Goal: Task Accomplishment & Management: Manage account settings

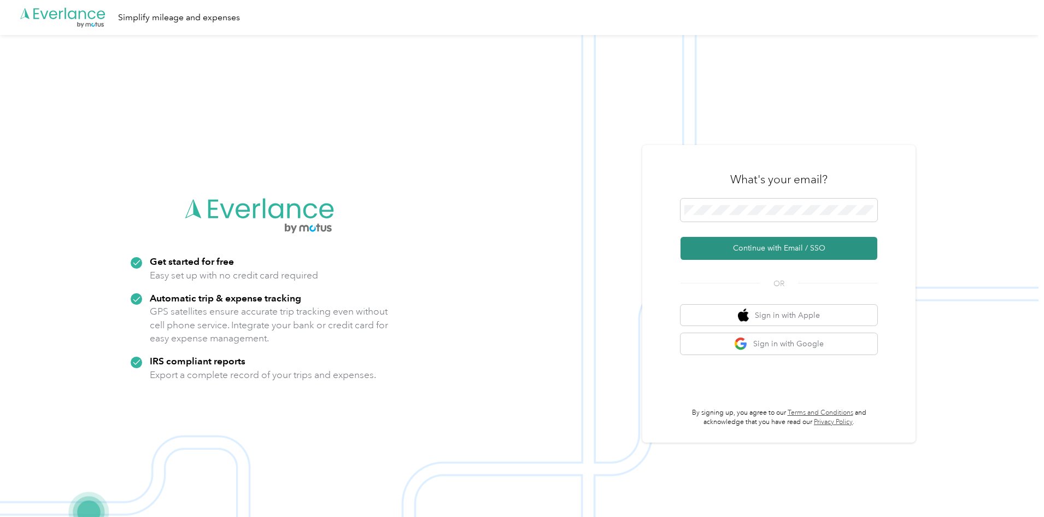
click at [759, 243] on button "Continue with Email / SSO" at bounding box center [778, 248] width 197 height 23
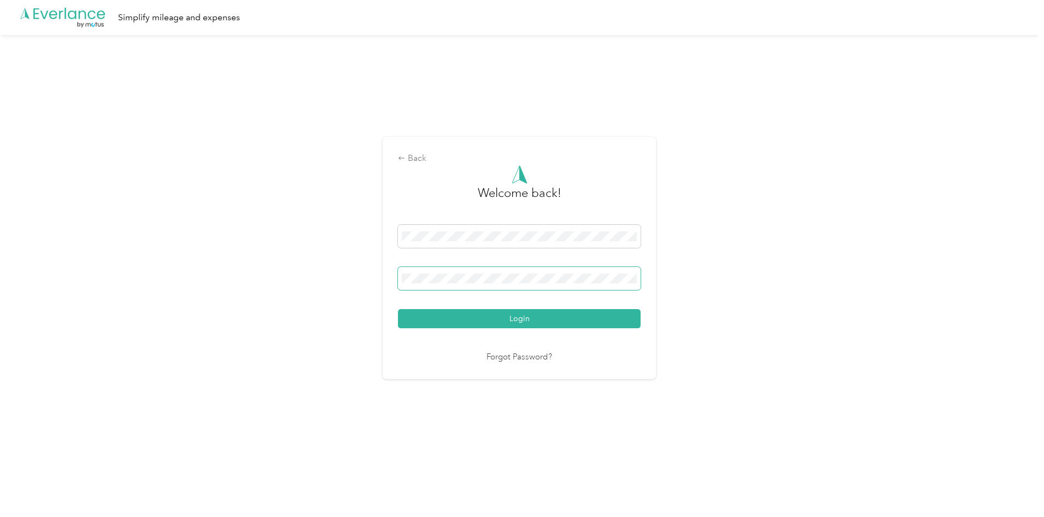
click at [398, 309] on button "Login" at bounding box center [519, 318] width 243 height 19
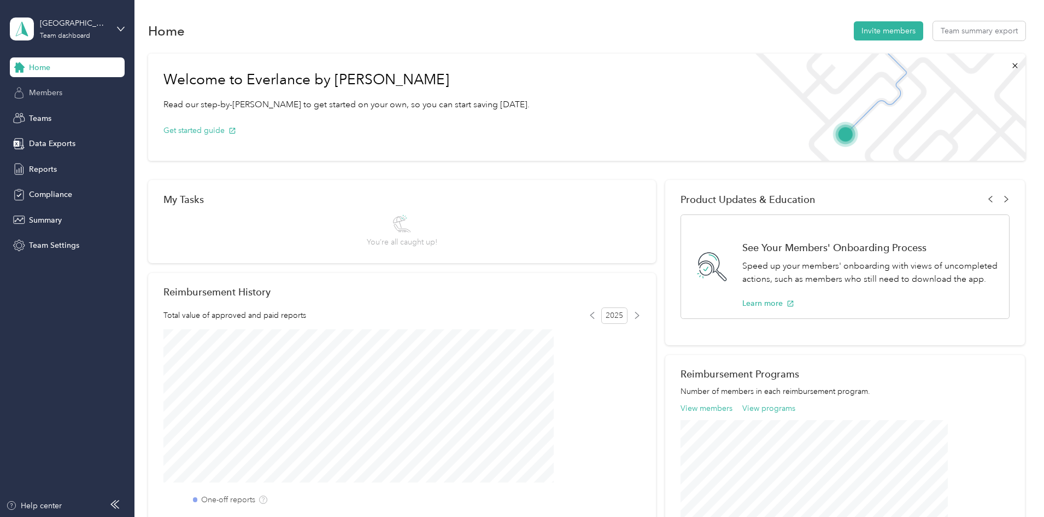
click at [46, 93] on span "Members" at bounding box center [45, 92] width 33 height 11
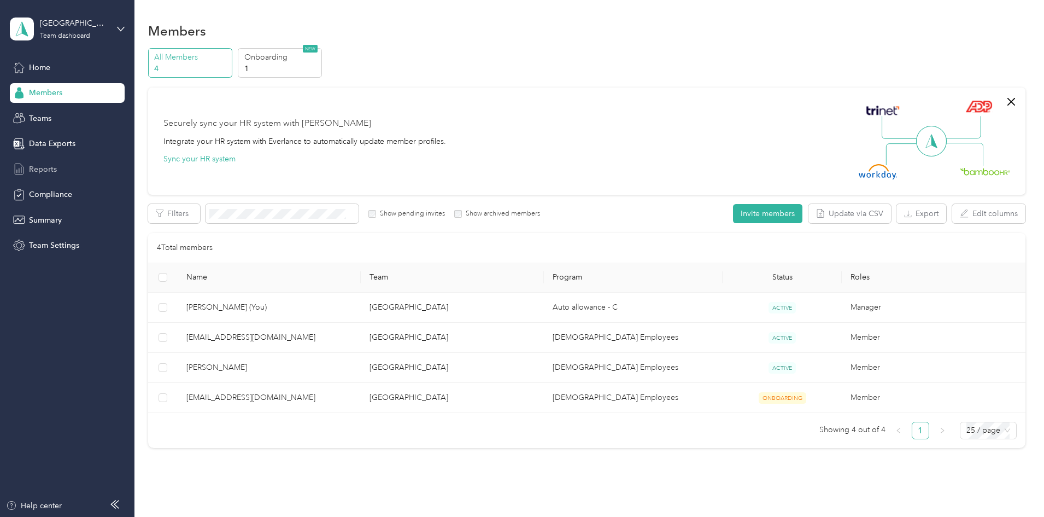
click at [46, 168] on span "Reports" at bounding box center [43, 168] width 28 height 11
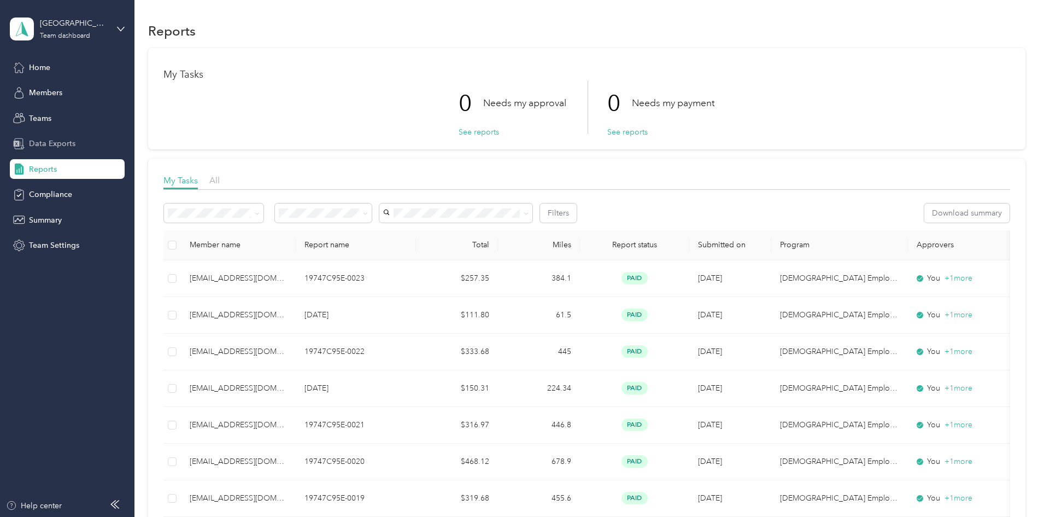
click at [45, 150] on div "Data Exports" at bounding box center [67, 144] width 115 height 20
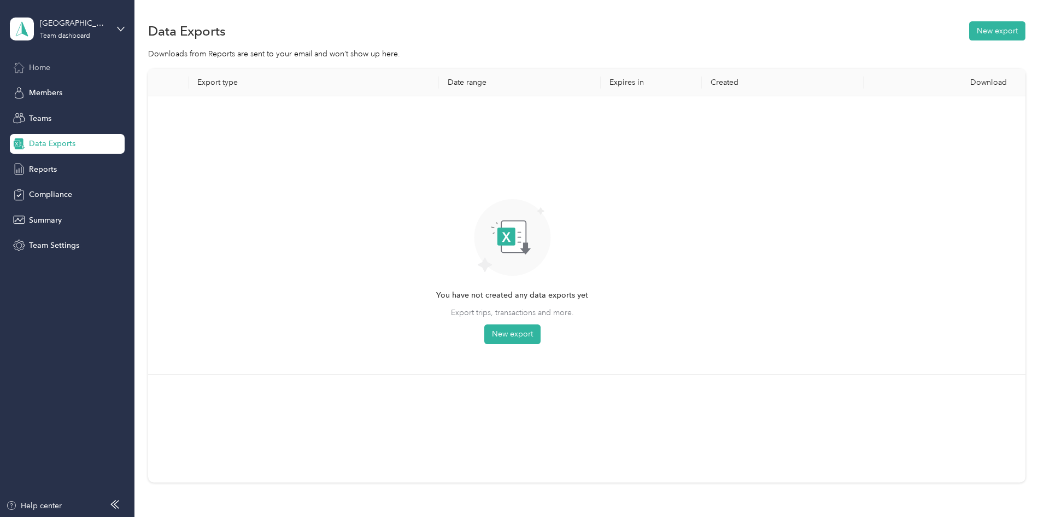
click at [38, 74] on div "Home" at bounding box center [67, 67] width 115 height 20
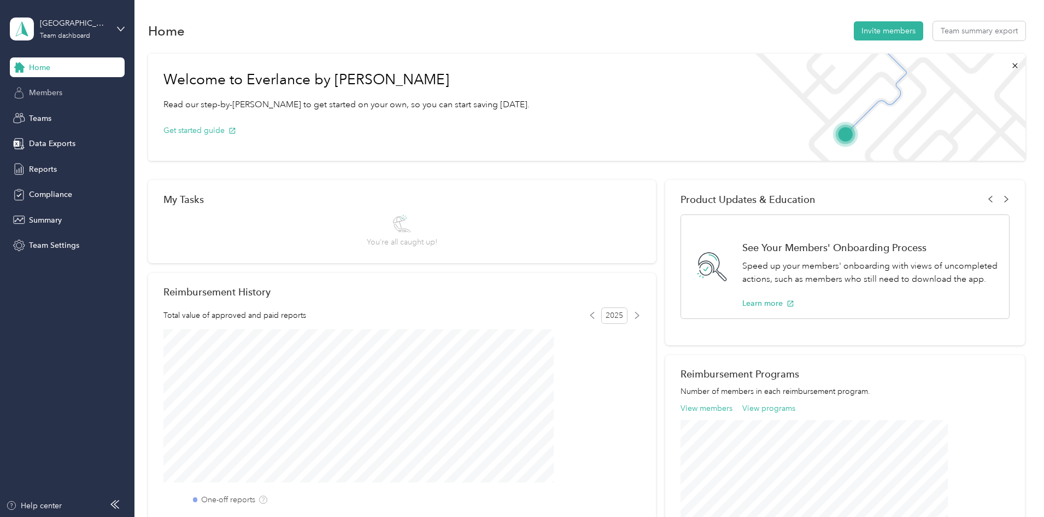
click at [49, 96] on span "Members" at bounding box center [45, 92] width 33 height 11
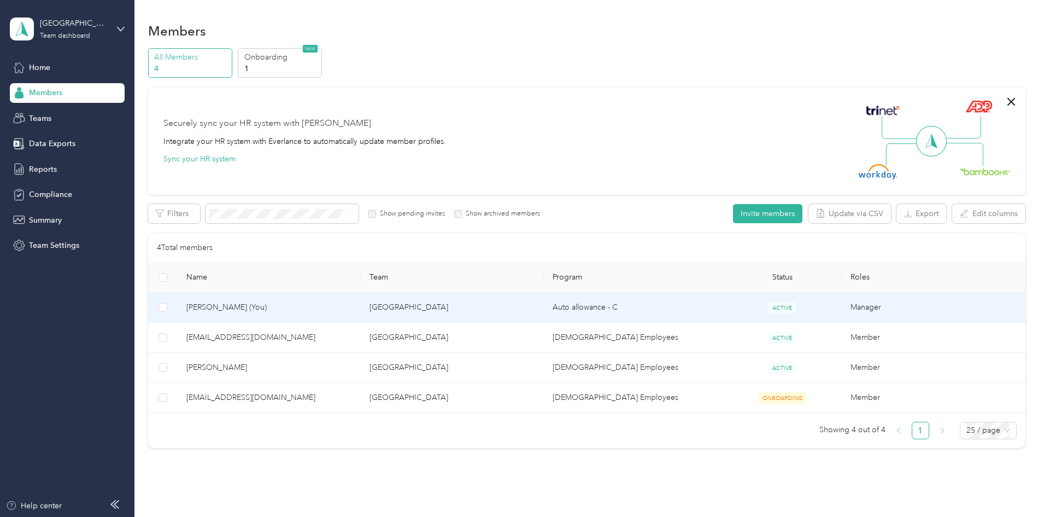
click at [283, 307] on span "[PERSON_NAME] (You)" at bounding box center [269, 307] width 166 height 12
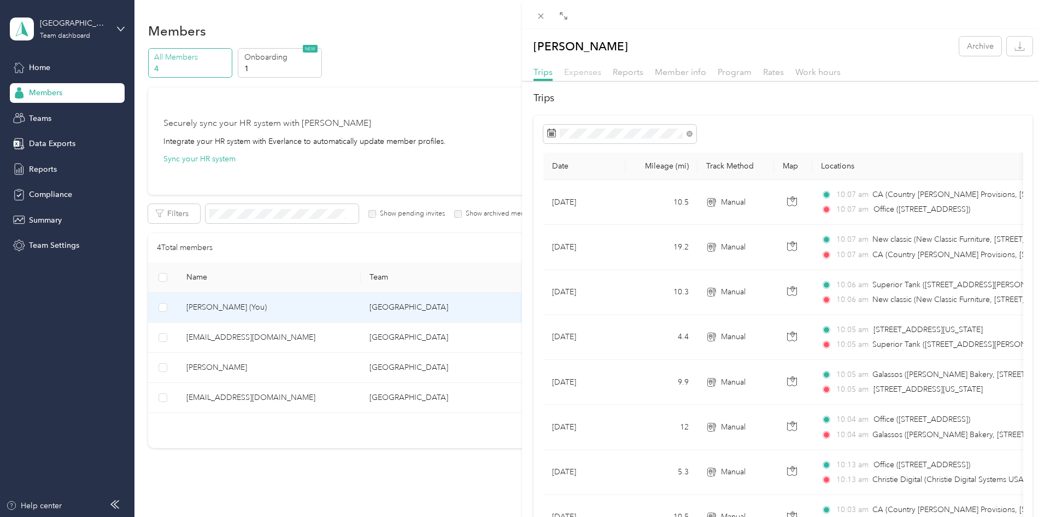
click at [578, 76] on span "Expenses" at bounding box center [582, 72] width 37 height 10
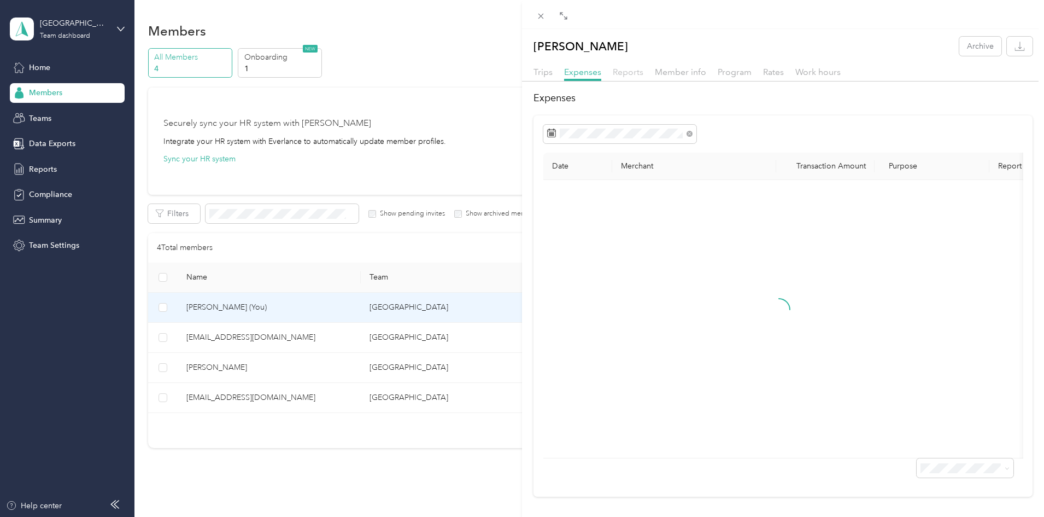
click at [624, 71] on span "Reports" at bounding box center [628, 72] width 31 height 10
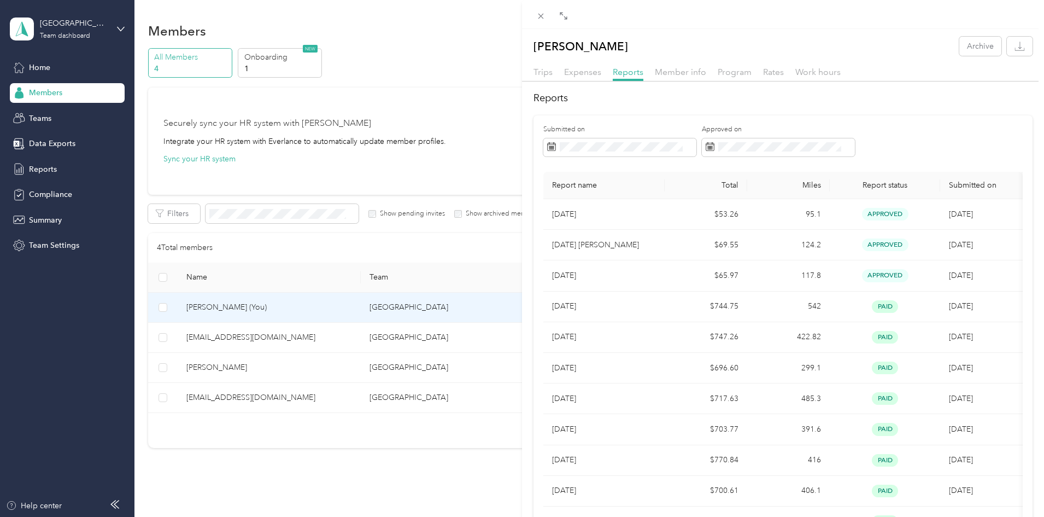
click at [42, 70] on div "[PERSON_NAME] Archive Trips Expenses Reports Member info Program Rates Work hou…" at bounding box center [522, 258] width 1044 height 517
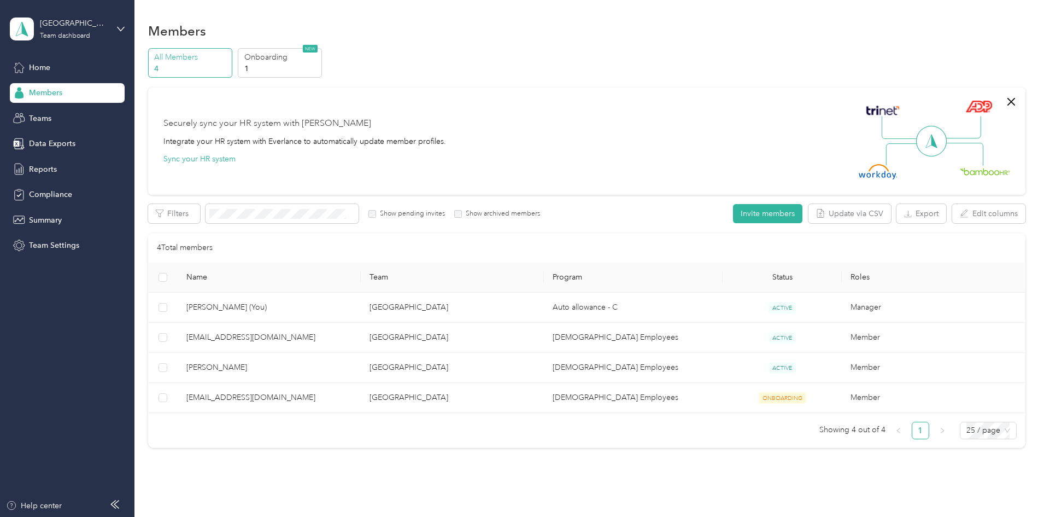
click at [44, 64] on span "Home" at bounding box center [39, 67] width 21 height 11
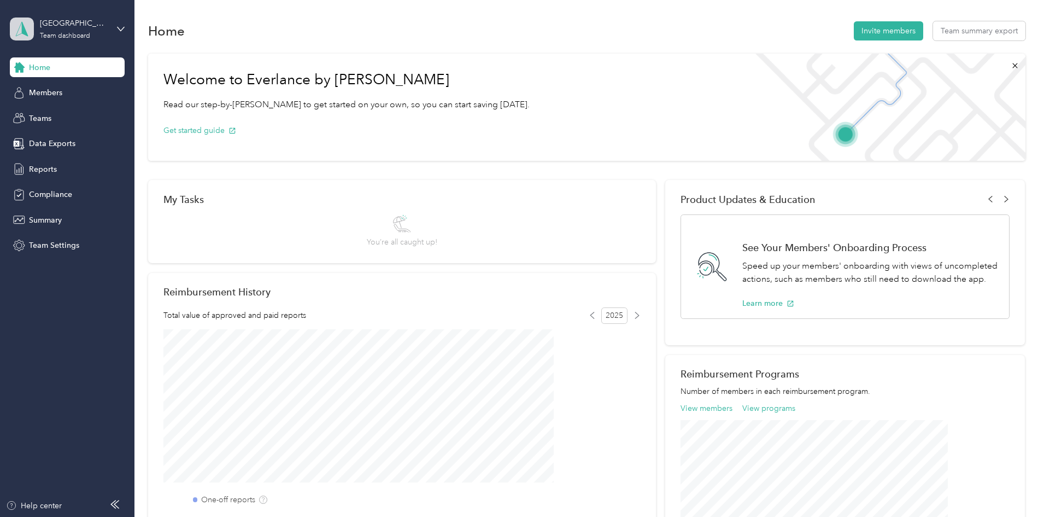
click at [33, 21] on span at bounding box center [22, 28] width 24 height 23
click at [58, 113] on div "Personal dashboard" at bounding box center [54, 114] width 69 height 11
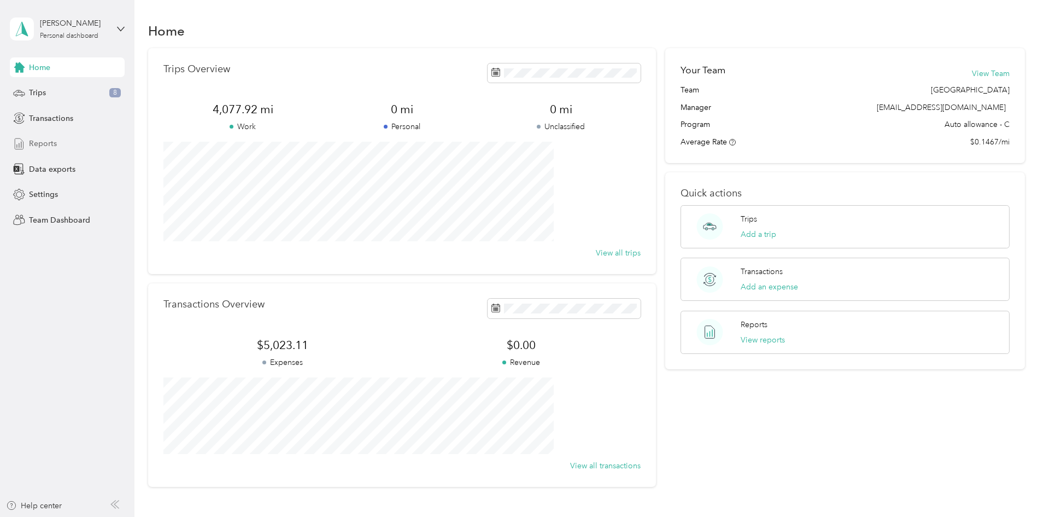
click at [39, 141] on span "Reports" at bounding box center [43, 143] width 28 height 11
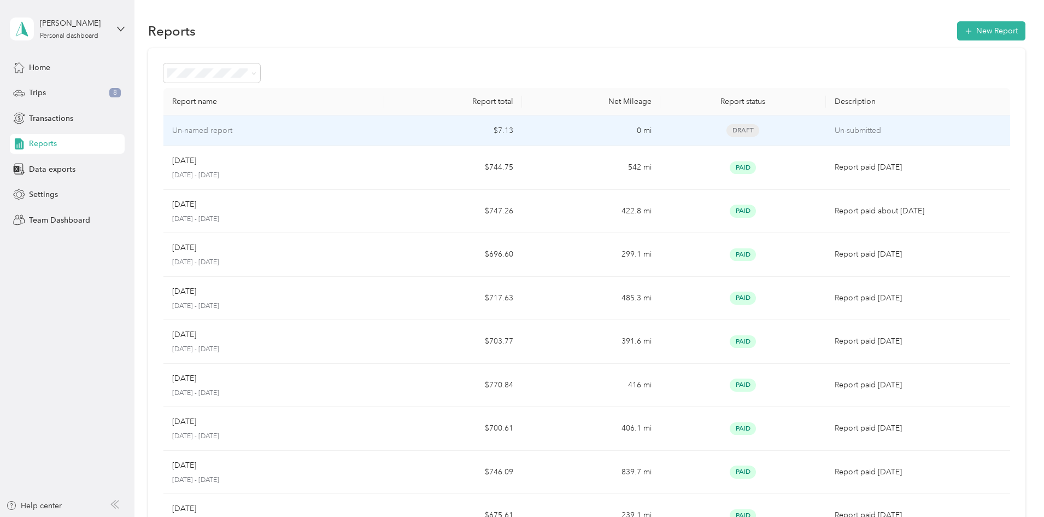
click at [377, 139] on td "Un-named report" at bounding box center [273, 130] width 221 height 31
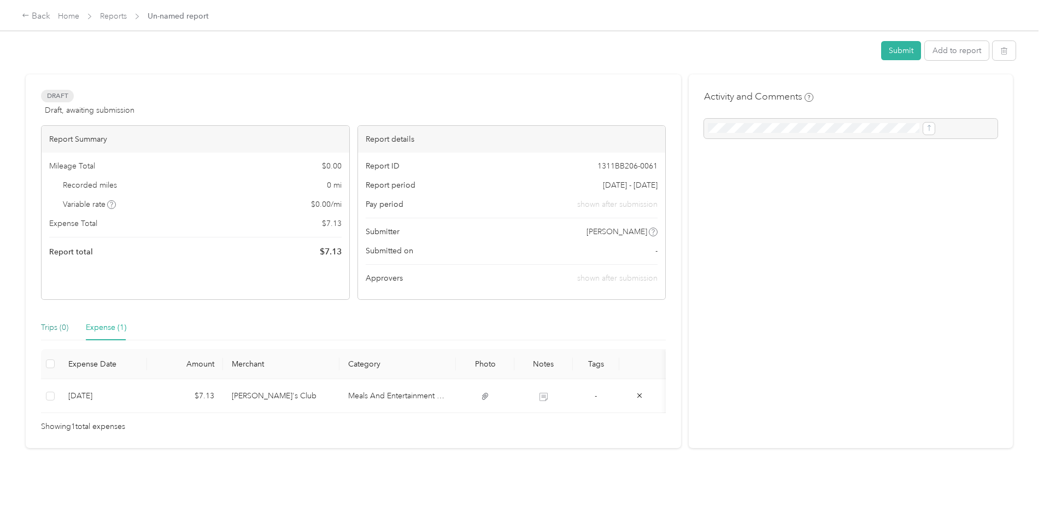
click at [68, 332] on div "Trips (0)" at bounding box center [54, 327] width 27 height 12
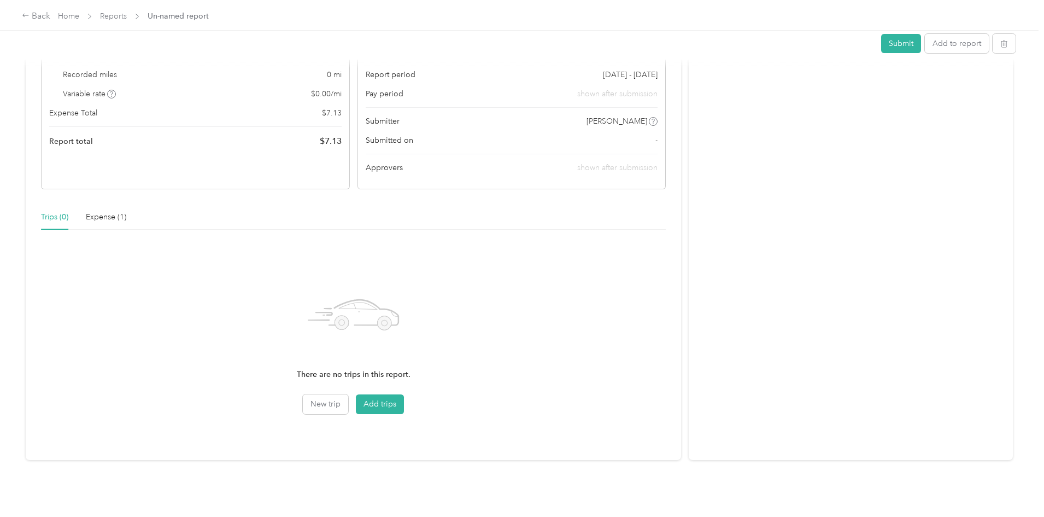
scroll to position [119, 0]
click at [348, 394] on button "New trip" at bounding box center [325, 404] width 45 height 20
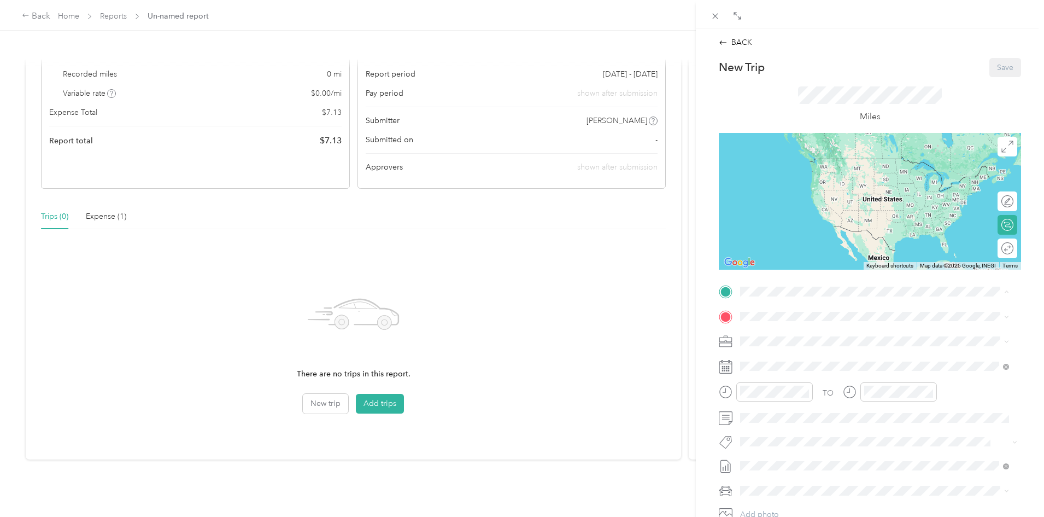
click at [791, 328] on div "Office [STREET_ADDRESS]" at bounding box center [874, 341] width 261 height 27
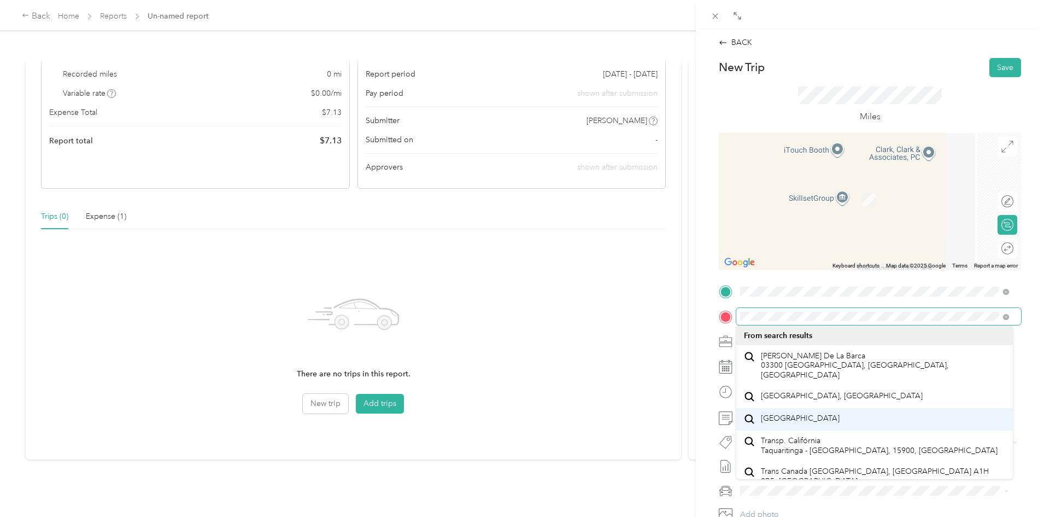
scroll to position [19, 0]
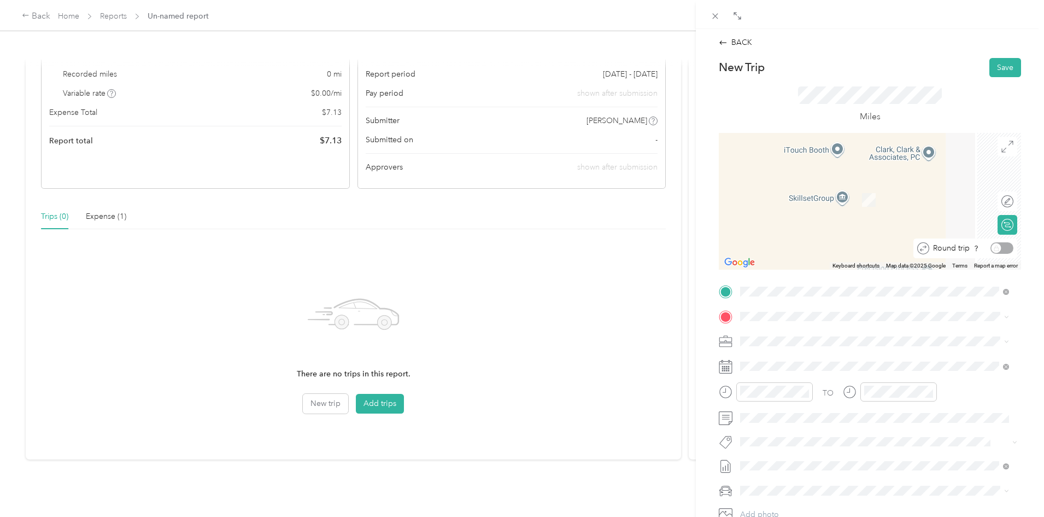
click at [993, 248] on div "Round trip" at bounding box center [971, 247] width 84 height 11
click at [990, 246] on div "Round trip" at bounding box center [971, 247] width 84 height 11
click at [1019, 349] on form "New Trip Save This trip cannot be edited because it is either under review, app…" at bounding box center [869, 302] width 325 height 489
click at [791, 355] on span "[STREET_ADDRESS][US_STATE]" at bounding box center [815, 356] width 109 height 10
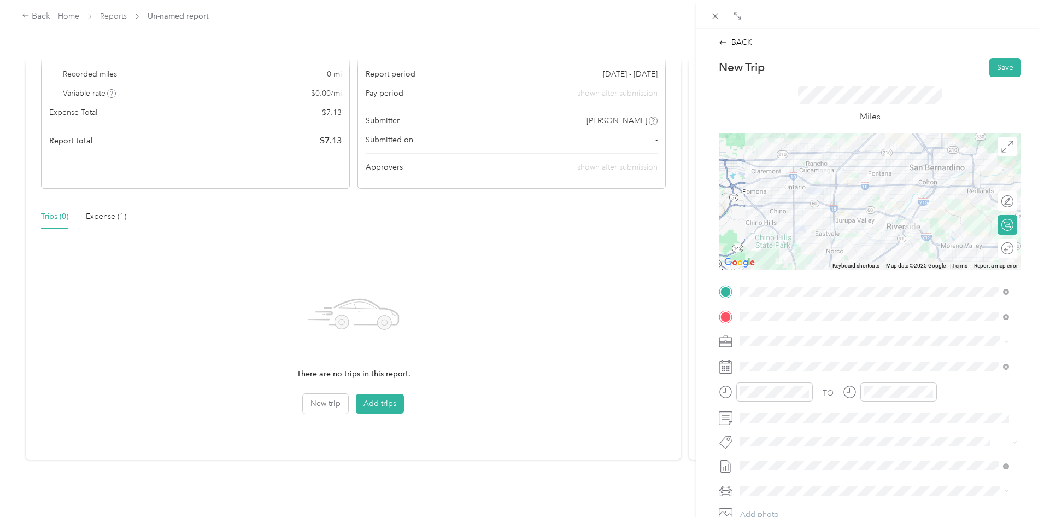
click at [772, 333] on span at bounding box center [878, 340] width 285 height 17
click at [780, 390] on li "Work Mileage - User with auto allowance" at bounding box center [874, 398] width 277 height 19
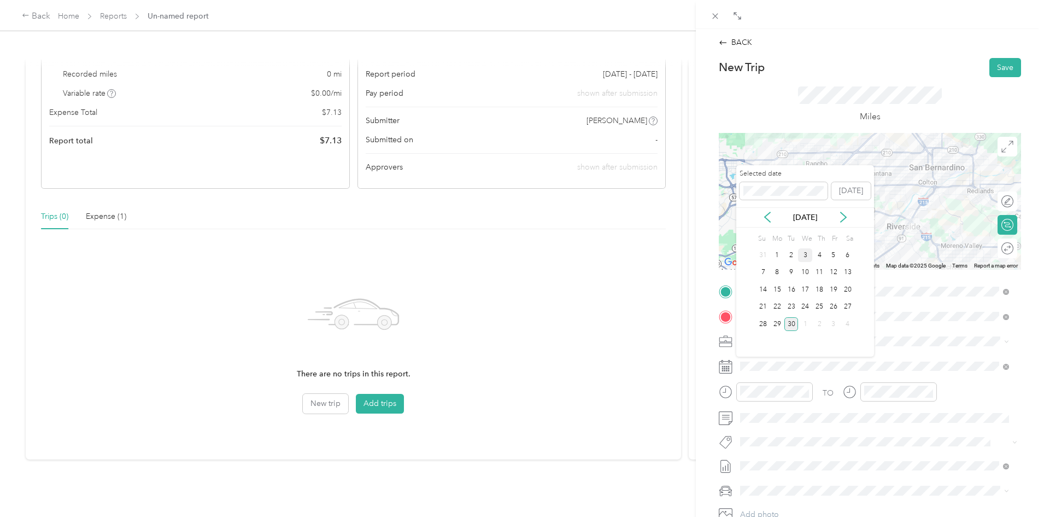
click at [807, 252] on div "3" at bounding box center [805, 255] width 14 height 14
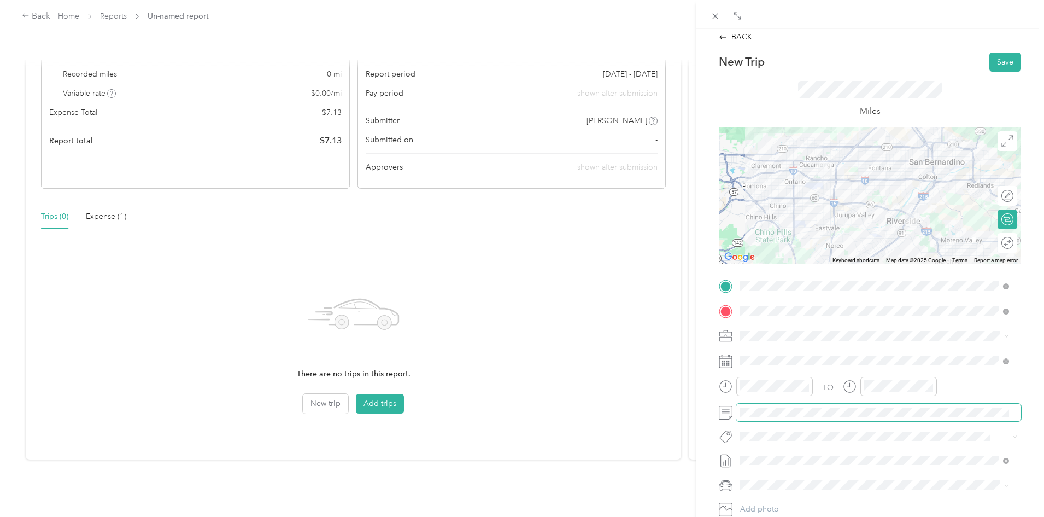
scroll to position [0, 0]
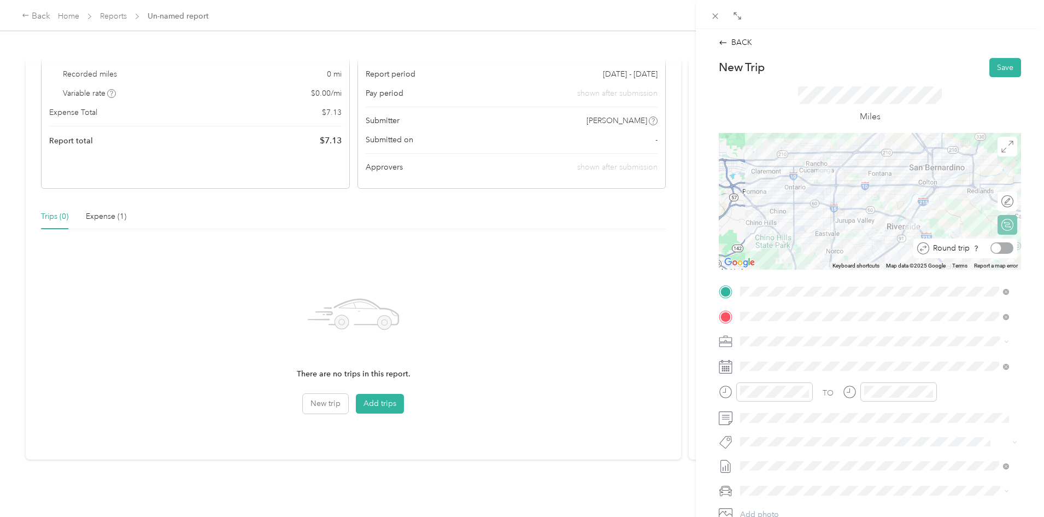
click at [995, 249] on div at bounding box center [1001, 247] width 23 height 11
click at [995, 72] on button "Save" at bounding box center [1005, 67] width 32 height 19
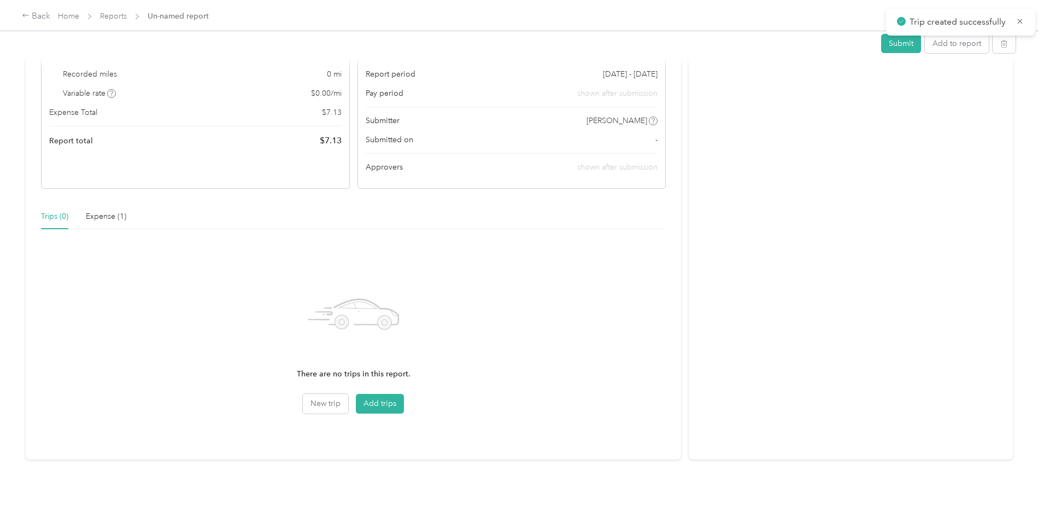
scroll to position [26, 0]
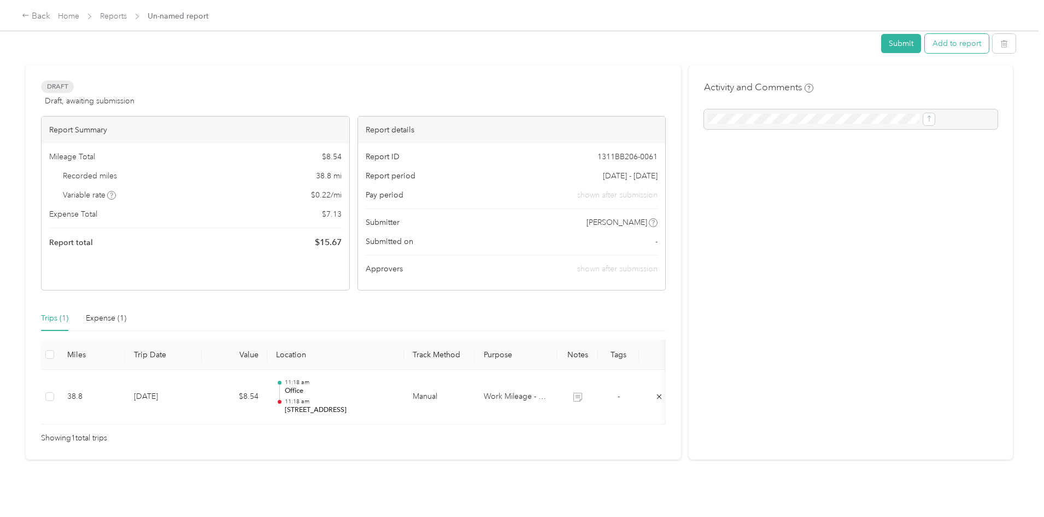
click at [925, 47] on button "Add to report" at bounding box center [957, 43] width 64 height 19
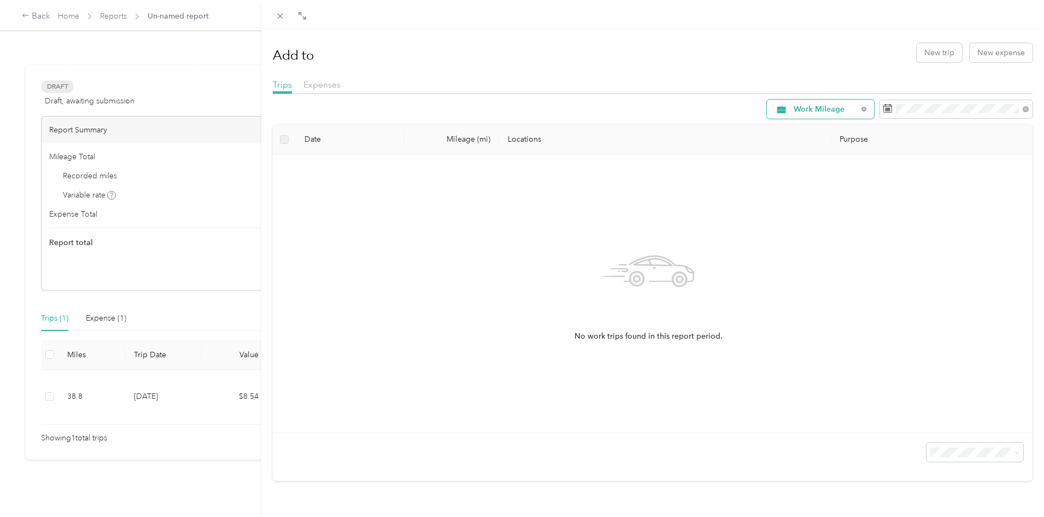
click at [796, 113] on span "Work Mileage" at bounding box center [826, 109] width 64 height 8
click at [934, 55] on button "New trip" at bounding box center [939, 52] width 45 height 19
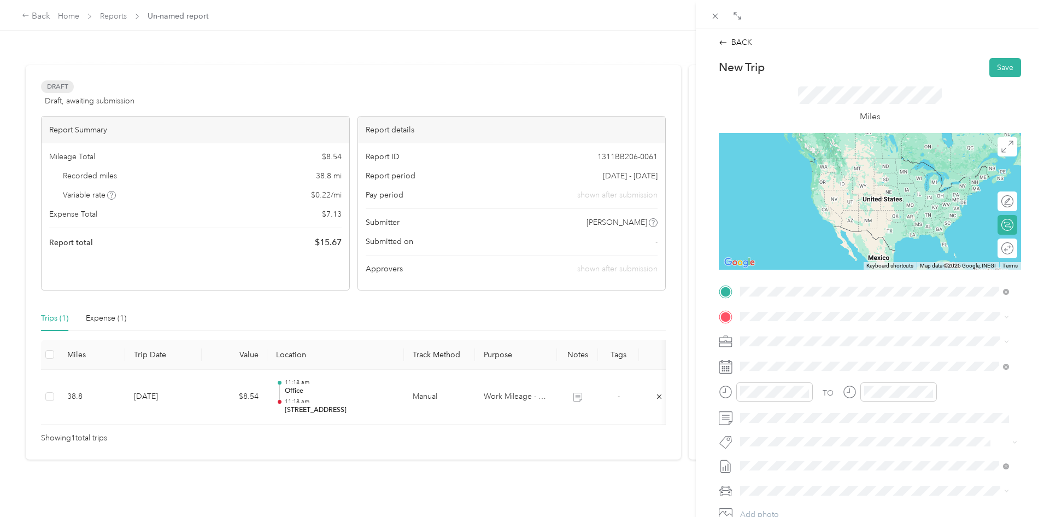
click at [783, 351] on span "[STREET_ADDRESS]" at bounding box center [795, 346] width 69 height 9
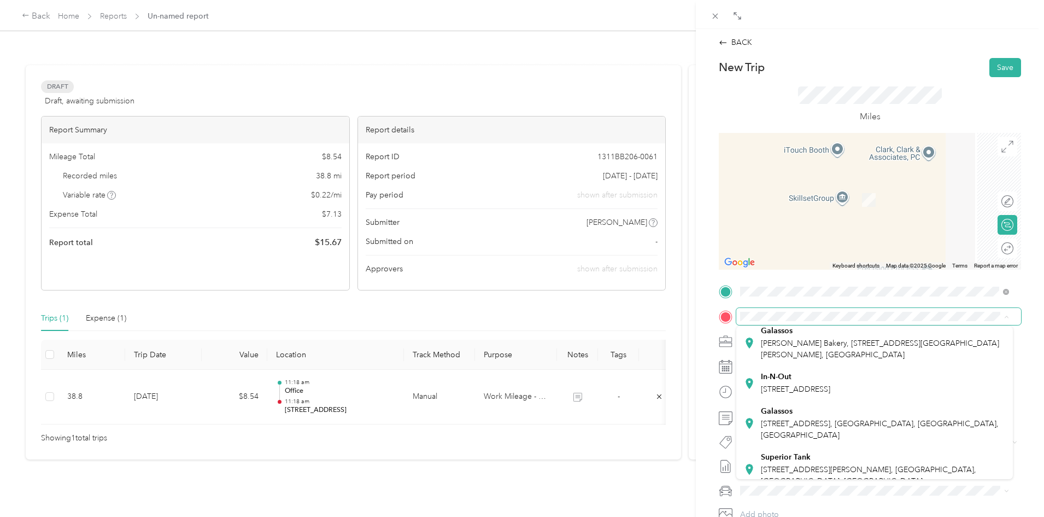
scroll to position [164, 0]
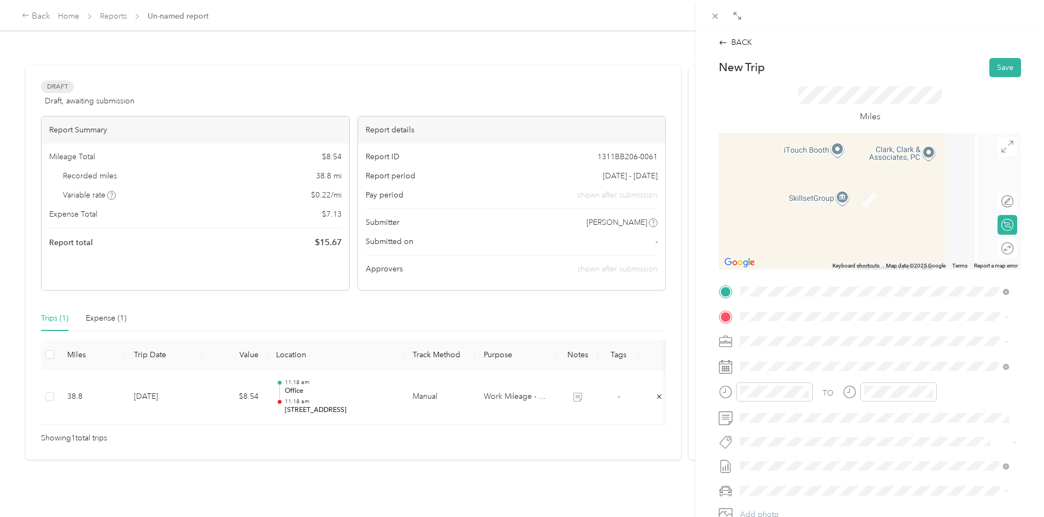
click at [793, 327] on span "[PERSON_NAME] Bakery, [STREET_ADDRESS][GEOGRAPHIC_DATA][PERSON_NAME], [GEOGRAPH…" at bounding box center [880, 317] width 238 height 21
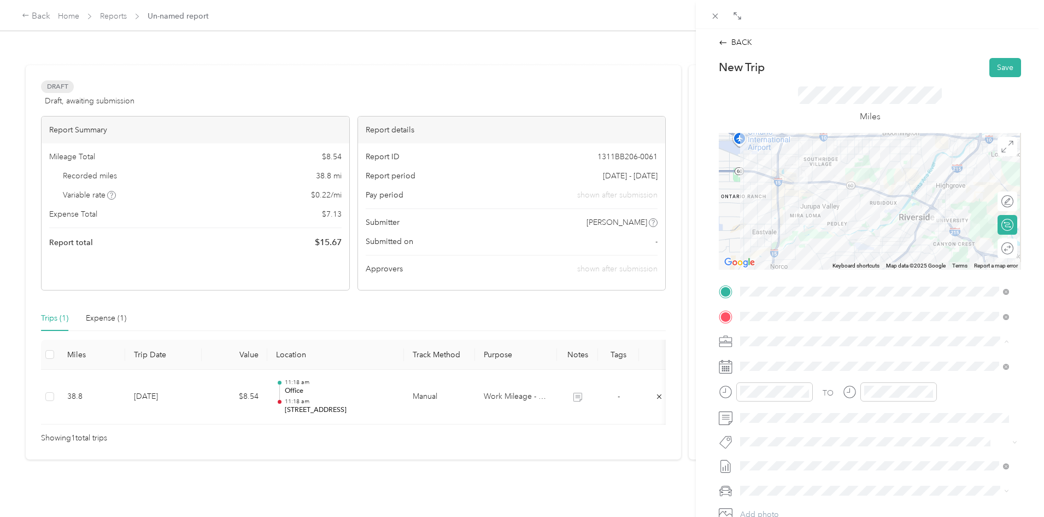
click at [778, 390] on li "Work Mileage - User with auto allowance" at bounding box center [874, 398] width 277 height 19
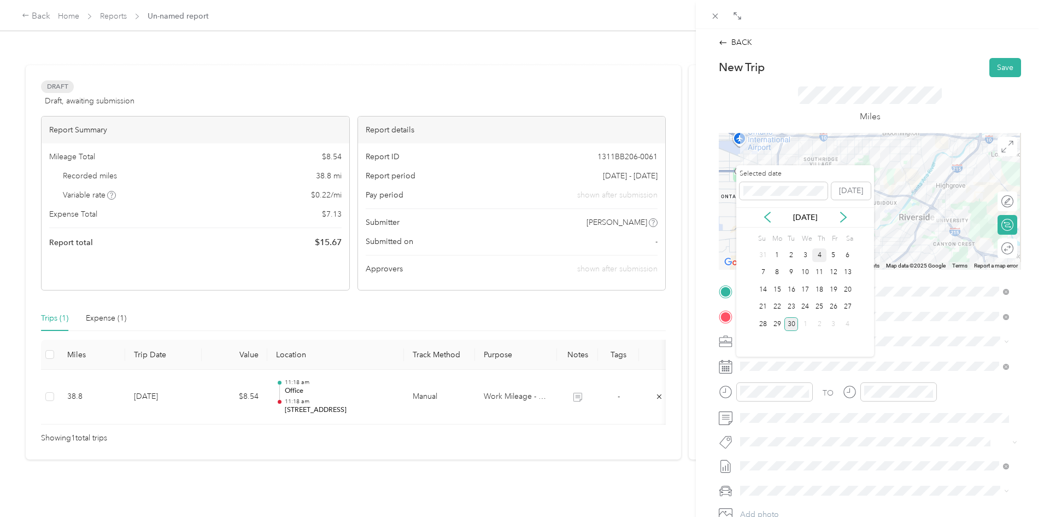
click at [820, 256] on div "4" at bounding box center [819, 255] width 14 height 14
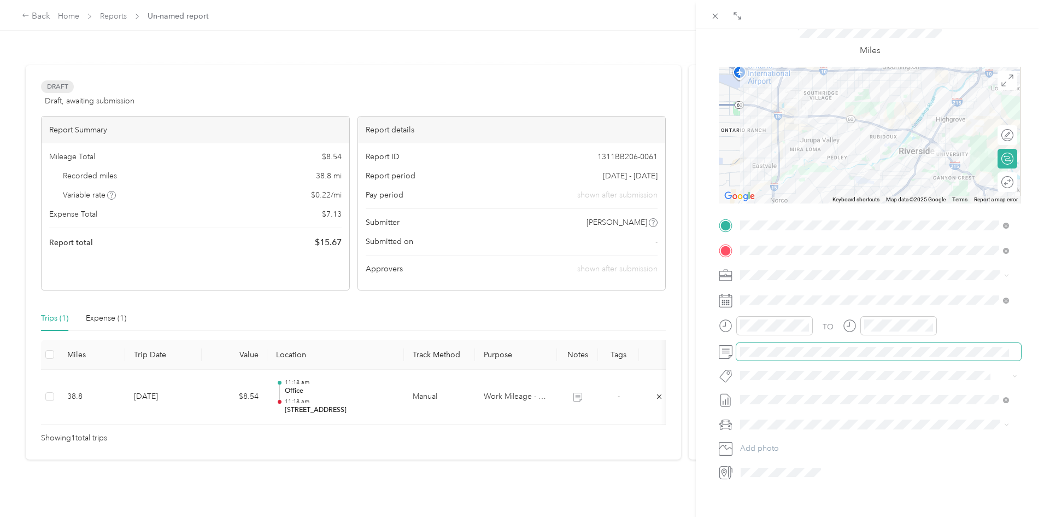
scroll to position [0, 0]
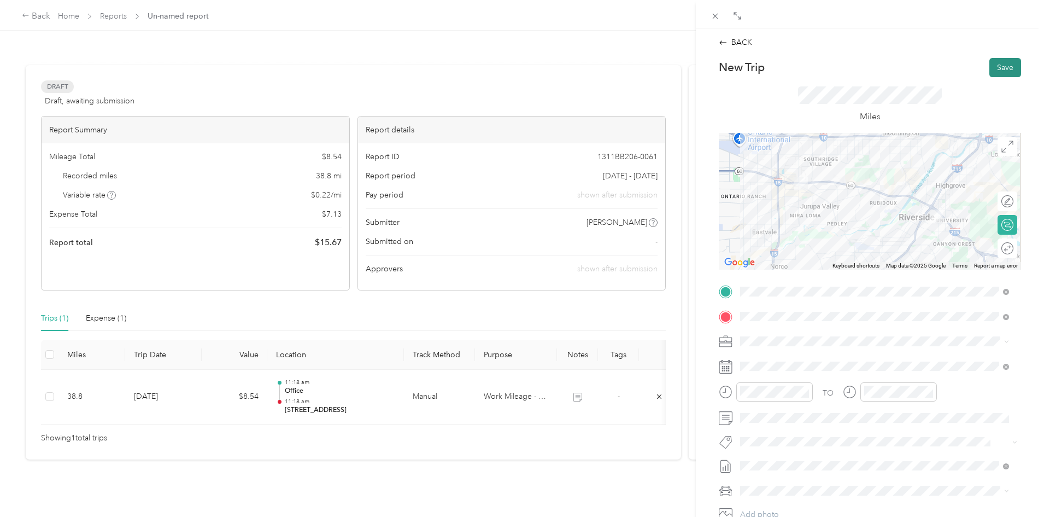
click at [998, 64] on button "Save" at bounding box center [1005, 67] width 32 height 19
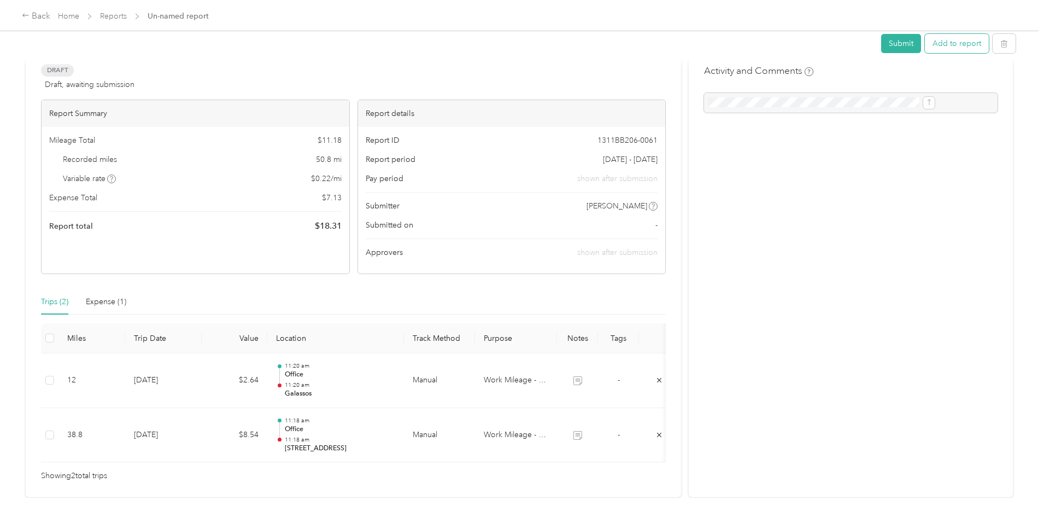
click at [925, 48] on button "Add to report" at bounding box center [957, 43] width 64 height 19
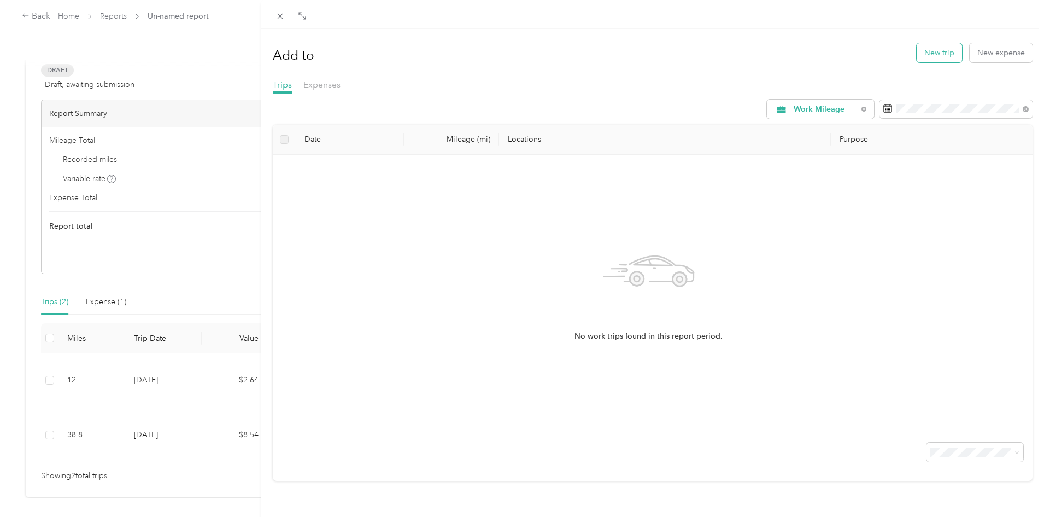
click at [925, 61] on button "New trip" at bounding box center [939, 52] width 45 height 19
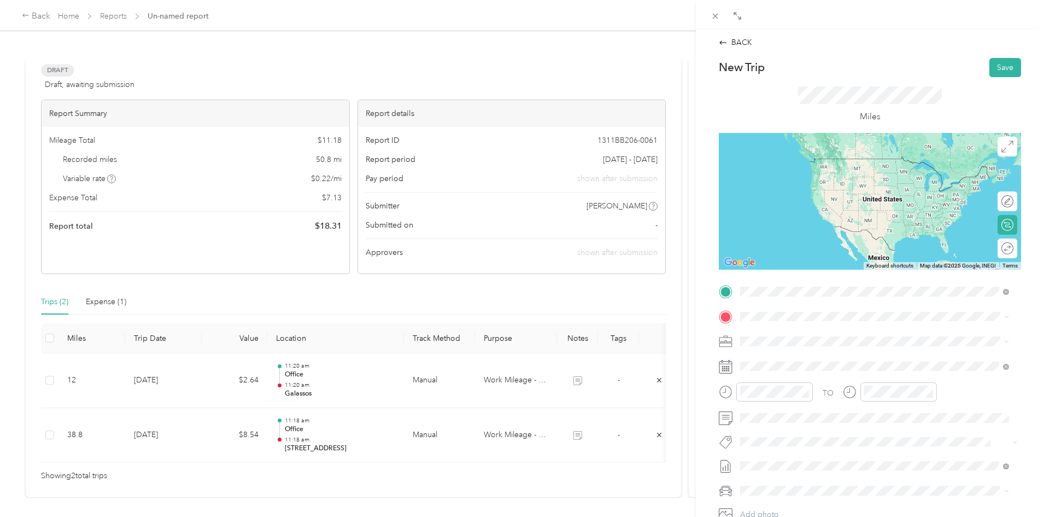
click at [806, 351] on div "Galassos [PERSON_NAME] Bakery, [STREET_ADDRESS][GEOGRAPHIC_DATA][PERSON_NAME], …" at bounding box center [883, 347] width 244 height 34
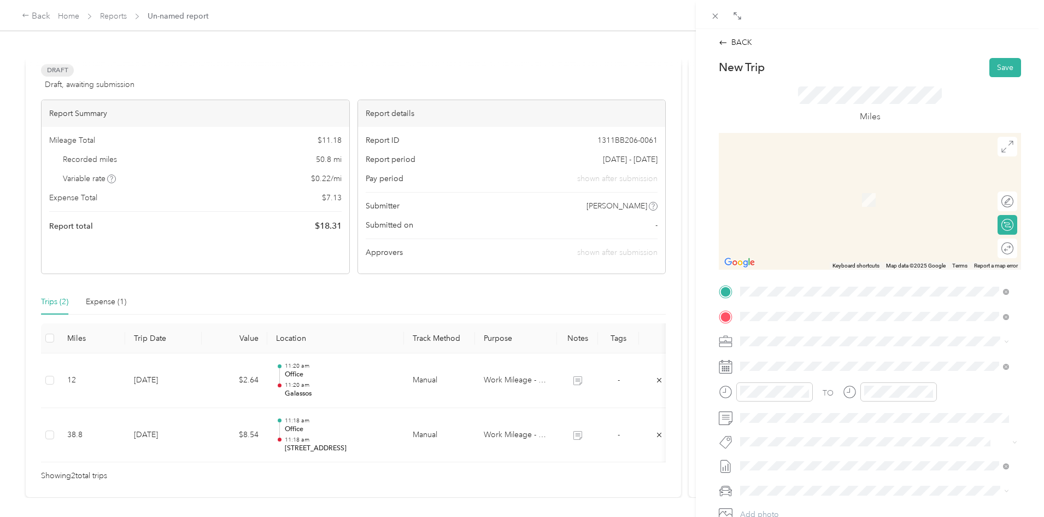
click at [806, 374] on span "[STREET_ADDRESS][PERSON_NAME], [GEOGRAPHIC_DATA], [GEOGRAPHIC_DATA], [GEOGRAPHI…" at bounding box center [868, 377] width 215 height 21
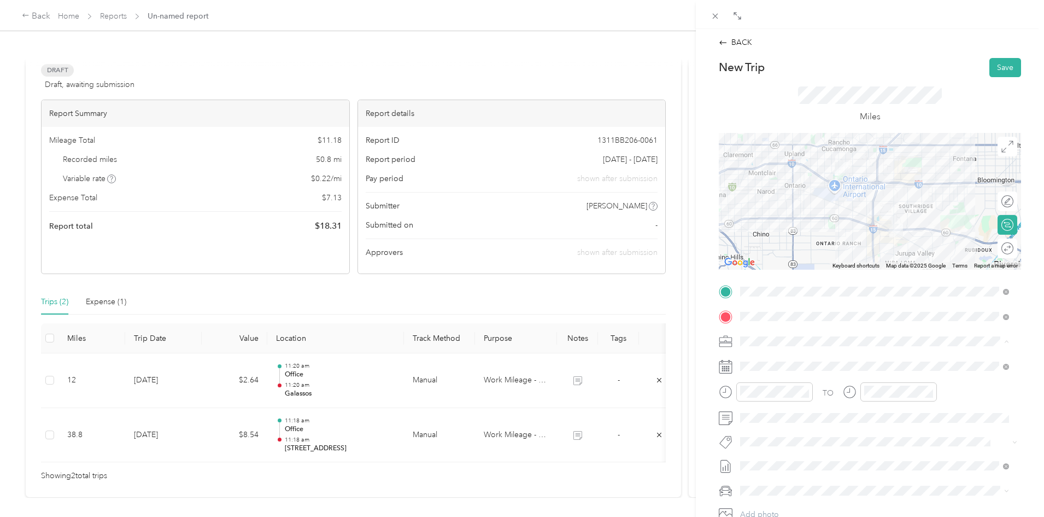
click at [772, 400] on span "Work Mileage - User with auto allowance" at bounding box center [814, 398] width 140 height 9
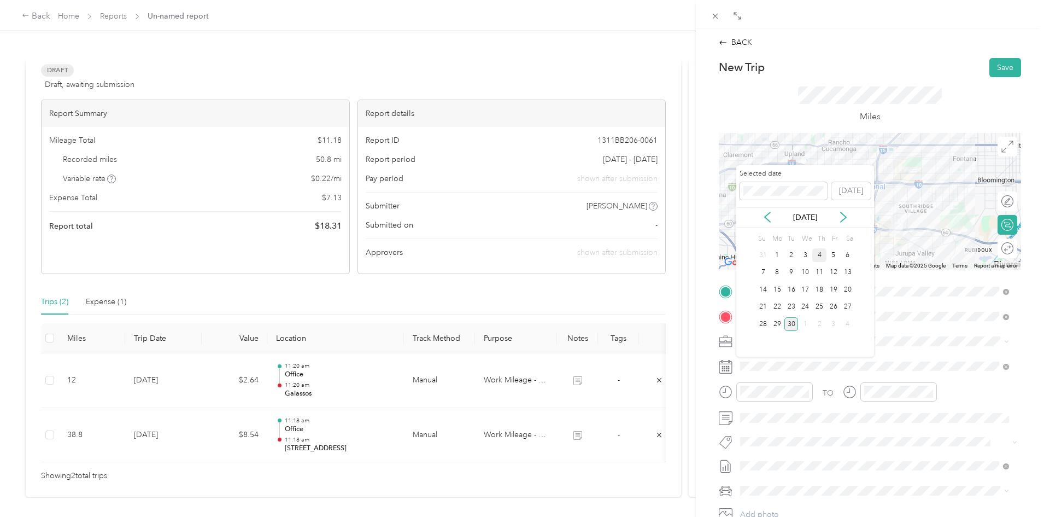
click at [821, 254] on div "4" at bounding box center [819, 255] width 14 height 14
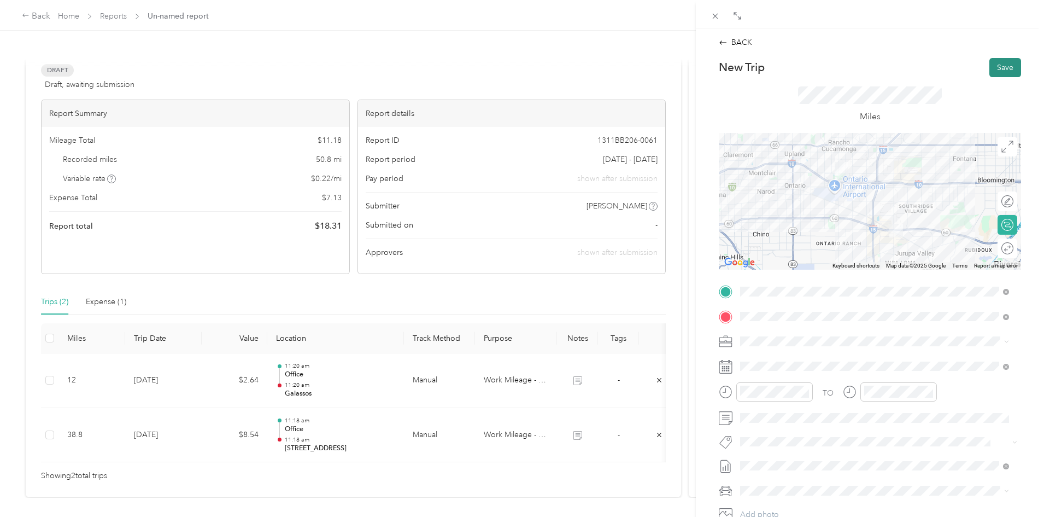
click at [1000, 66] on button "Save" at bounding box center [1005, 67] width 32 height 19
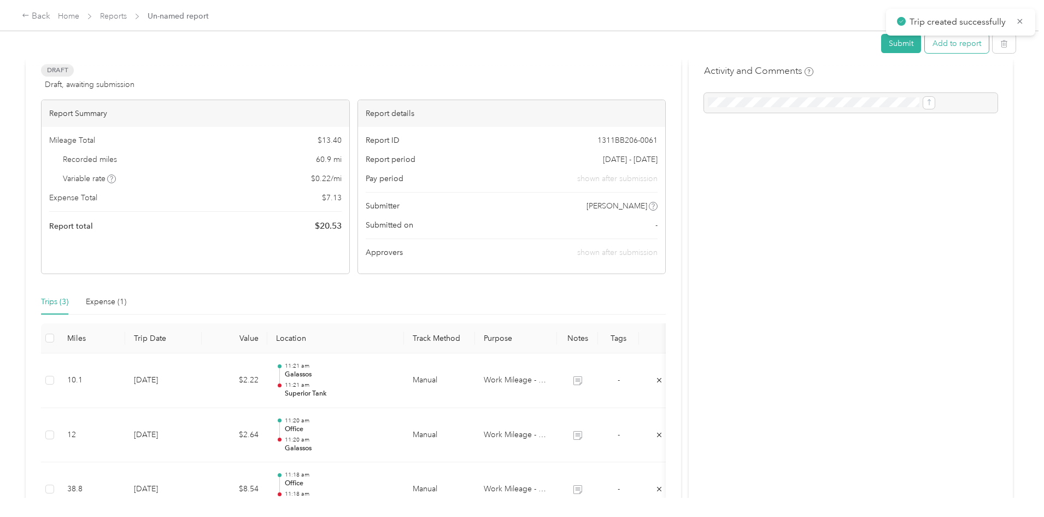
click at [925, 50] on button "Add to report" at bounding box center [957, 43] width 64 height 19
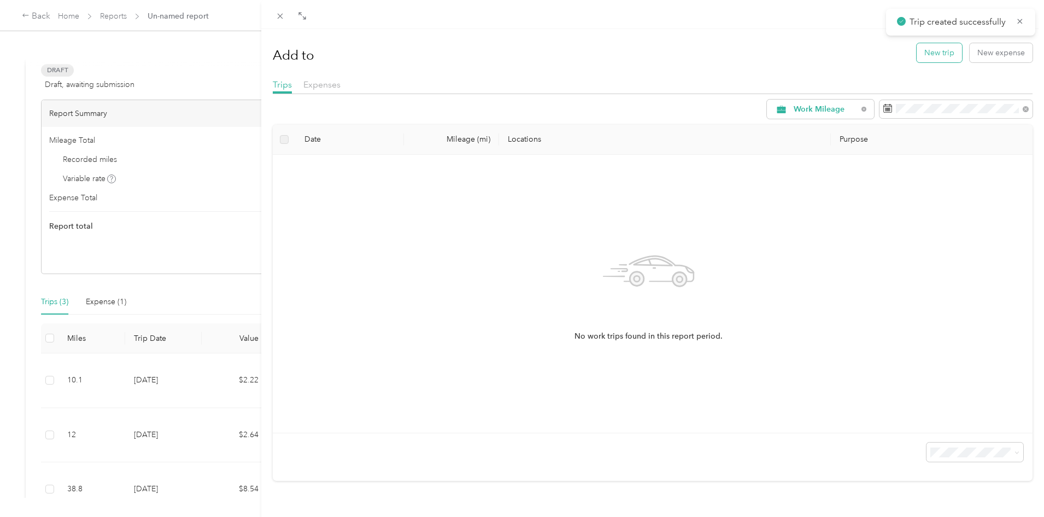
click at [931, 59] on button "New trip" at bounding box center [939, 52] width 45 height 19
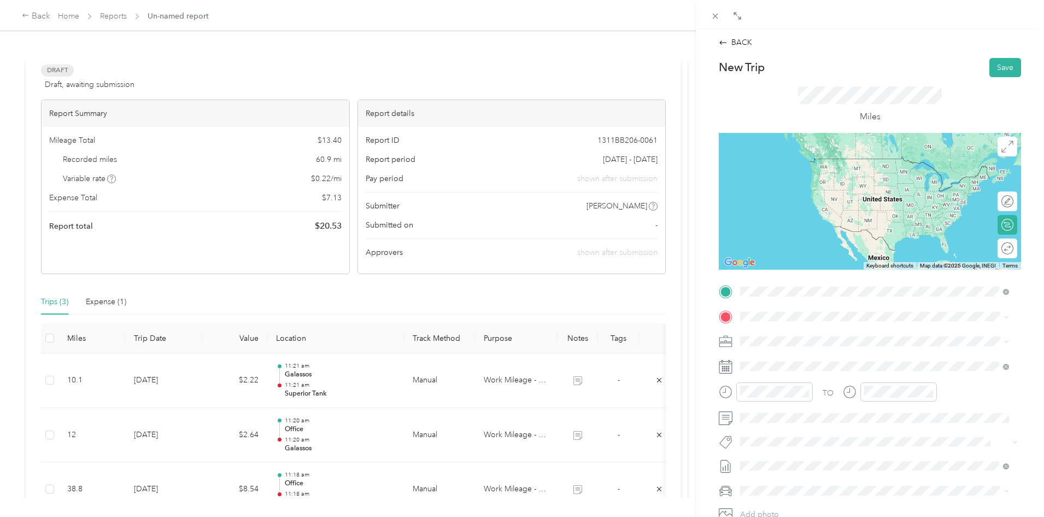
click at [800, 331] on strong "Superior Tank" at bounding box center [786, 335] width 50 height 10
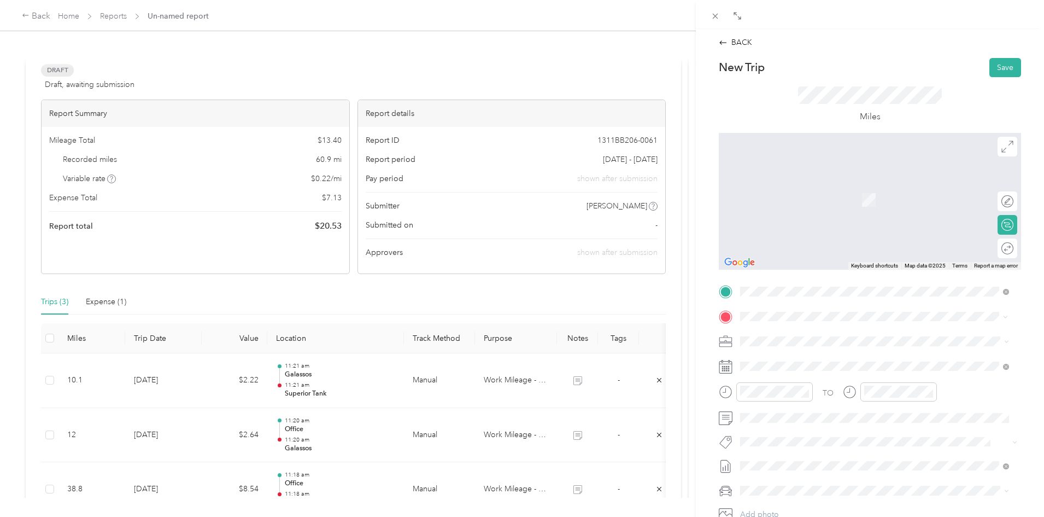
click at [793, 357] on strong "New classic" at bounding box center [782, 360] width 42 height 10
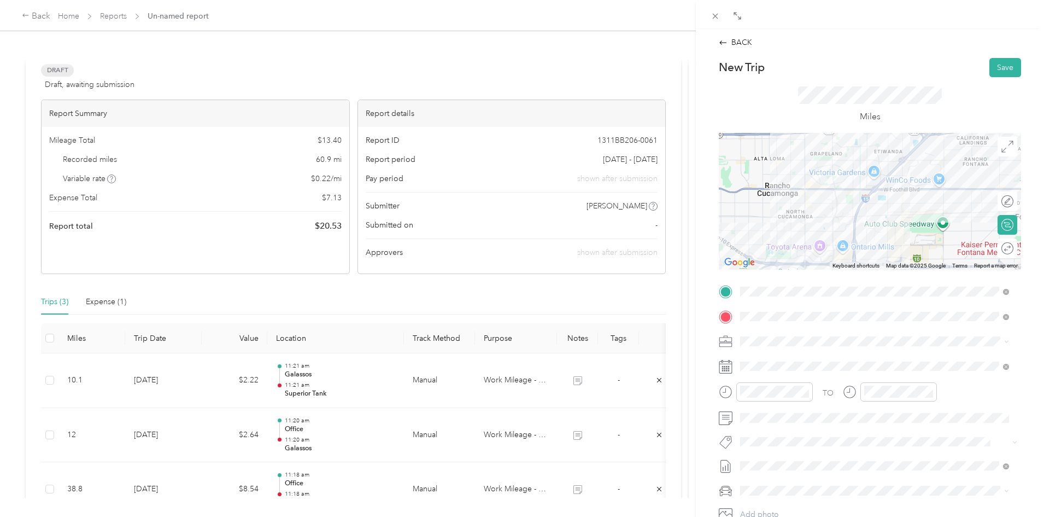
click at [768, 397] on span "Work Mileage - User with auto allowance" at bounding box center [814, 398] width 140 height 9
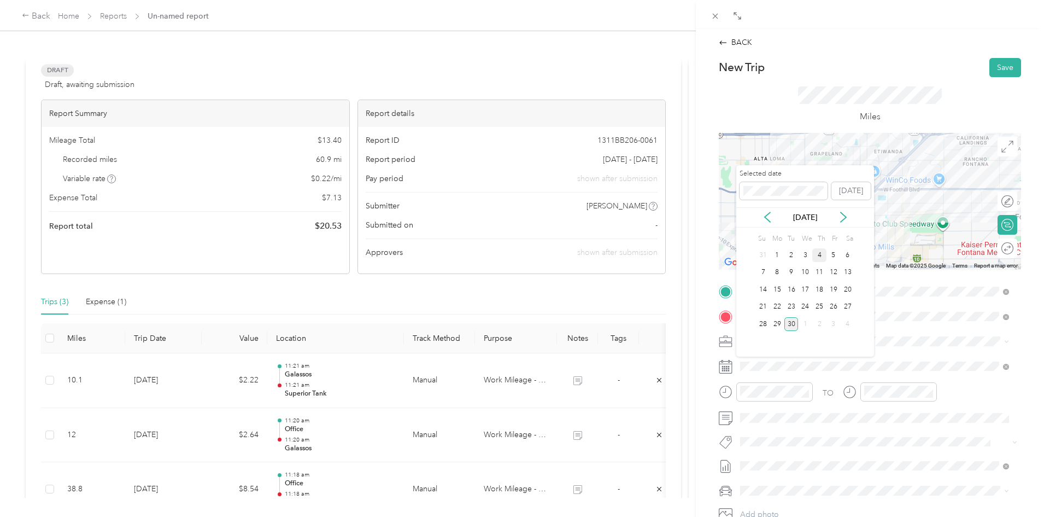
click at [820, 255] on div "4" at bounding box center [819, 255] width 14 height 14
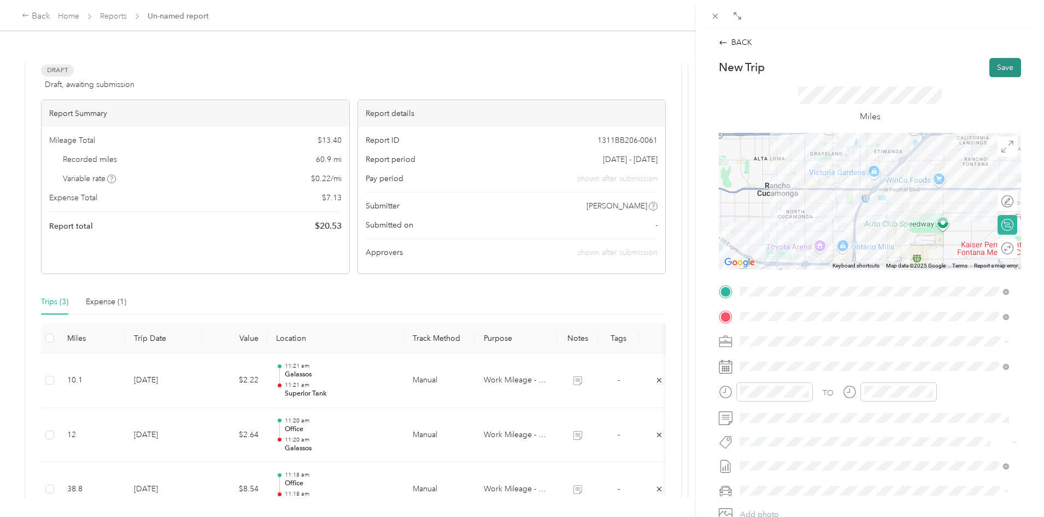
click at [989, 66] on button "Save" at bounding box center [1005, 67] width 32 height 19
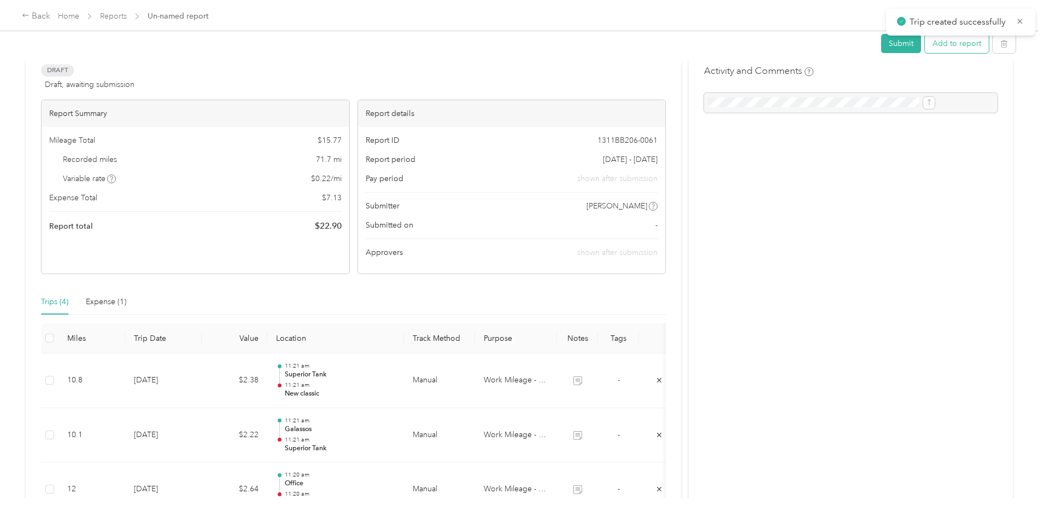
click at [925, 48] on button "Add to report" at bounding box center [957, 43] width 64 height 19
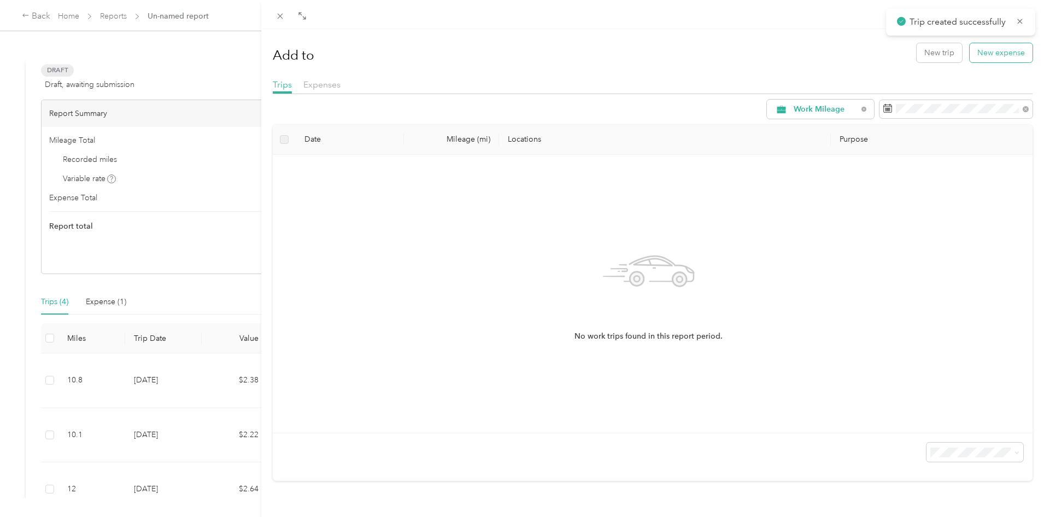
click at [1001, 51] on button "New expense" at bounding box center [1001, 52] width 63 height 19
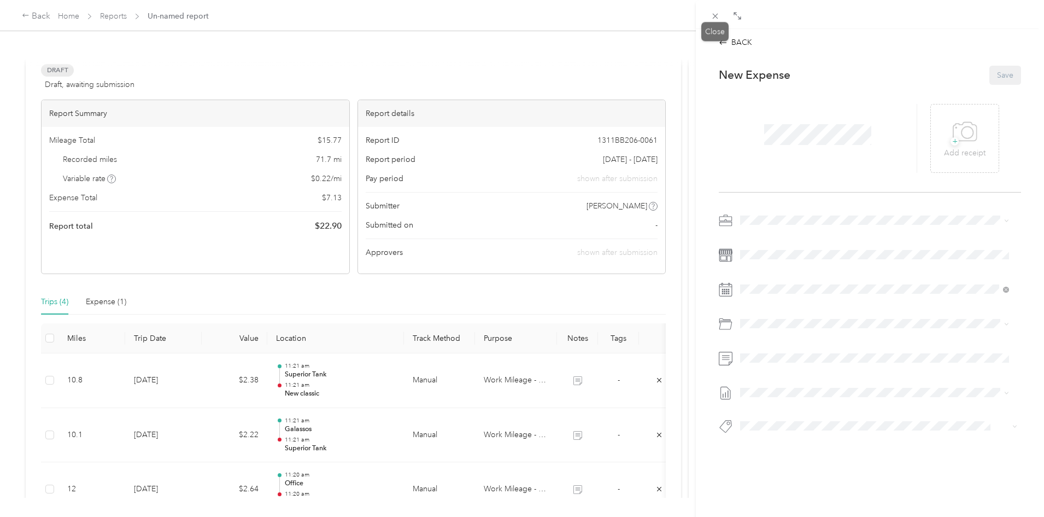
drag, startPoint x: 712, startPoint y: 14, endPoint x: 722, endPoint y: 15, distance: 9.9
click at [713, 14] on icon at bounding box center [715, 15] width 9 height 9
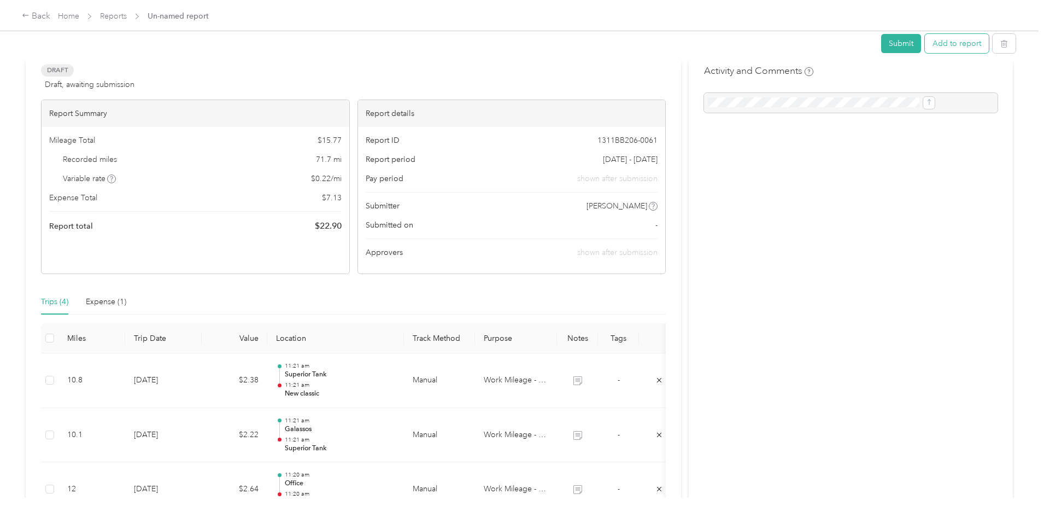
click at [925, 35] on button "Add to report" at bounding box center [957, 43] width 64 height 19
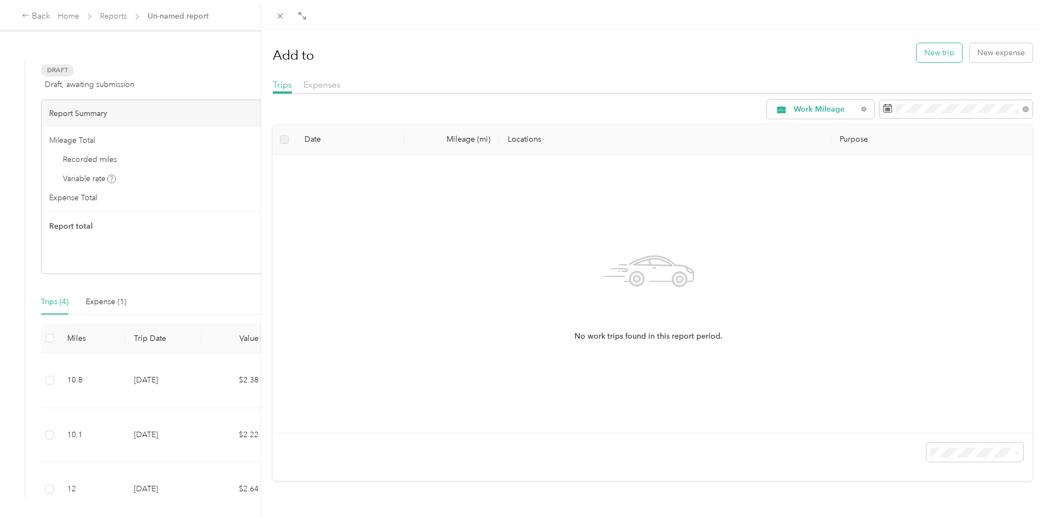
click at [928, 49] on button "New trip" at bounding box center [939, 52] width 45 height 19
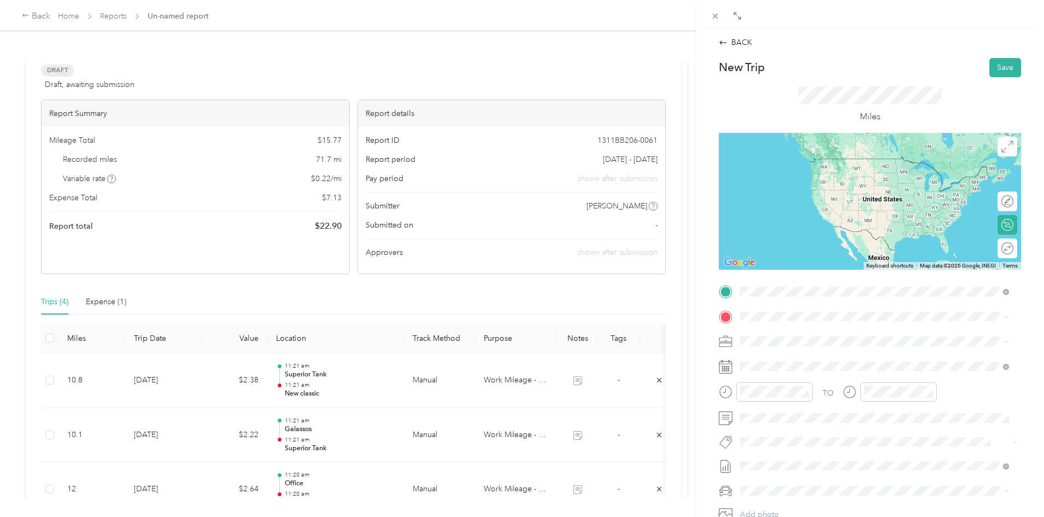
click at [794, 351] on span "New Classic Furniture, [STREET_ADDRESS][PERSON_NAME]" at bounding box center [865, 346] width 208 height 9
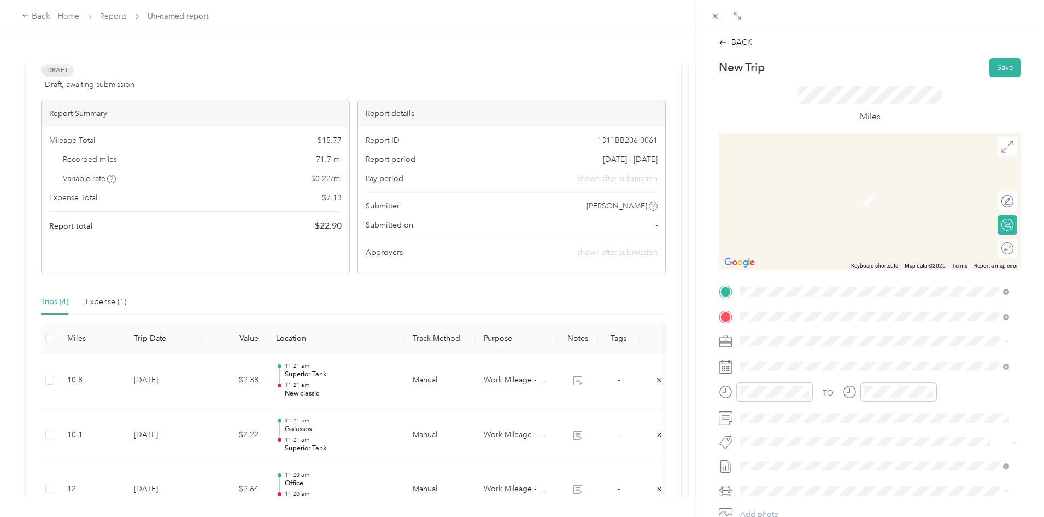
click at [798, 375] on span "Country [PERSON_NAME] Provisions, [STREET_ADDRESS][PERSON_NAME] , 92408, [GEOGR…" at bounding box center [861, 383] width 201 height 32
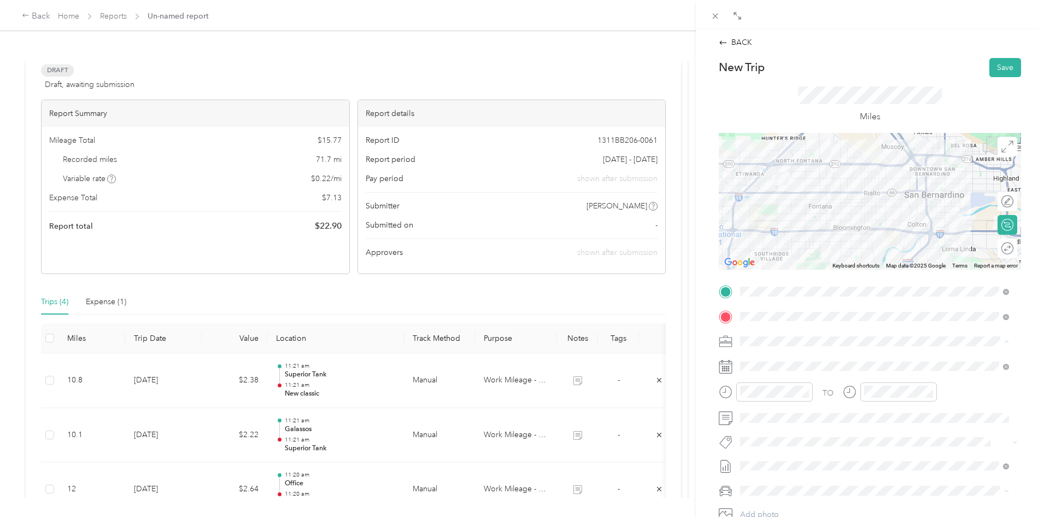
click at [770, 400] on span "Work Mileage - User with auto allowance" at bounding box center [814, 398] width 140 height 9
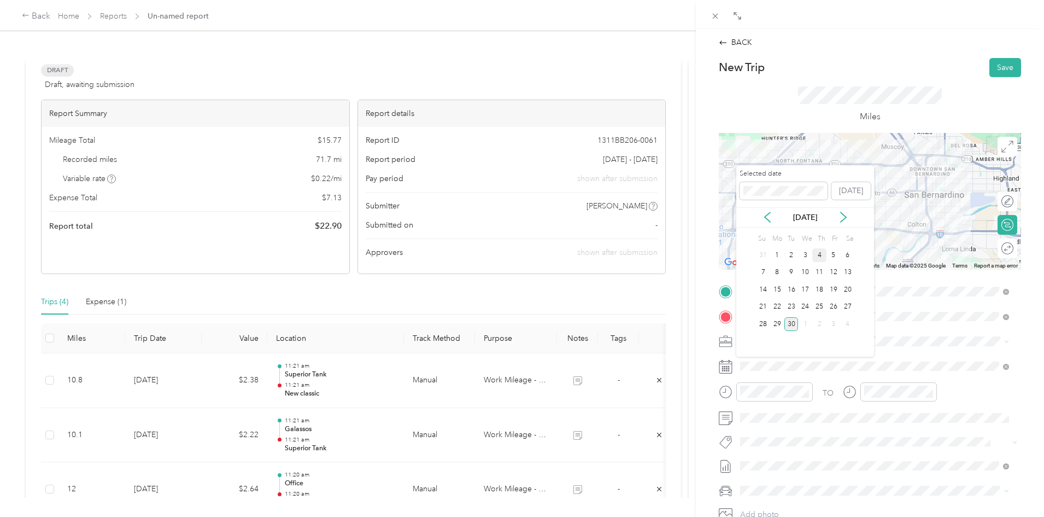
click at [822, 254] on div "4" at bounding box center [819, 255] width 14 height 14
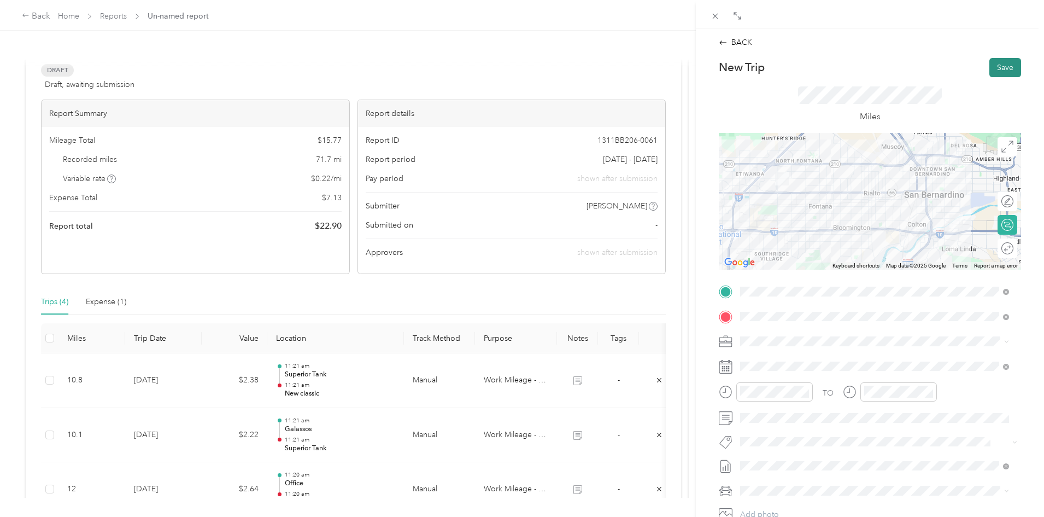
click at [993, 70] on button "Save" at bounding box center [1005, 67] width 32 height 19
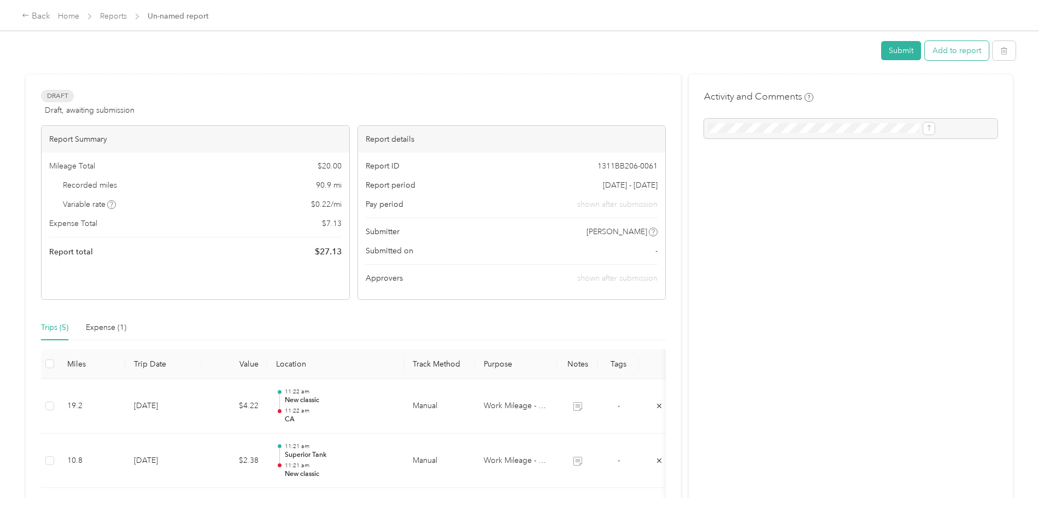
click at [925, 51] on button "Add to report" at bounding box center [957, 50] width 64 height 19
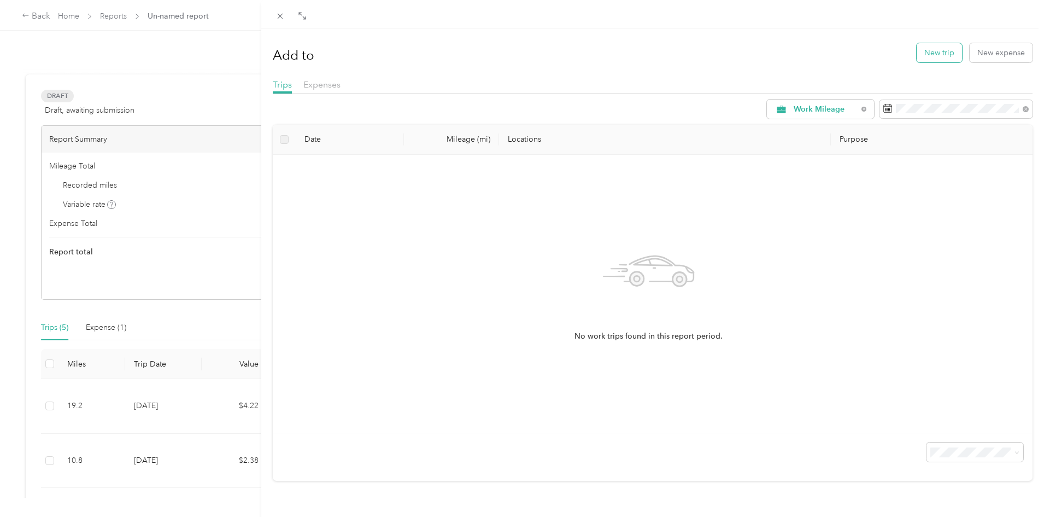
click at [932, 54] on button "New trip" at bounding box center [939, 52] width 45 height 19
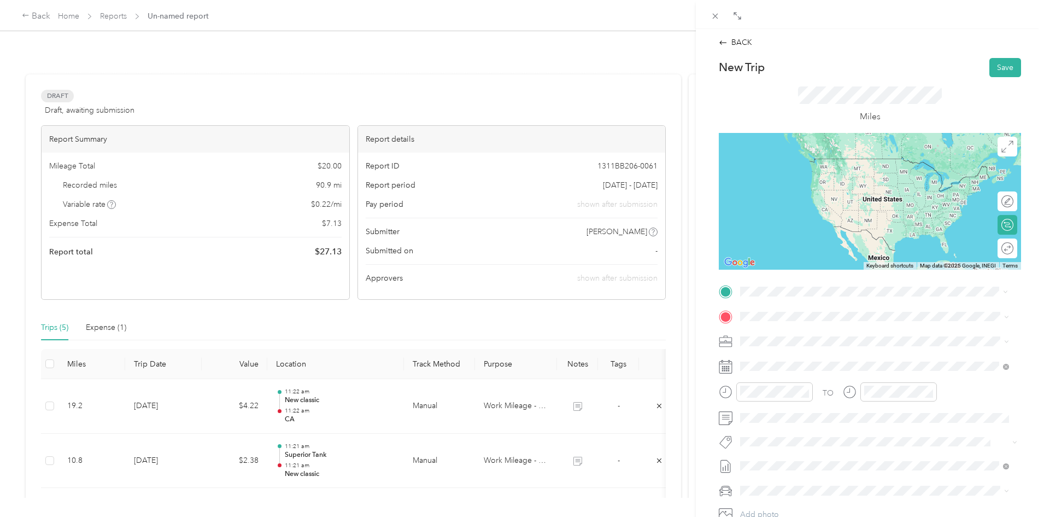
click at [796, 344] on span "Country [PERSON_NAME] Provisions, [STREET_ADDRESS][PERSON_NAME] , 92408, [GEOGR…" at bounding box center [861, 358] width 201 height 32
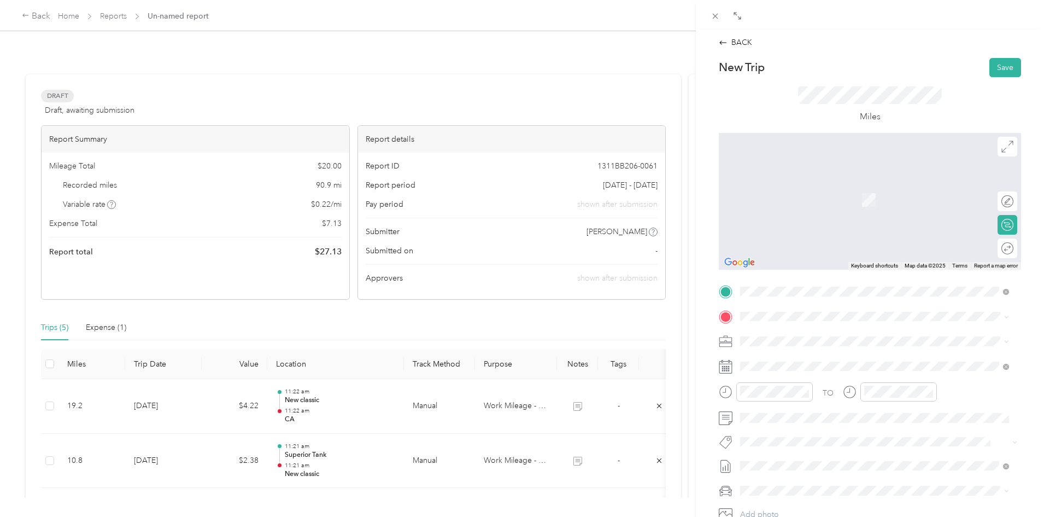
click at [783, 360] on div "Office" at bounding box center [795, 360] width 69 height 10
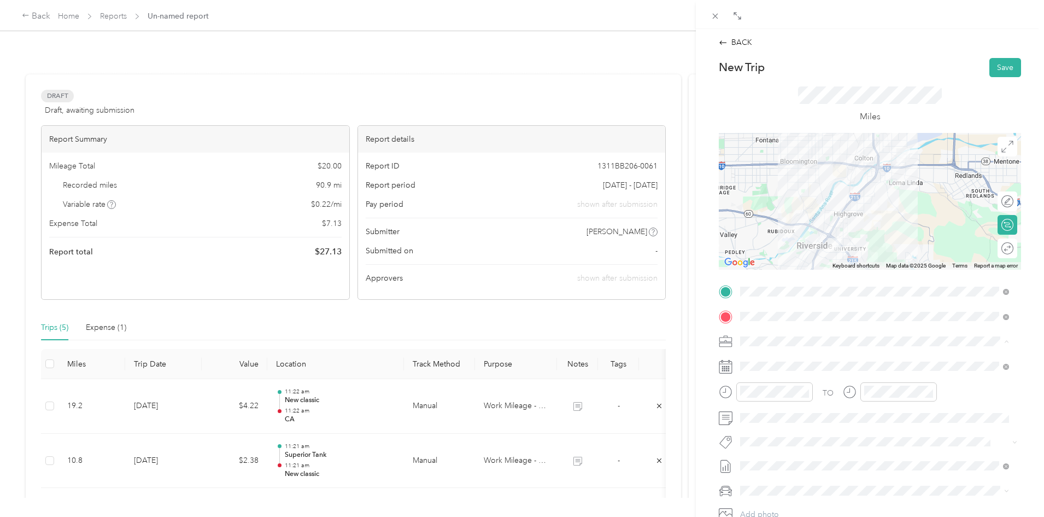
click at [773, 401] on div "Work Mileage - User with auto allowance" at bounding box center [874, 398] width 261 height 11
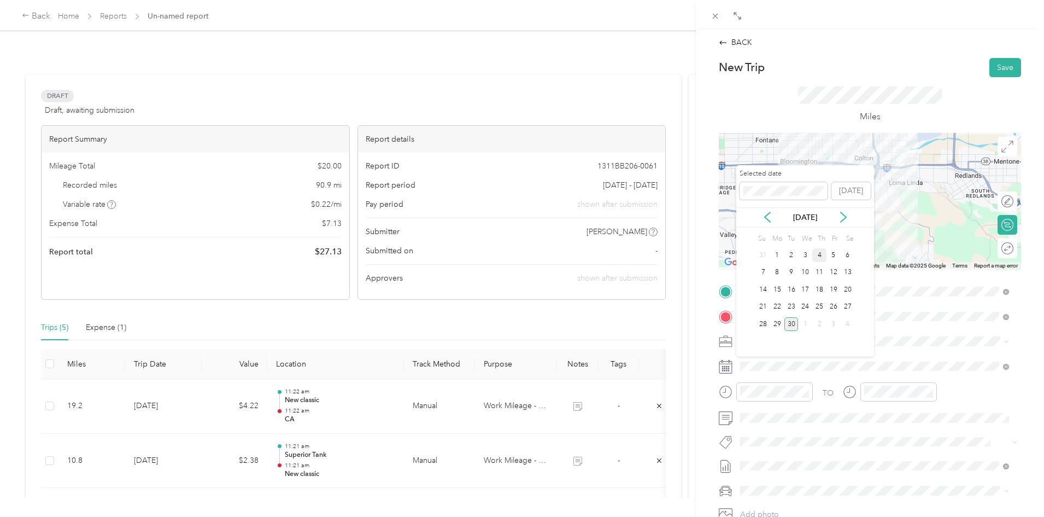
click at [820, 253] on div "4" at bounding box center [819, 255] width 14 height 14
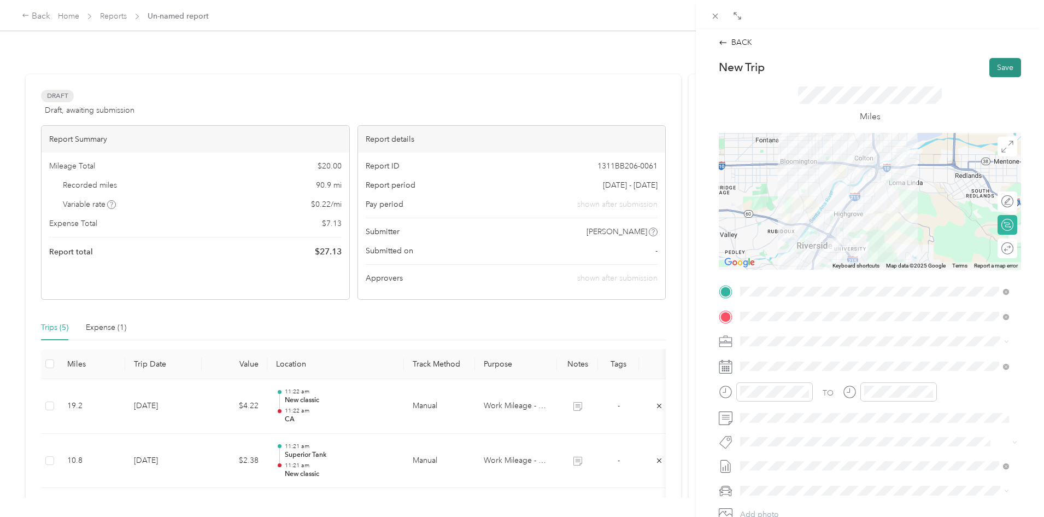
click at [1007, 68] on button "Save" at bounding box center [1005, 67] width 32 height 19
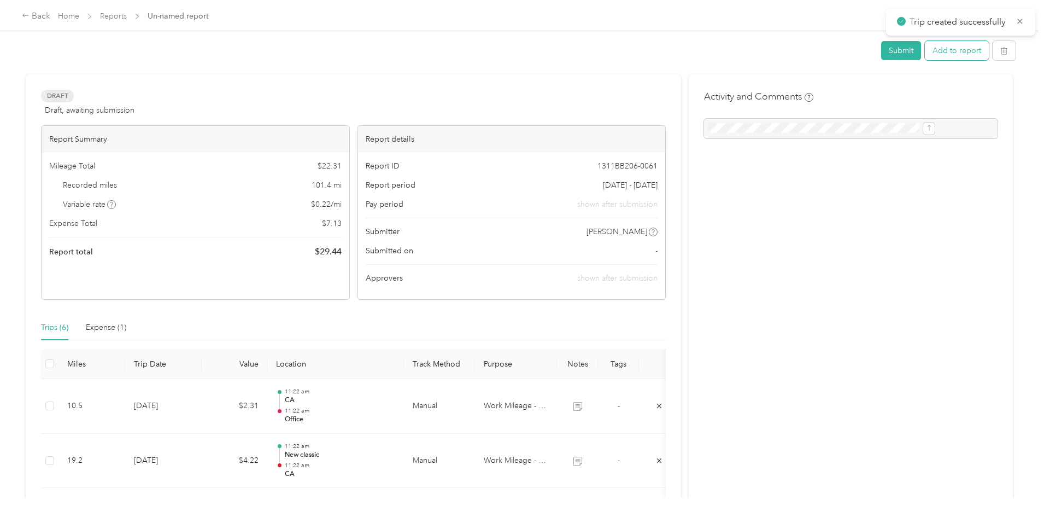
click at [925, 54] on button "Add to report" at bounding box center [957, 50] width 64 height 19
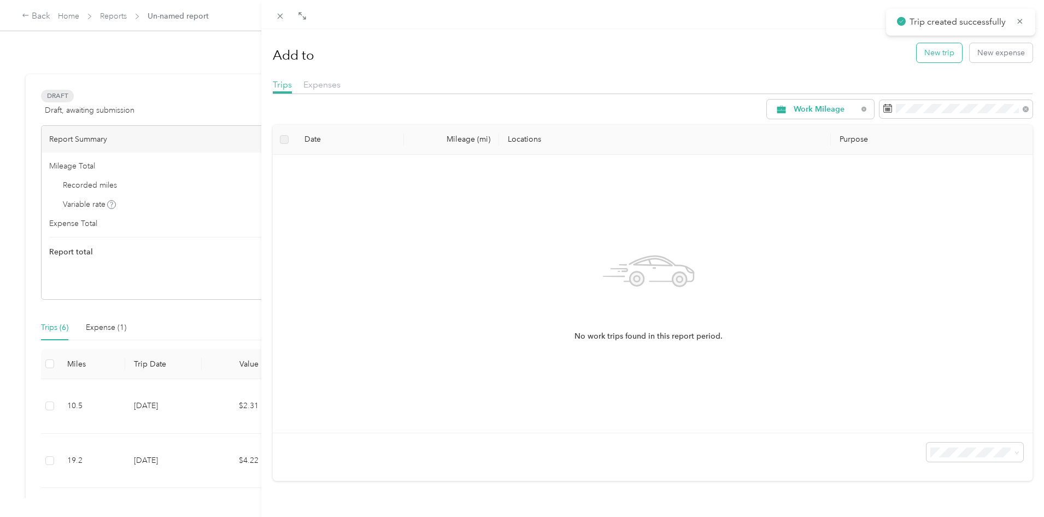
click at [924, 49] on button "New trip" at bounding box center [939, 52] width 45 height 19
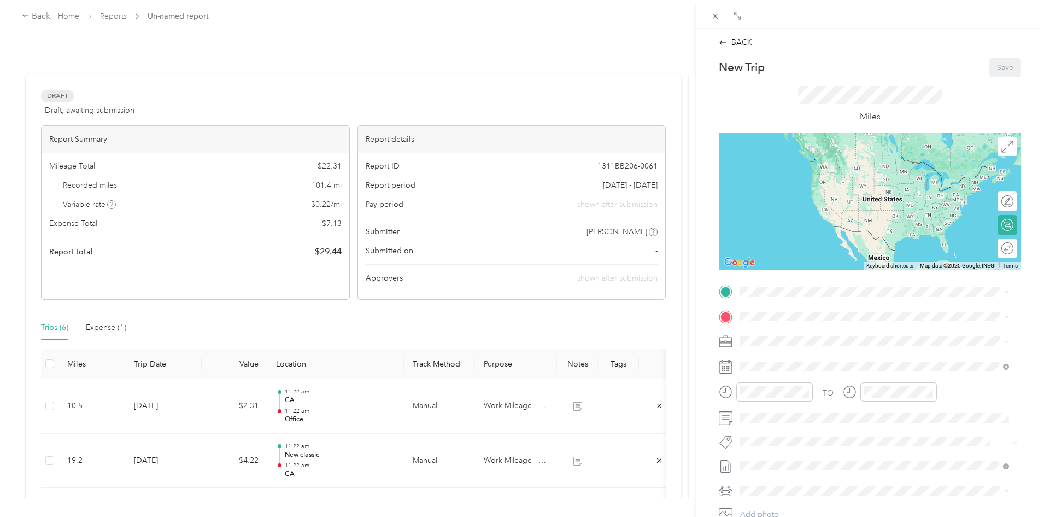
click at [784, 331] on div "Office" at bounding box center [795, 335] width 69 height 10
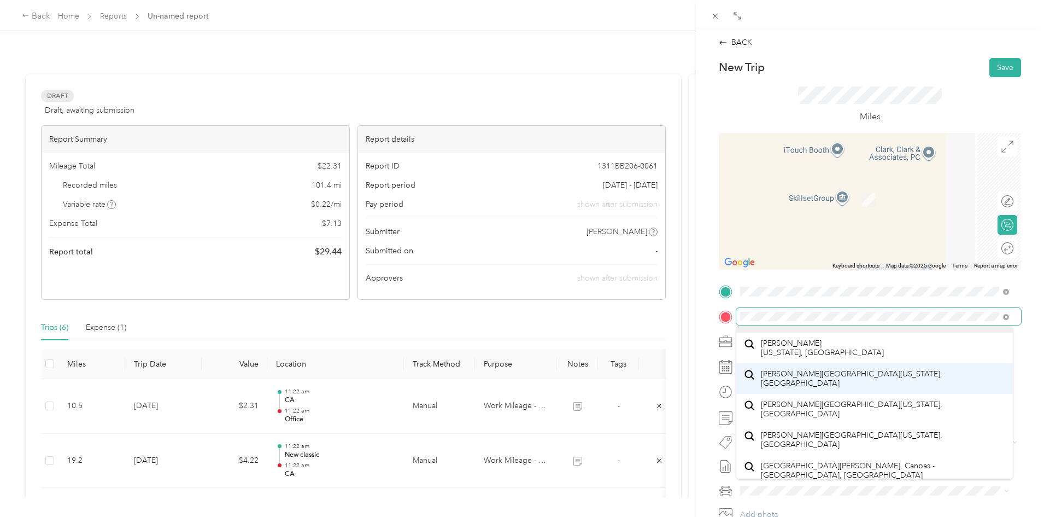
scroll to position [19, 0]
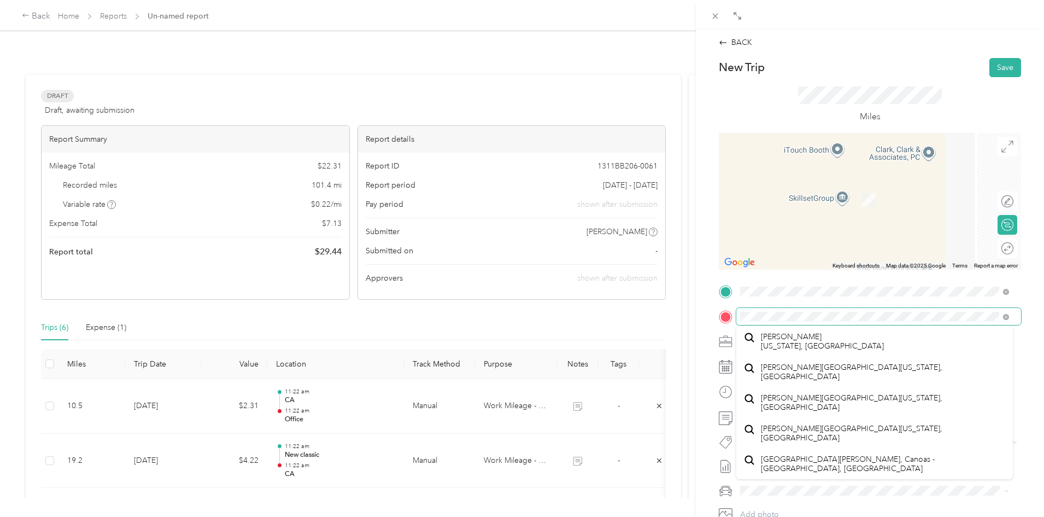
click at [690, 296] on div "BACK New Trip Save This trip cannot be edited because it is either under review…" at bounding box center [522, 258] width 1044 height 517
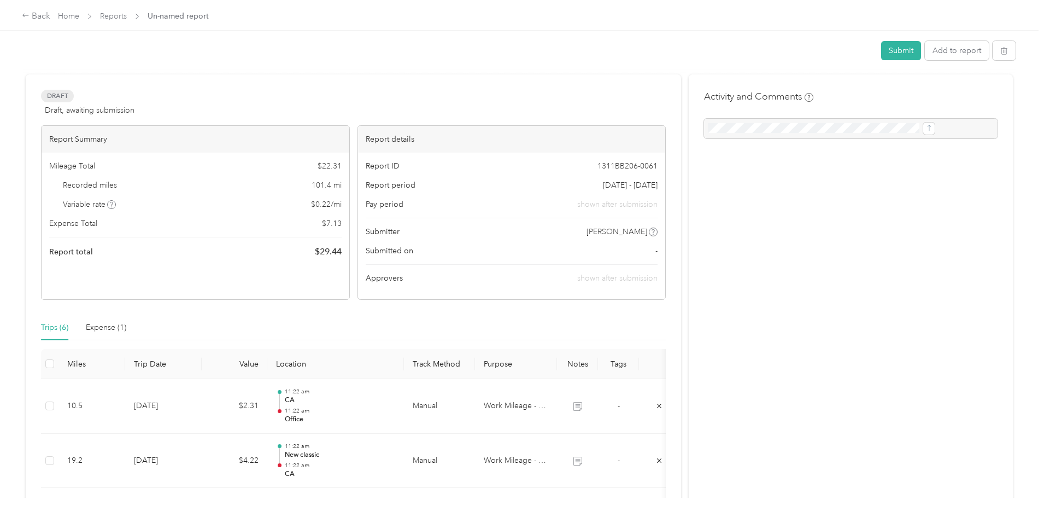
click at [857, 40] on div "Submit Add to report" at bounding box center [519, 52] width 993 height 28
click at [925, 54] on button "Add to report" at bounding box center [957, 50] width 64 height 19
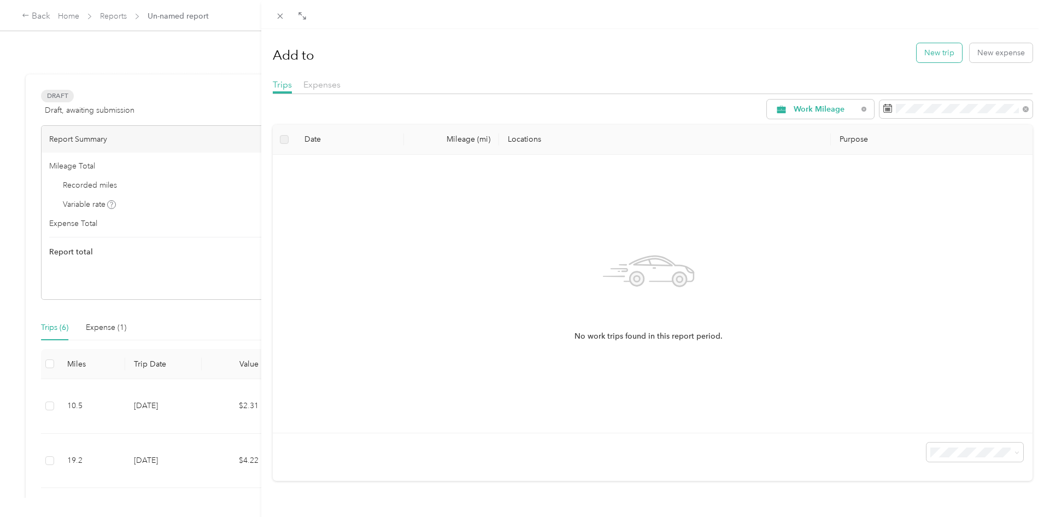
click at [939, 50] on button "New trip" at bounding box center [939, 52] width 45 height 19
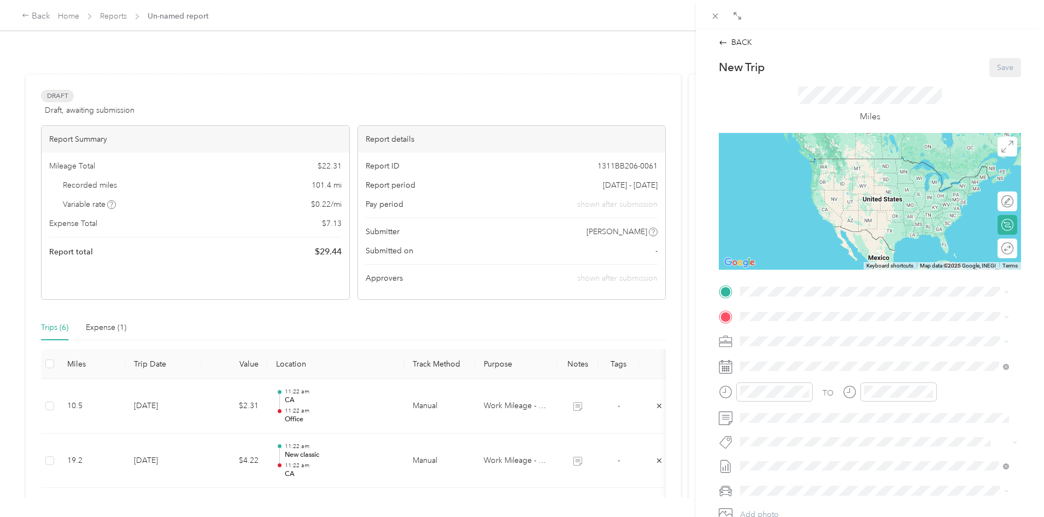
click at [788, 351] on span "[STREET_ADDRESS]" at bounding box center [795, 346] width 69 height 9
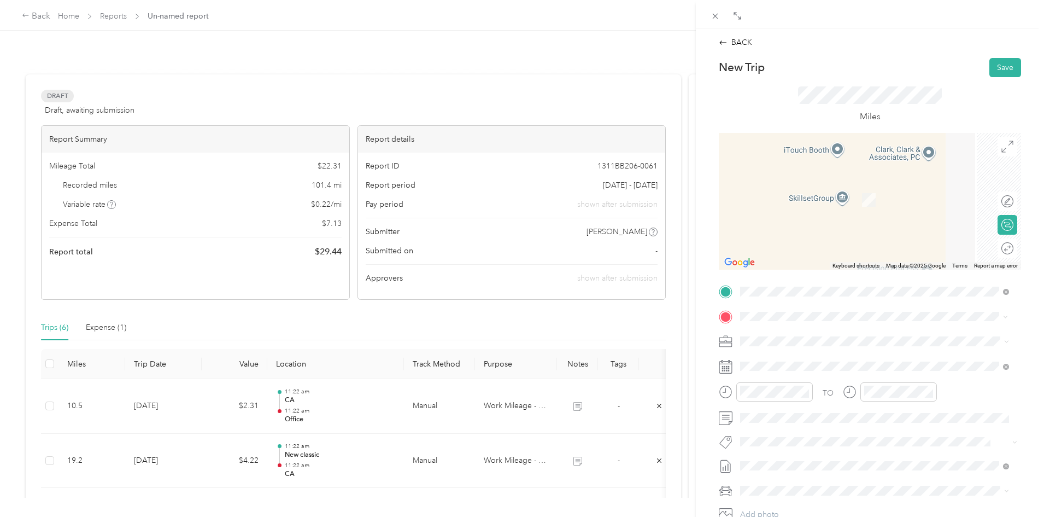
click at [826, 383] on span "[STREET_ADDRESS][US_STATE]" at bounding box center [815, 378] width 109 height 10
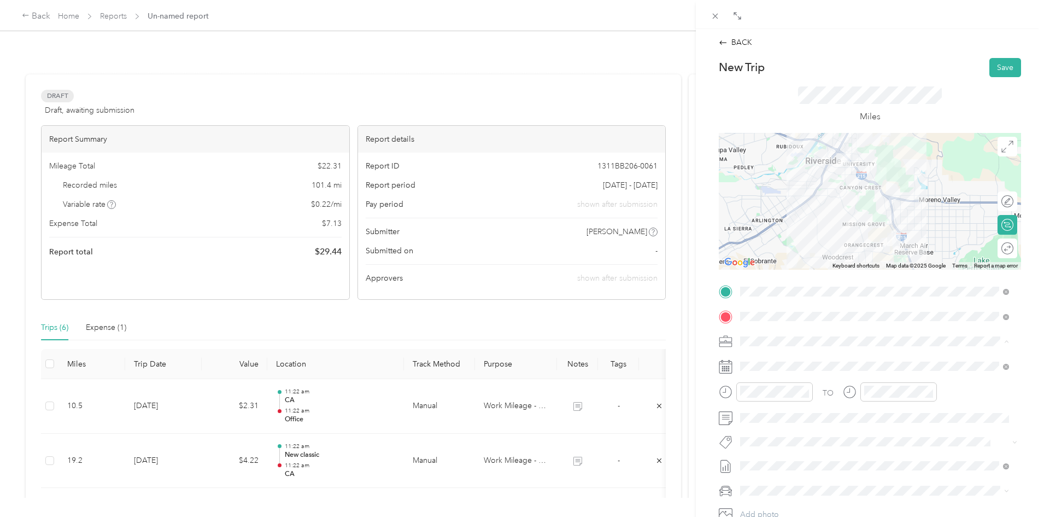
click at [780, 402] on li "Work Mileage - User with auto allowance" at bounding box center [874, 398] width 277 height 19
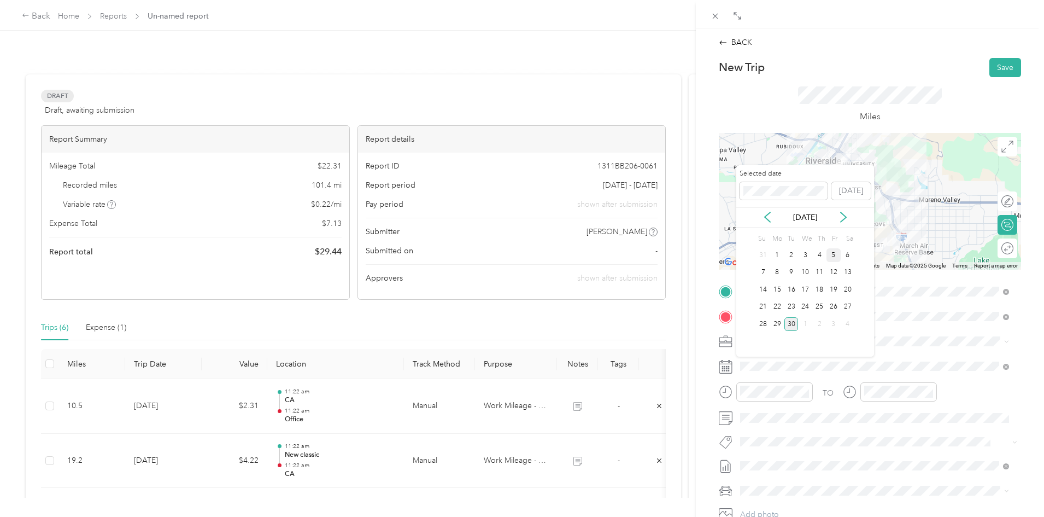
click at [834, 254] on div "5" at bounding box center [833, 255] width 14 height 14
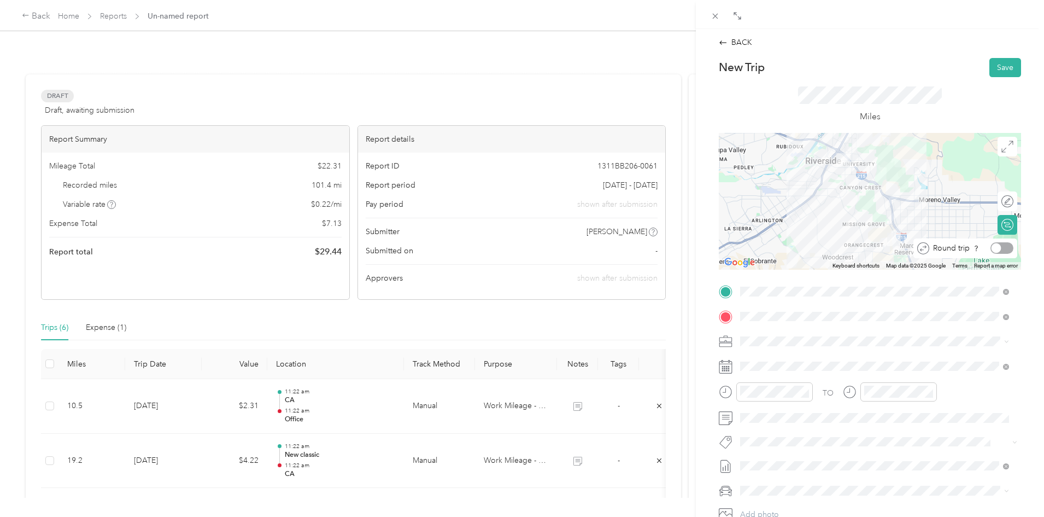
click at [1004, 248] on div at bounding box center [1001, 247] width 23 height 11
click at [989, 69] on button "Save" at bounding box center [1005, 67] width 32 height 19
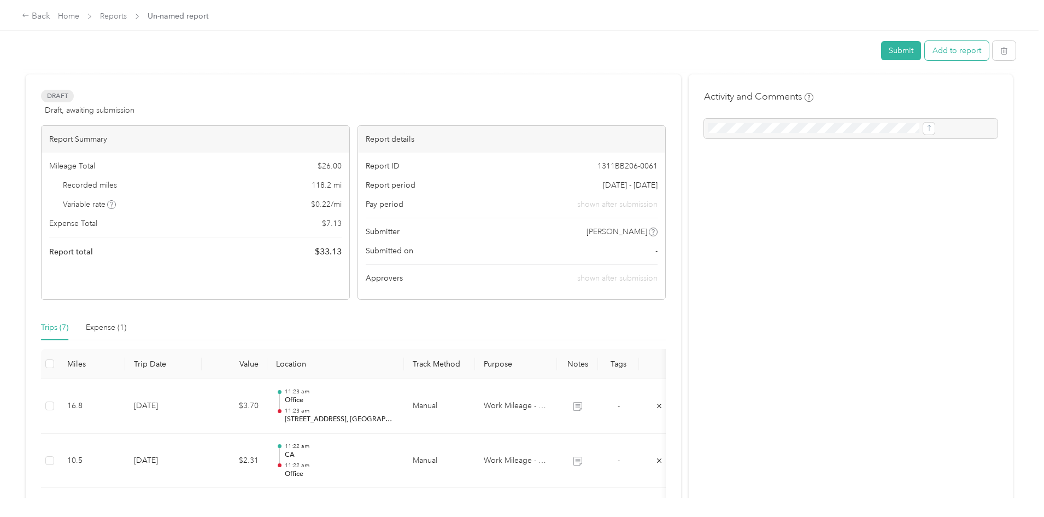
click at [925, 45] on button "Add to report" at bounding box center [957, 50] width 64 height 19
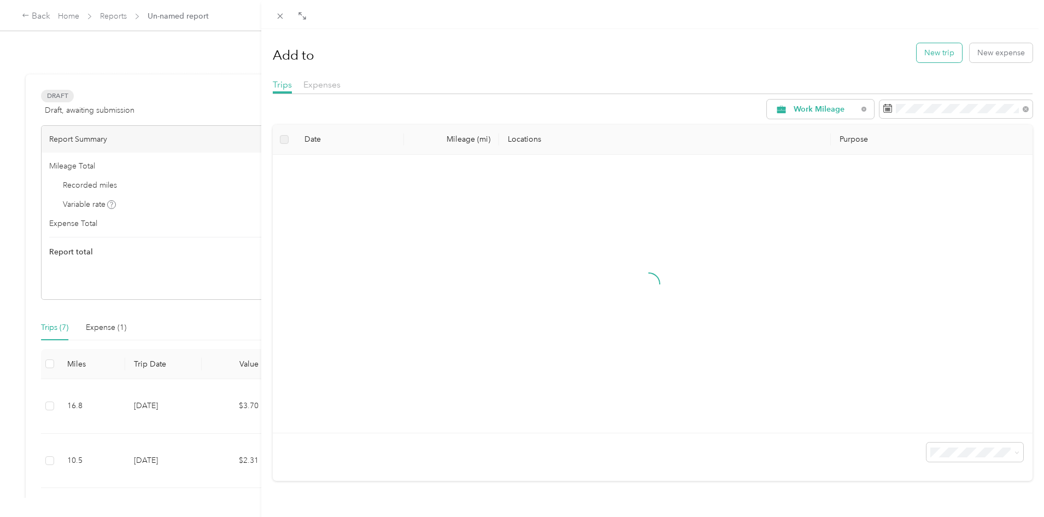
click at [931, 54] on button "New trip" at bounding box center [939, 52] width 45 height 19
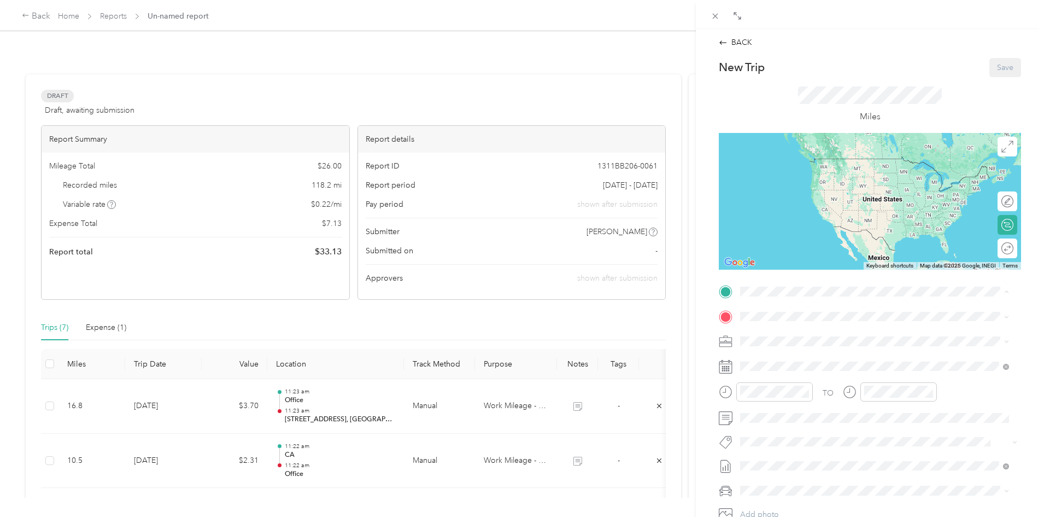
click at [783, 345] on span "[STREET_ADDRESS]" at bounding box center [795, 346] width 69 height 9
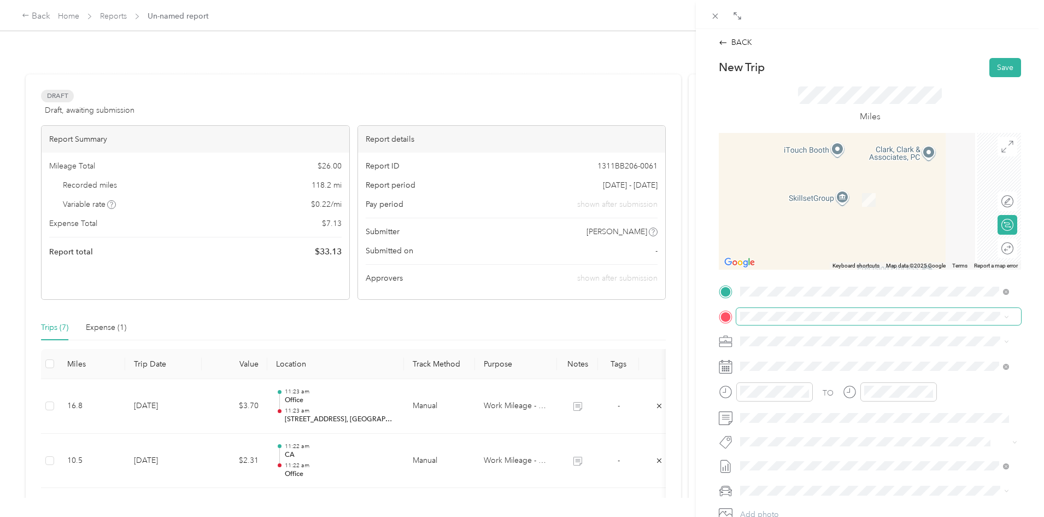
click at [780, 310] on span at bounding box center [878, 316] width 285 height 17
click at [799, 365] on div "CA Country [PERSON_NAME] Provisions, [STREET_ADDRESS][PERSON_NAME] , 92408, [GE…" at bounding box center [883, 378] width 244 height 46
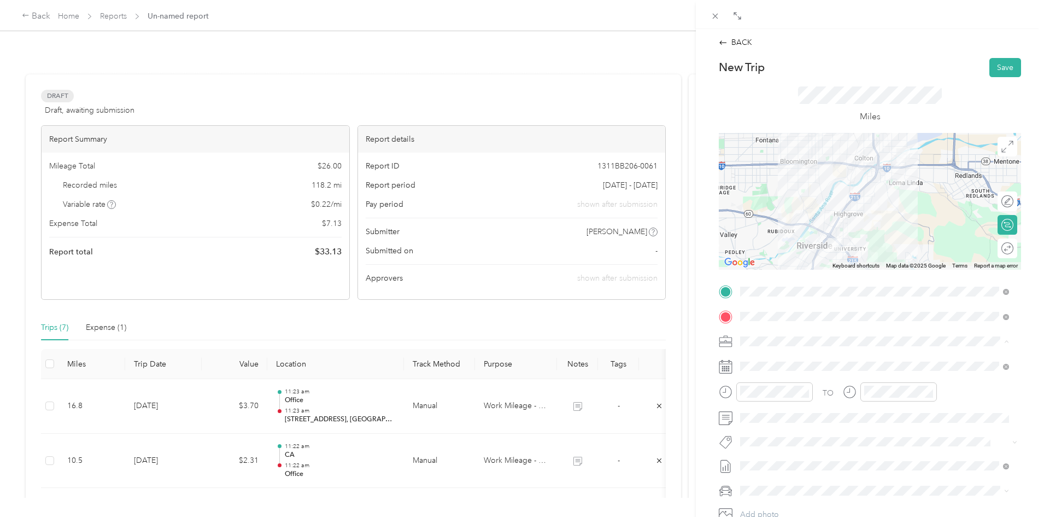
click at [786, 395] on span "Work Mileage - User with auto allowance" at bounding box center [814, 398] width 140 height 9
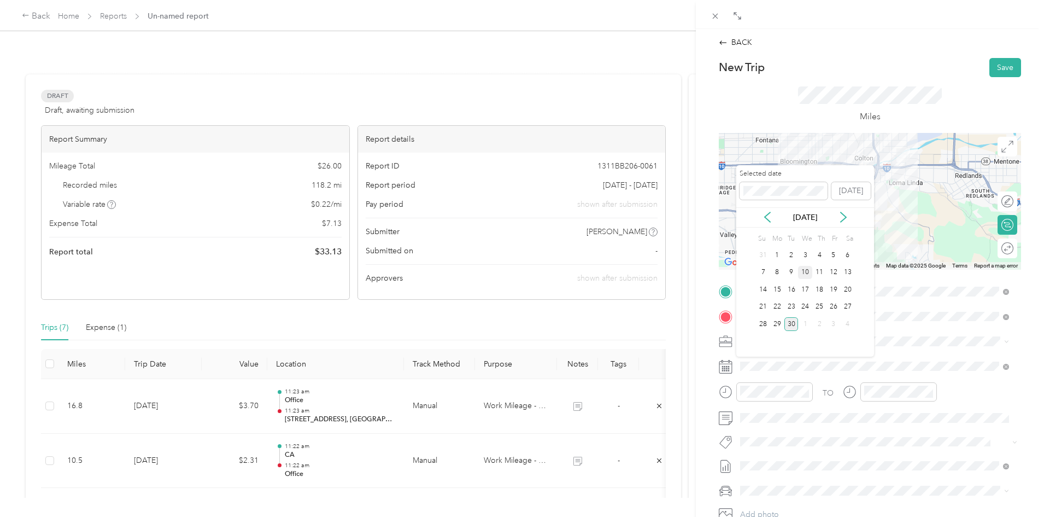
click at [808, 276] on div "10" at bounding box center [805, 273] width 14 height 14
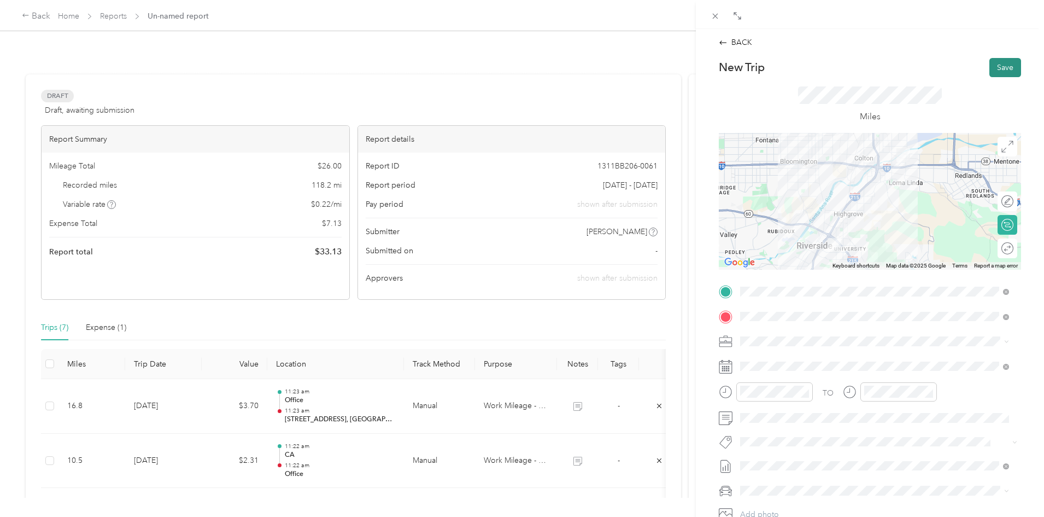
click at [990, 71] on button "Save" at bounding box center [1005, 67] width 32 height 19
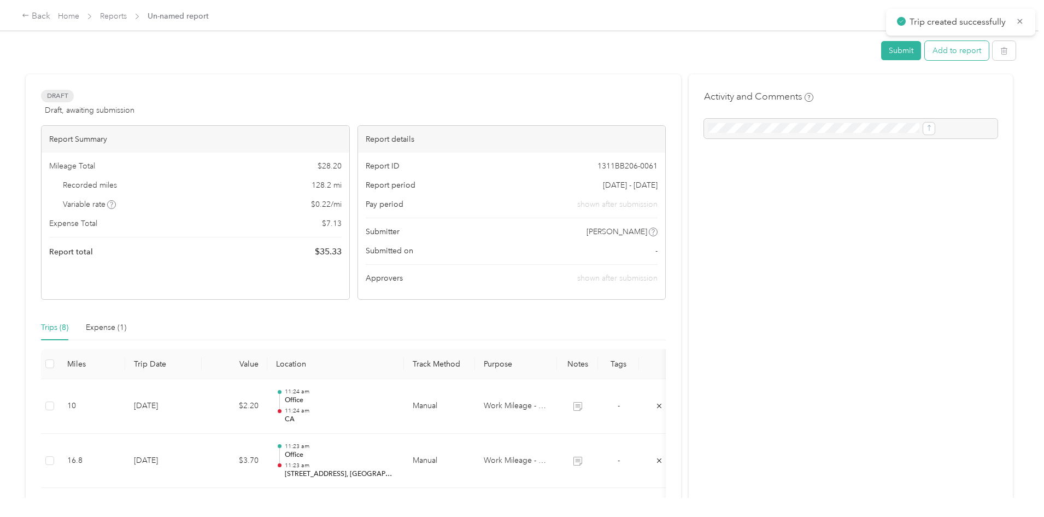
click at [925, 50] on button "Add to report" at bounding box center [957, 50] width 64 height 19
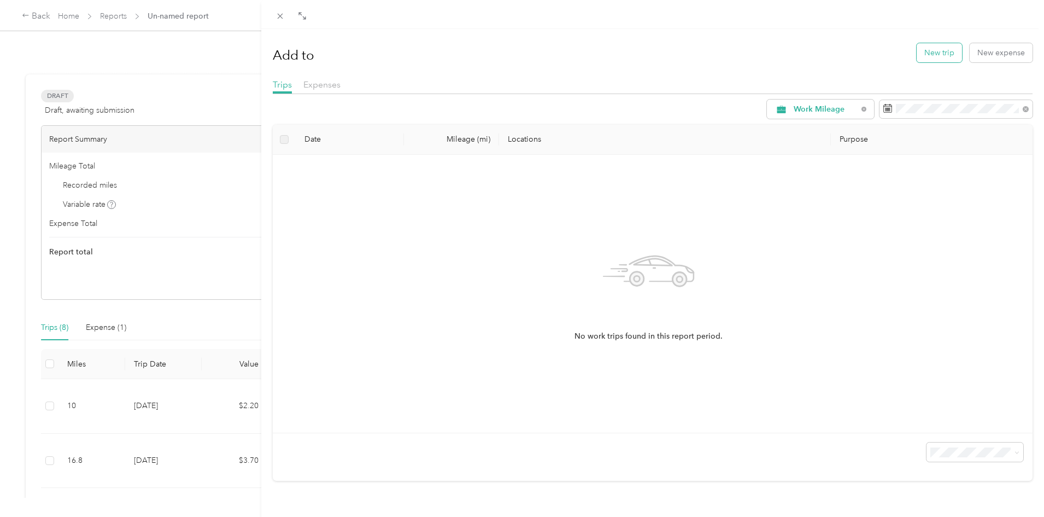
click at [936, 51] on button "New trip" at bounding box center [939, 52] width 45 height 19
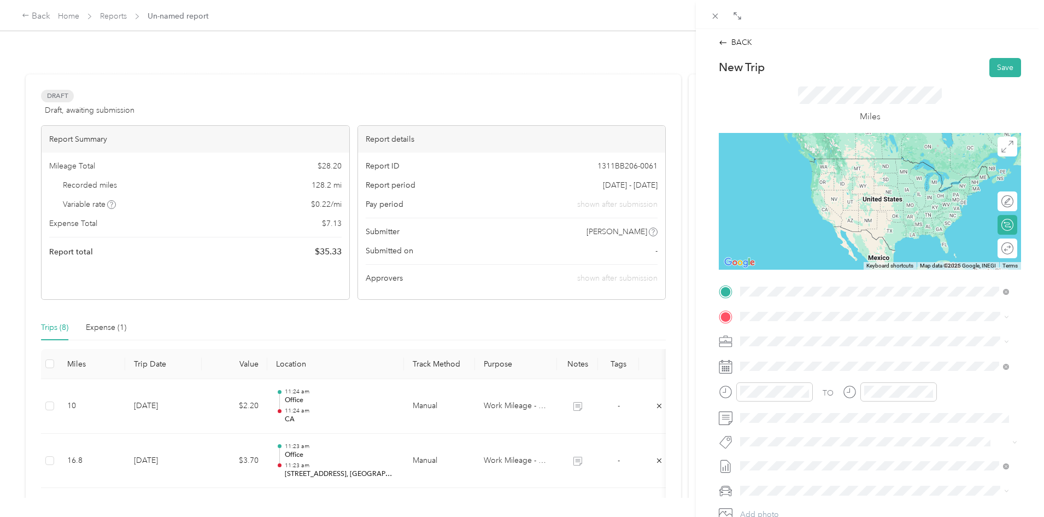
drag, startPoint x: 808, startPoint y: 350, endPoint x: 806, endPoint y: 339, distance: 10.6
click at [808, 350] on span "Country [PERSON_NAME] Provisions, [STREET_ADDRESS][PERSON_NAME] , 92408, [GEOGR…" at bounding box center [861, 358] width 201 height 32
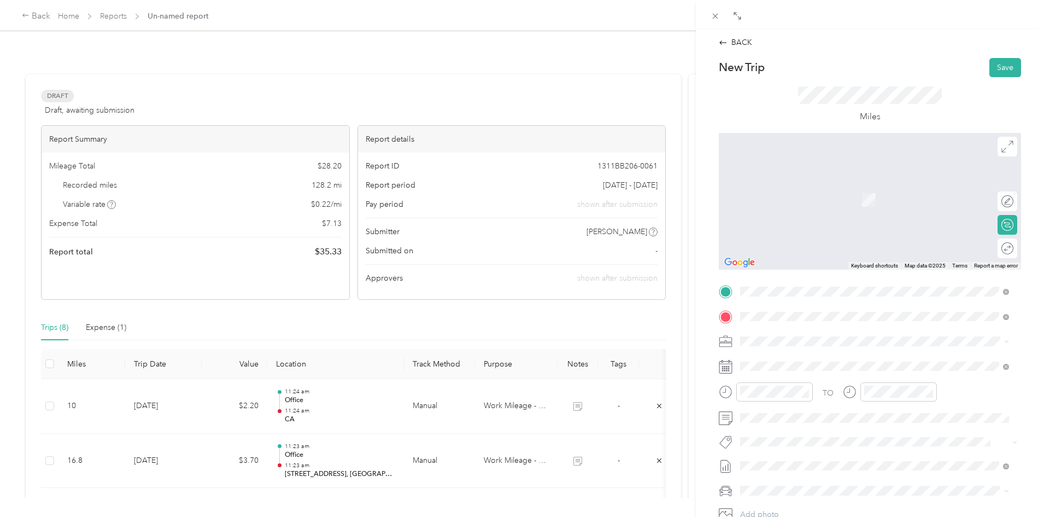
click at [795, 424] on div "[GEOGRAPHIC_DATA], [STREET_ADDRESS] , [GEOGRAPHIC_DATA], [GEOGRAPHIC_DATA], [GE…" at bounding box center [883, 406] width 244 height 34
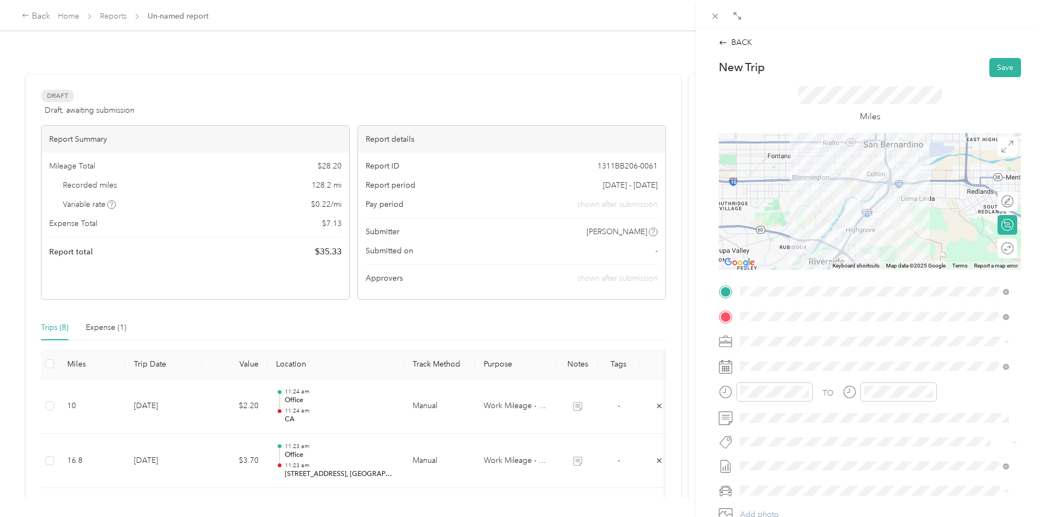
click at [785, 394] on span "Work Mileage - User with auto allowance" at bounding box center [814, 398] width 140 height 9
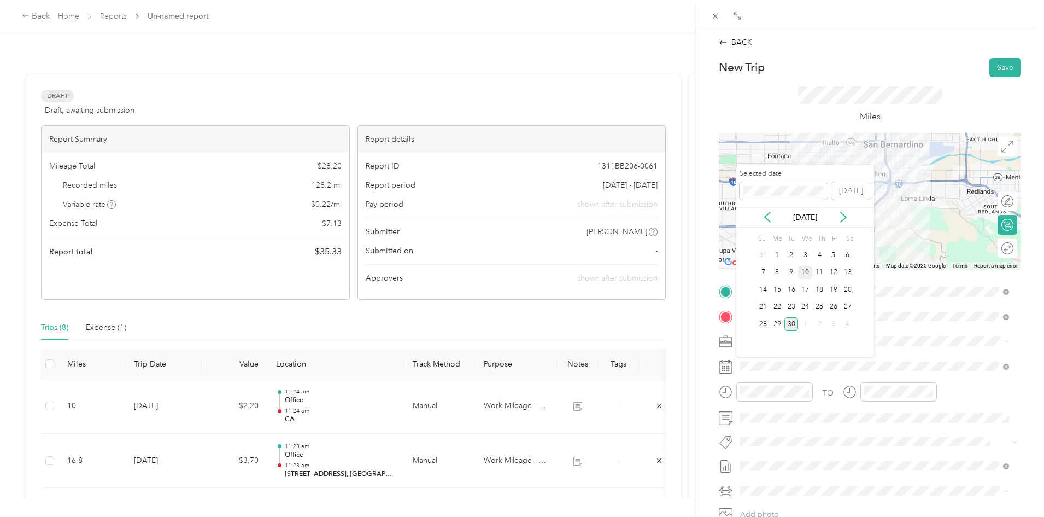
click at [804, 271] on div "10" at bounding box center [805, 273] width 14 height 14
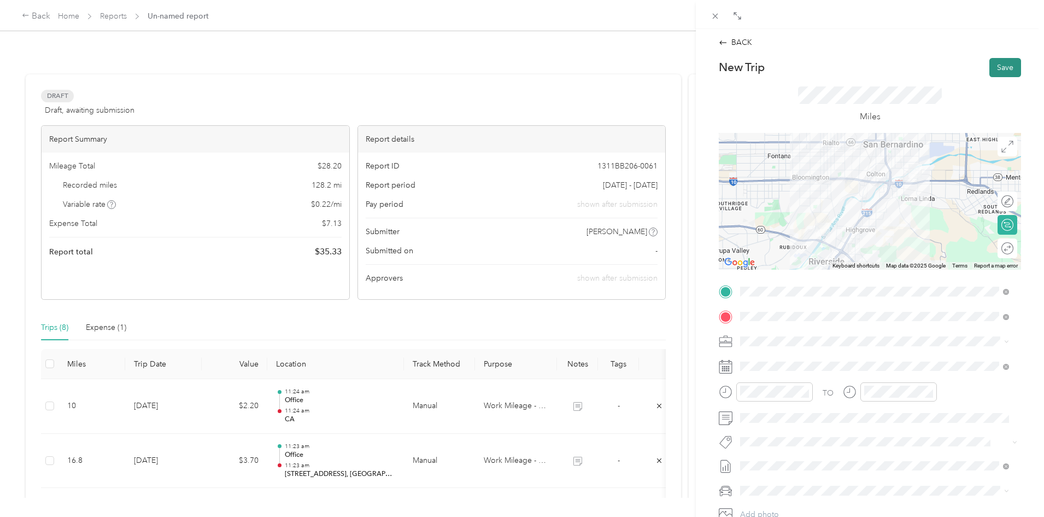
click at [993, 68] on button "Save" at bounding box center [1005, 67] width 32 height 19
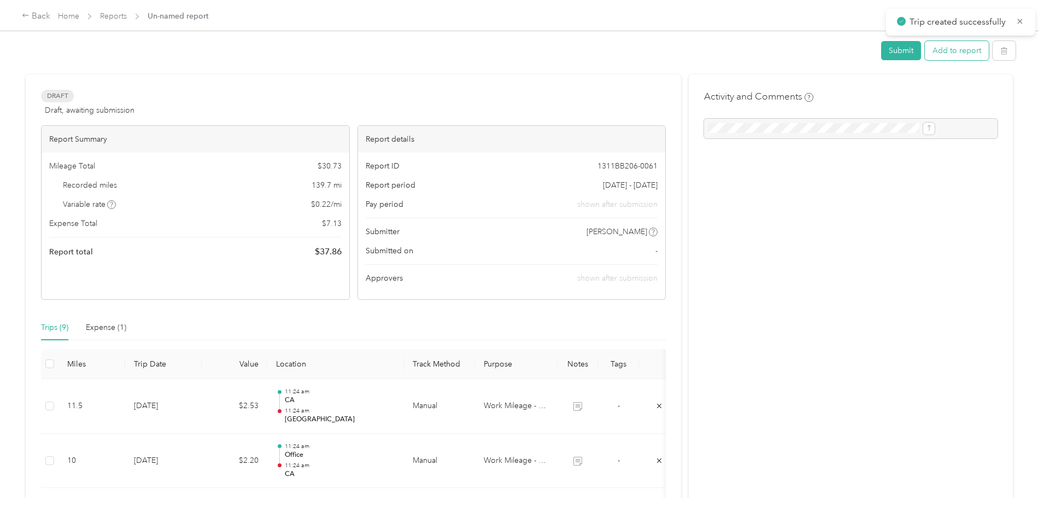
click at [925, 52] on button "Add to report" at bounding box center [957, 50] width 64 height 19
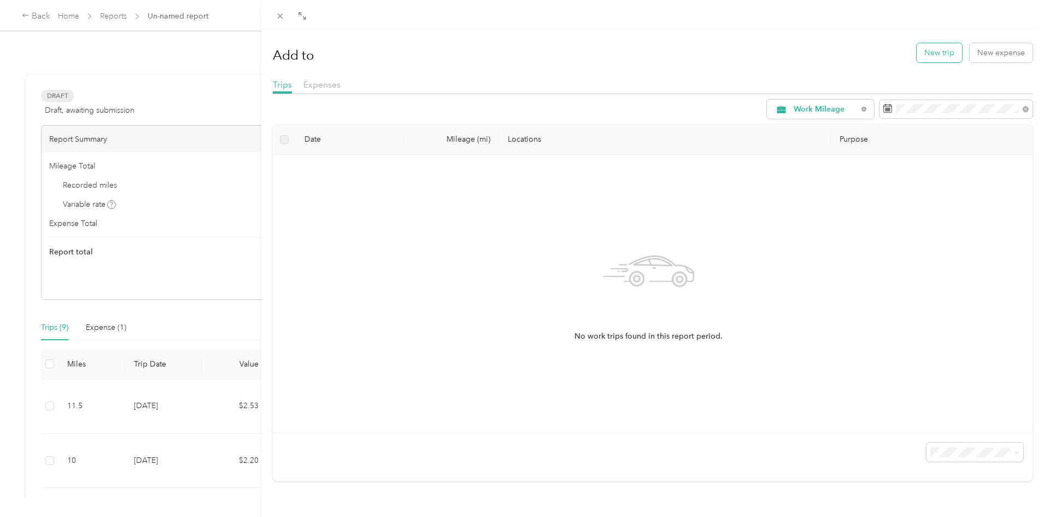
click at [924, 59] on button "New trip" at bounding box center [939, 52] width 45 height 19
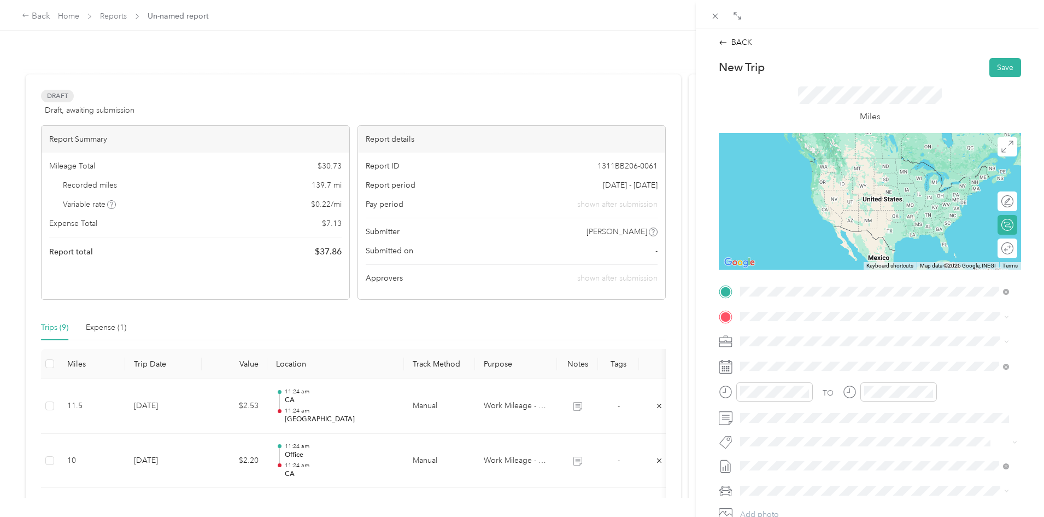
click at [816, 401] on div "[GEOGRAPHIC_DATA], [STREET_ADDRESS] , [GEOGRAPHIC_DATA], [GEOGRAPHIC_DATA], [GE…" at bounding box center [874, 381] width 261 height 38
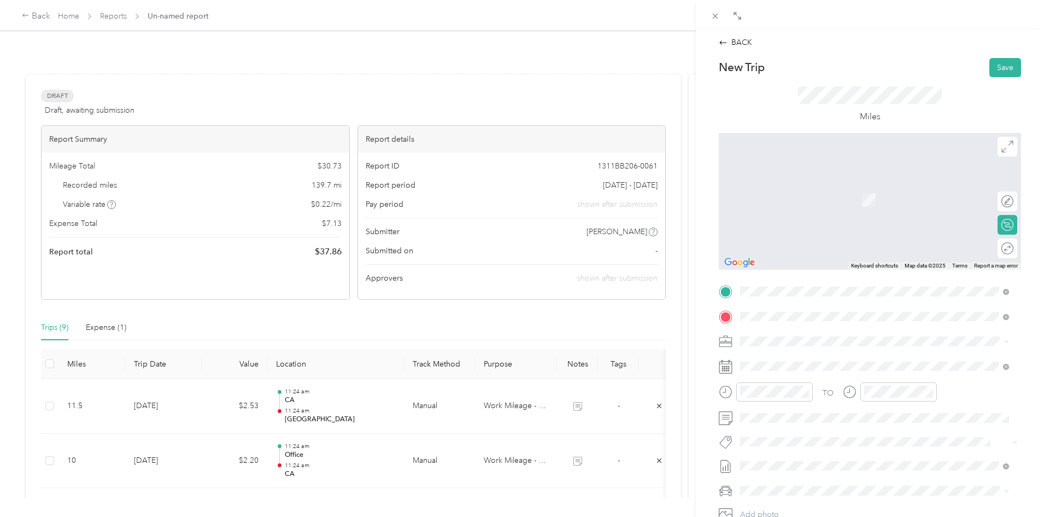
click at [772, 364] on div "[GEOGRAPHIC_DATA], [STREET_ADDRESS][GEOGRAPHIC_DATA], [GEOGRAPHIC_DATA]" at bounding box center [826, 366] width 131 height 23
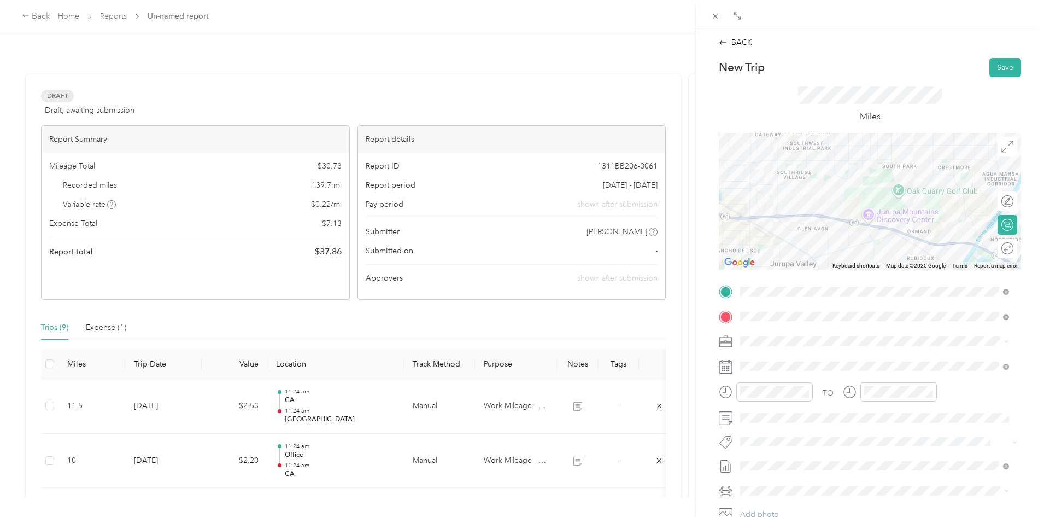
click at [776, 393] on div "Work Mileage - User with auto allowance" at bounding box center [874, 398] width 261 height 11
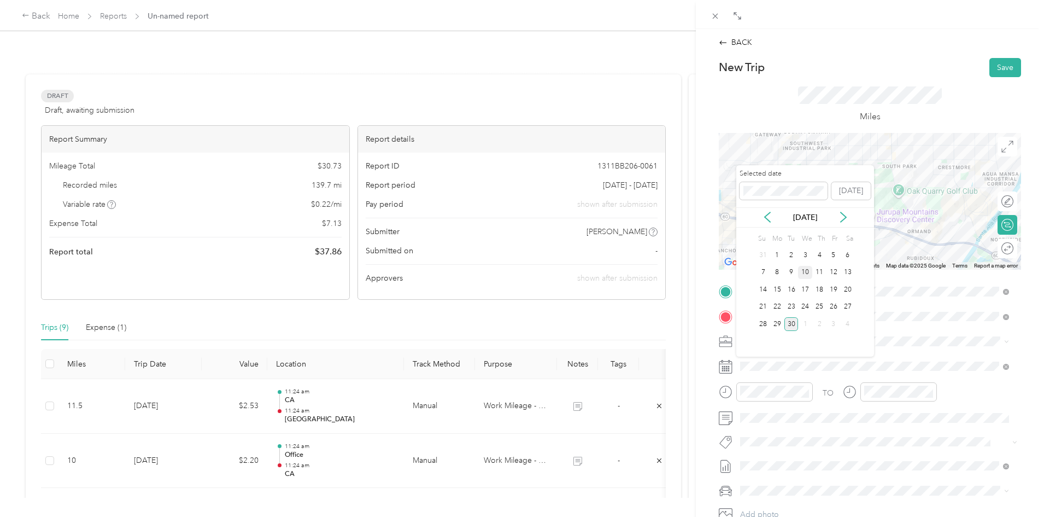
click at [801, 268] on div "10" at bounding box center [805, 273] width 14 height 14
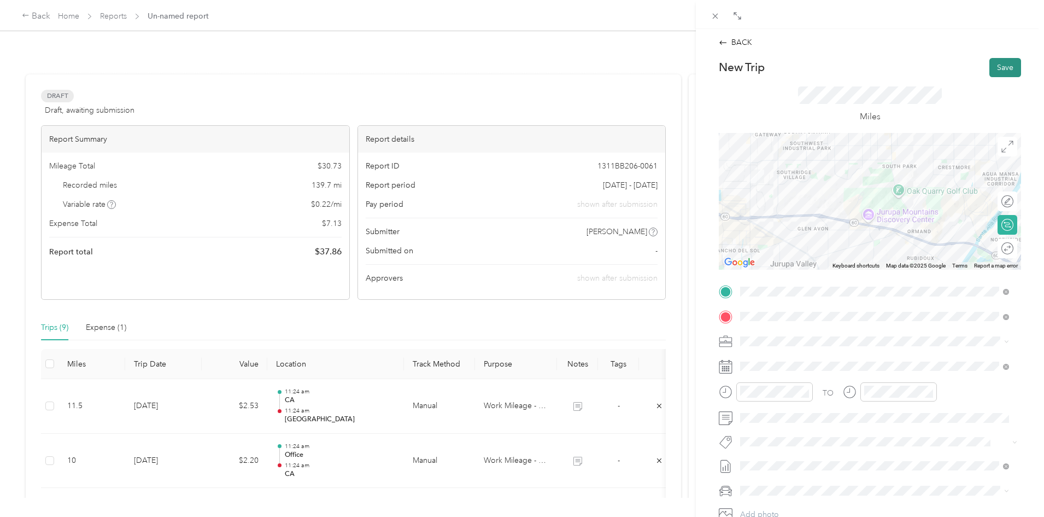
click at [989, 72] on button "Save" at bounding box center [1005, 67] width 32 height 19
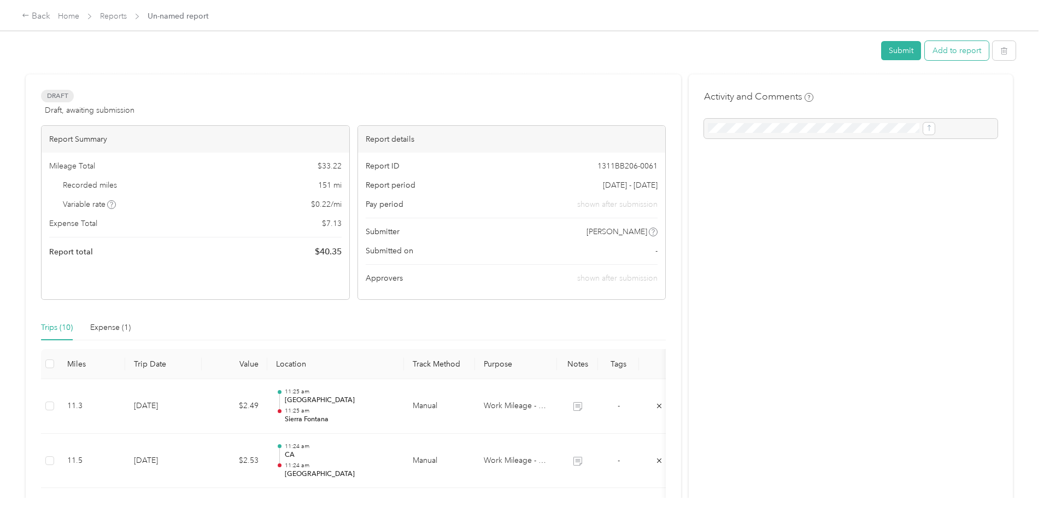
click at [925, 48] on button "Add to report" at bounding box center [957, 50] width 64 height 19
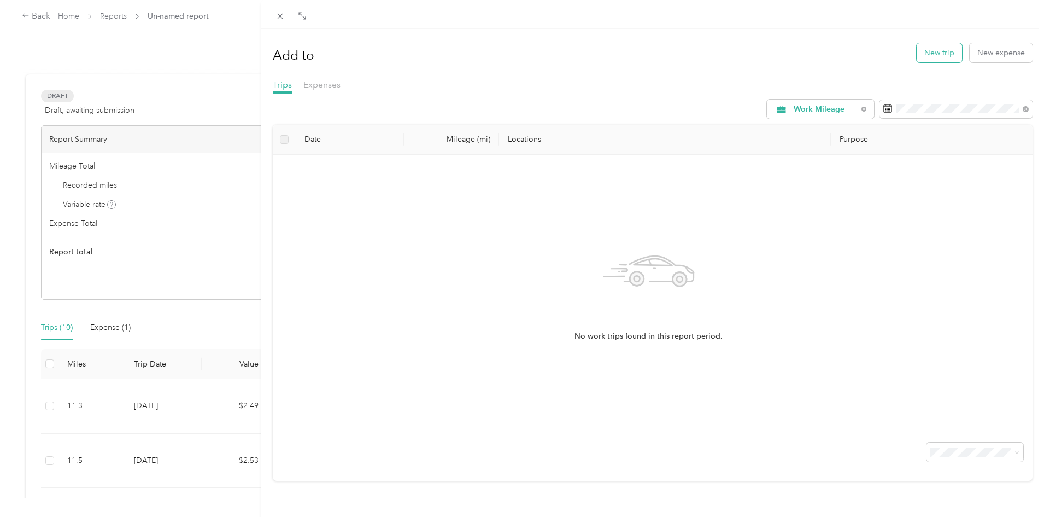
click at [936, 56] on button "New trip" at bounding box center [939, 52] width 45 height 19
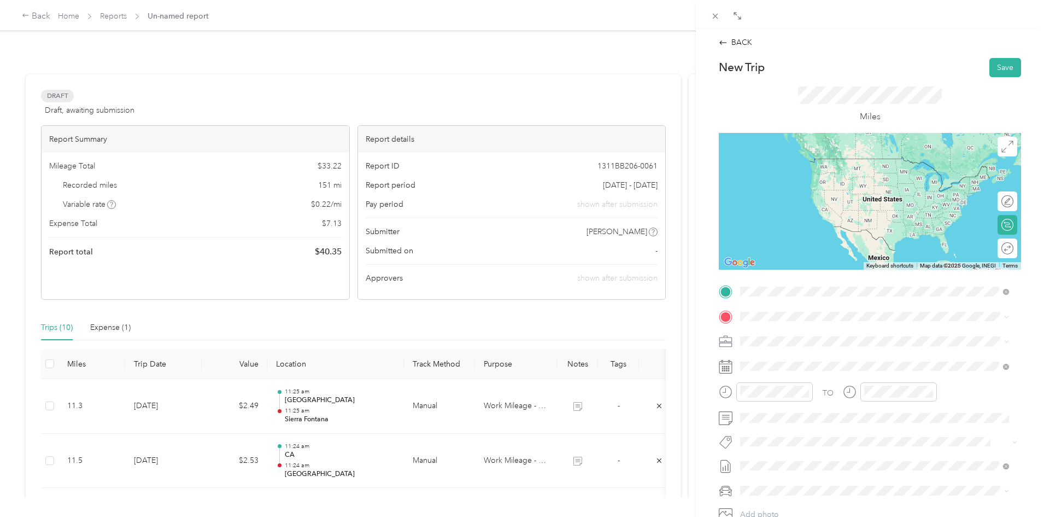
click at [809, 347] on span "Sierra Aluminum, [STREET_ADDRESS]" at bounding box center [826, 346] width 131 height 9
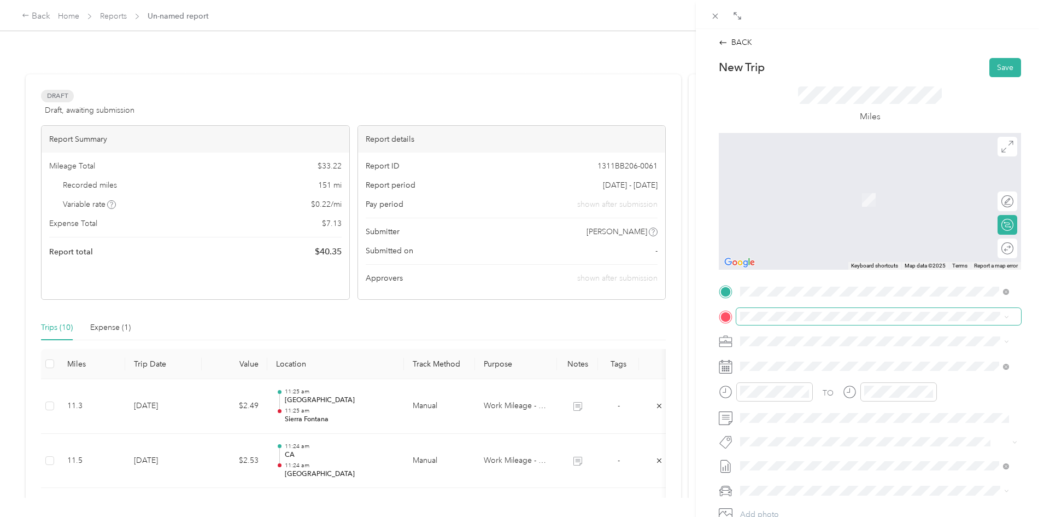
click at [787, 310] on span at bounding box center [878, 316] width 285 height 17
click at [785, 357] on div "Office" at bounding box center [795, 360] width 69 height 10
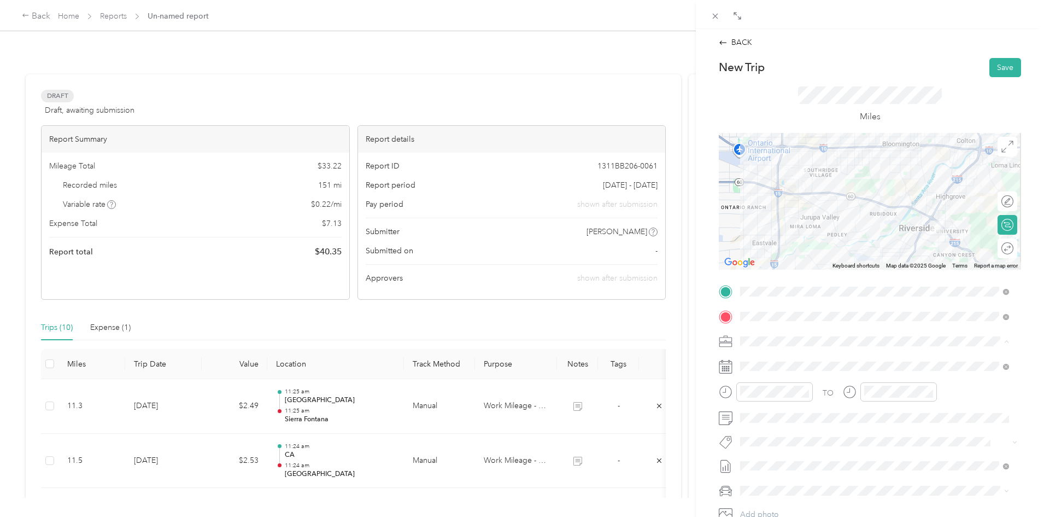
click at [772, 396] on span "Work Mileage - User with auto allowance" at bounding box center [814, 398] width 140 height 9
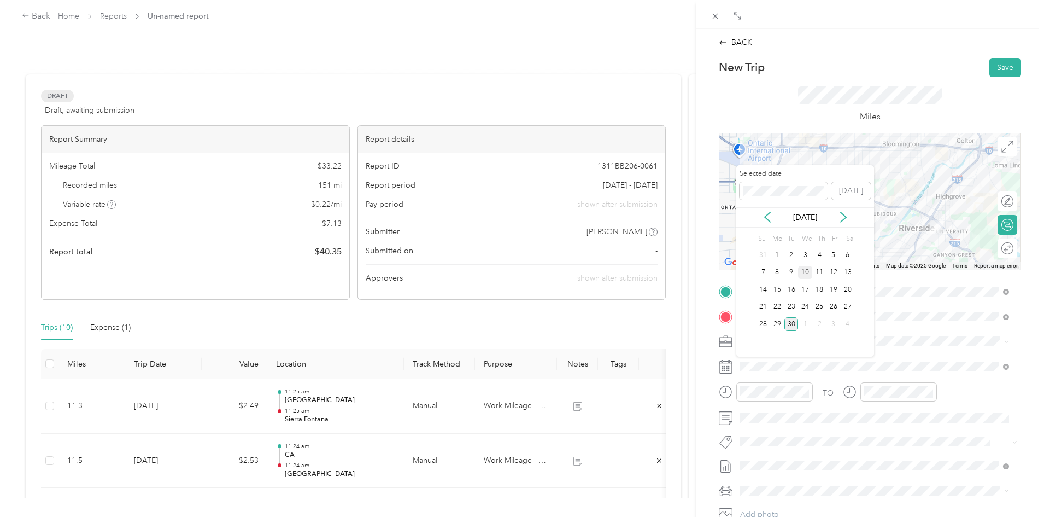
click at [806, 270] on div "10" at bounding box center [805, 273] width 14 height 14
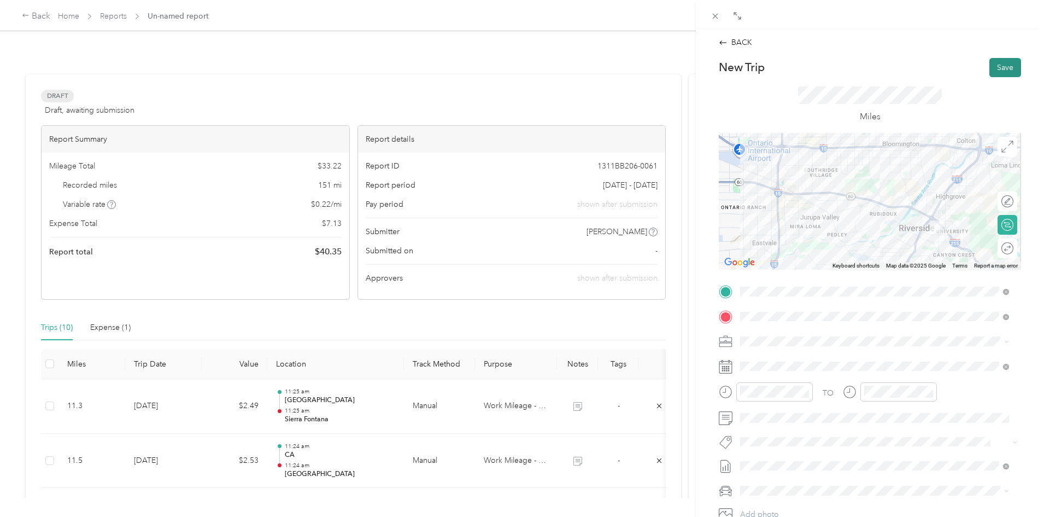
click at [995, 68] on button "Save" at bounding box center [1005, 67] width 32 height 19
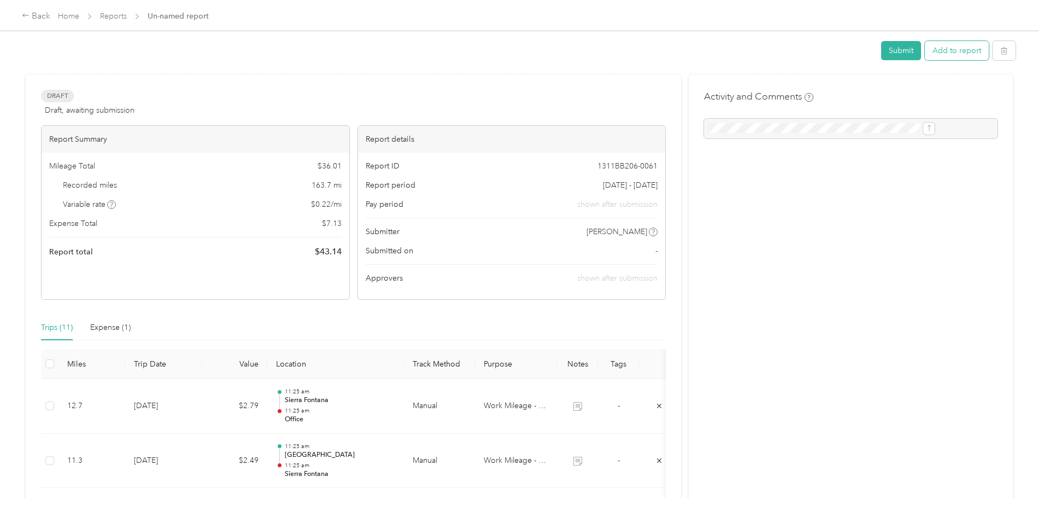
click at [925, 56] on button "Add to report" at bounding box center [957, 50] width 64 height 19
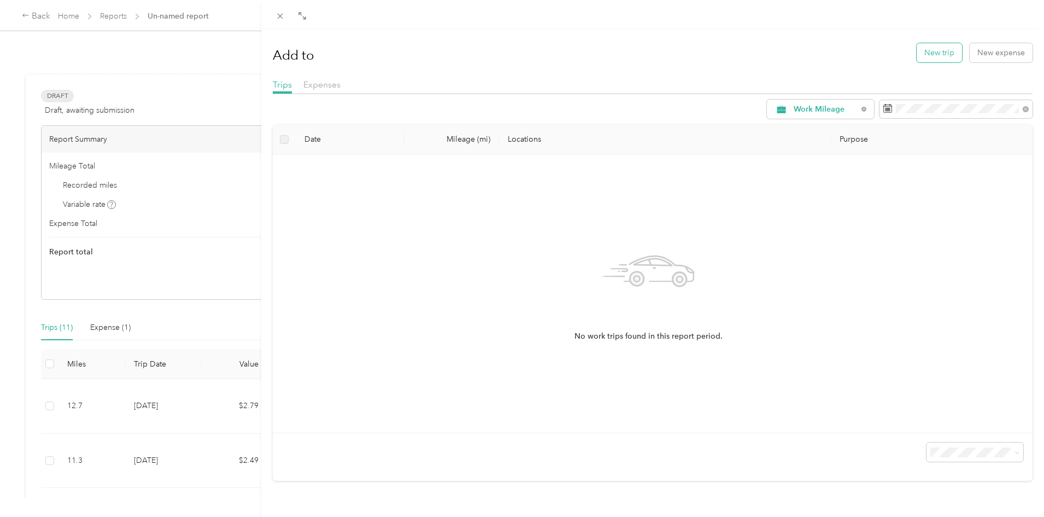
click at [945, 48] on button "New trip" at bounding box center [939, 52] width 45 height 19
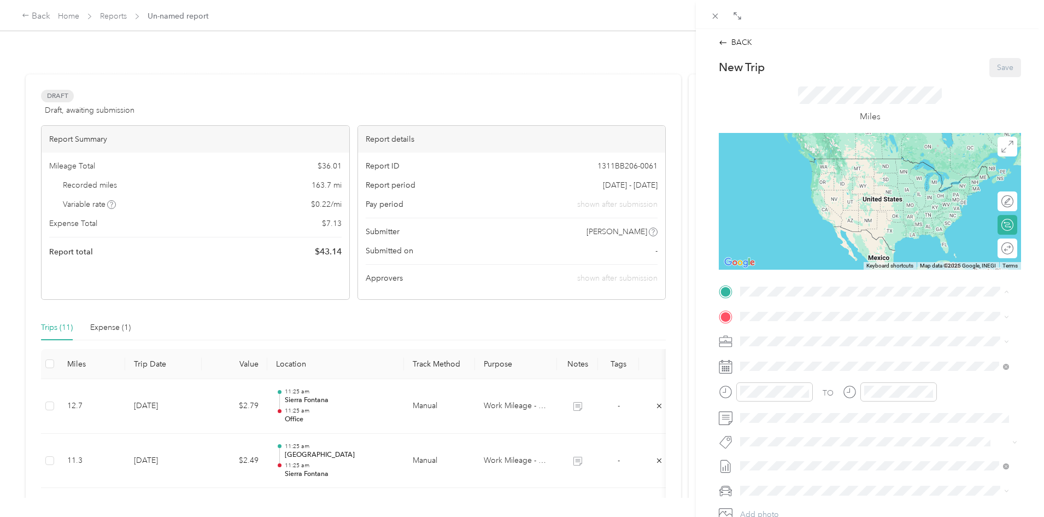
click at [775, 340] on div "Office [STREET_ADDRESS]" at bounding box center [795, 341] width 69 height 23
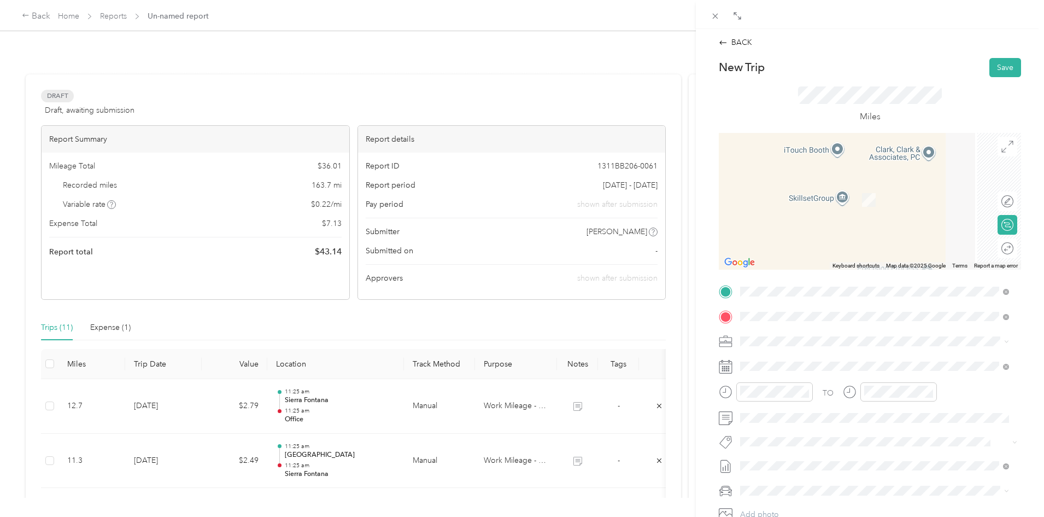
click at [789, 374] on span "Country [PERSON_NAME] Provisions, [STREET_ADDRESS][PERSON_NAME] , 92408, [GEOGR…" at bounding box center [861, 383] width 201 height 32
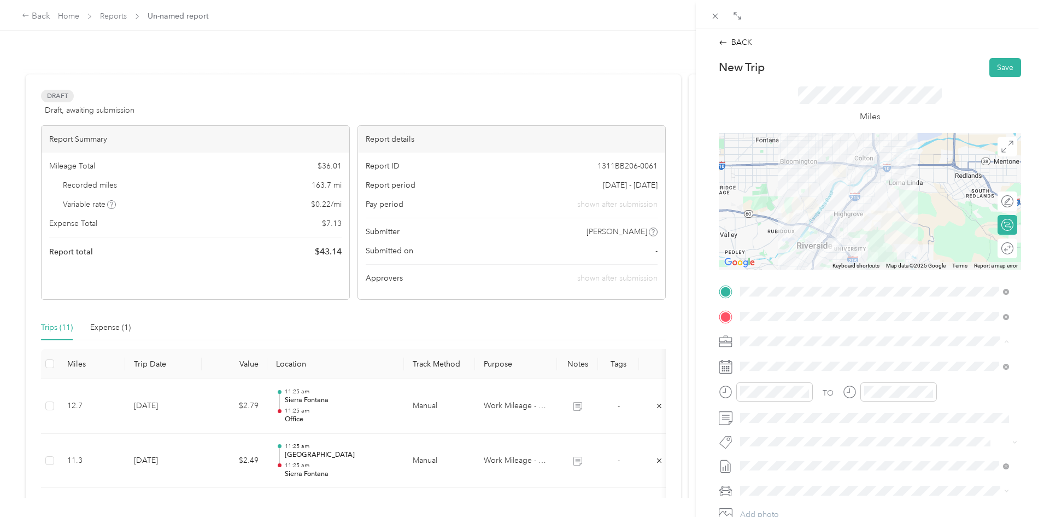
click at [787, 395] on span "Work Mileage - User with auto allowance" at bounding box center [814, 398] width 140 height 9
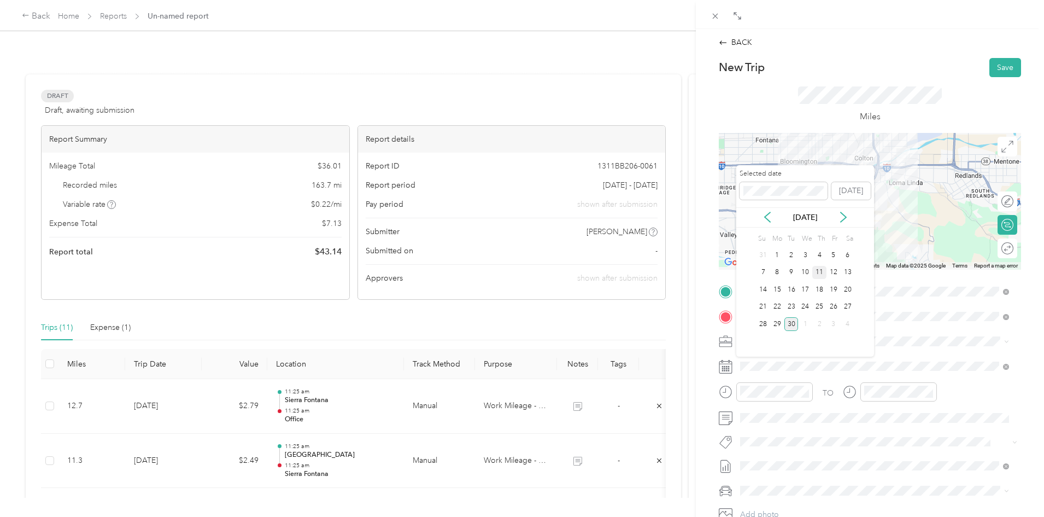
click at [820, 271] on div "11" at bounding box center [819, 273] width 14 height 14
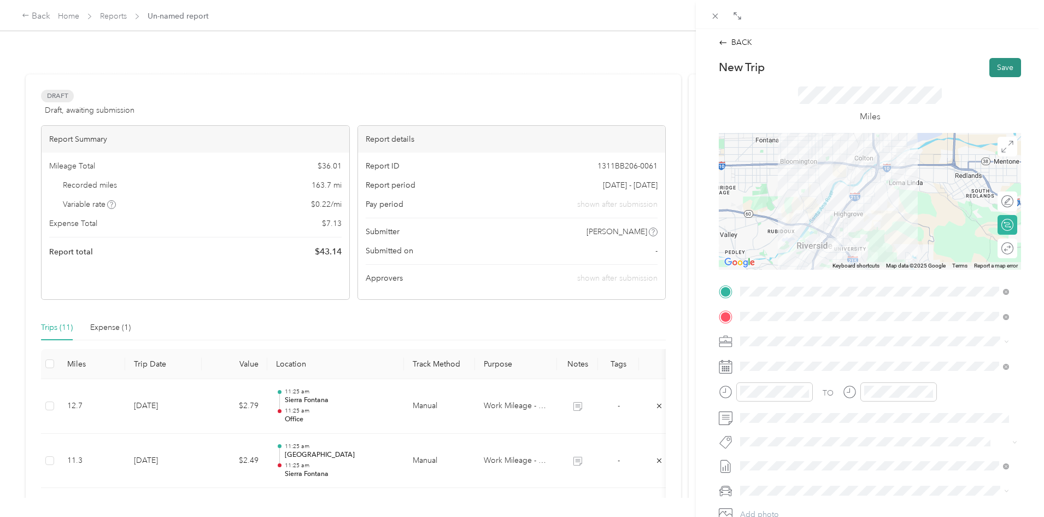
click at [991, 63] on button "Save" at bounding box center [1005, 67] width 32 height 19
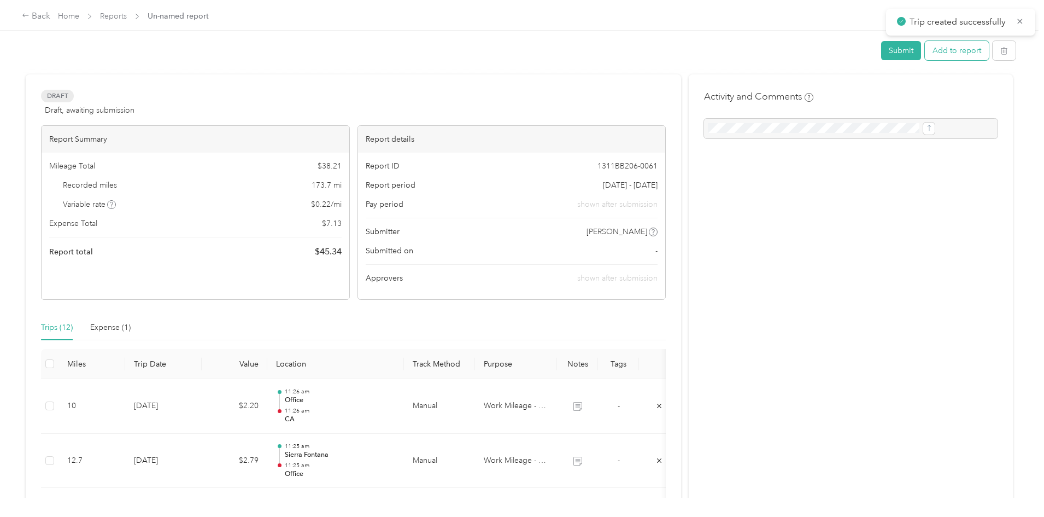
click at [925, 52] on button "Add to report" at bounding box center [957, 50] width 64 height 19
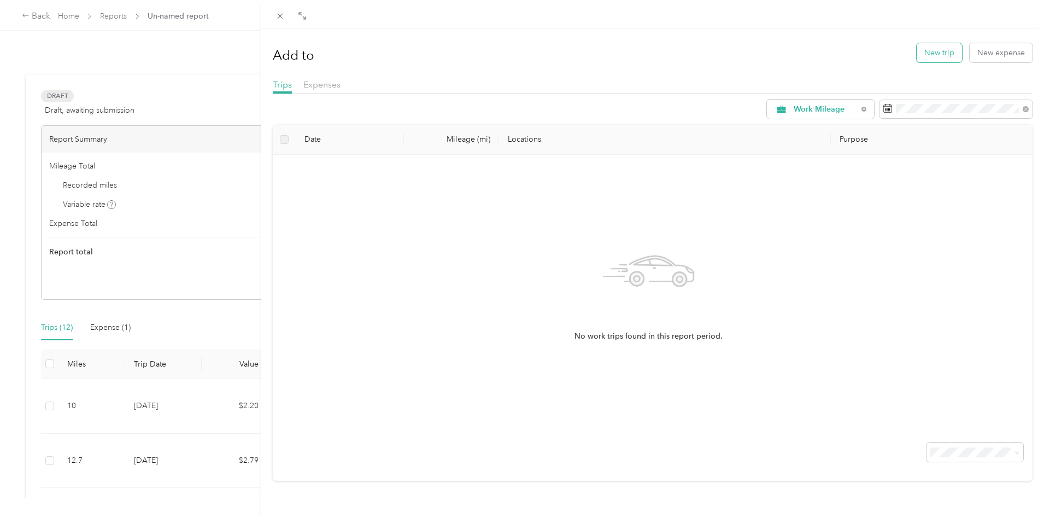
click at [941, 54] on button "New trip" at bounding box center [939, 52] width 45 height 19
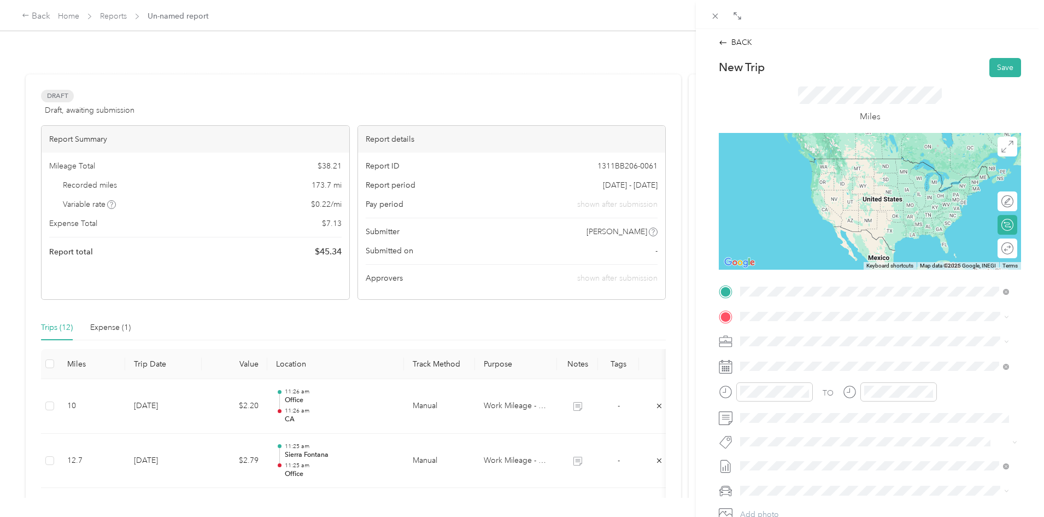
click at [788, 331] on div "Office" at bounding box center [795, 335] width 69 height 10
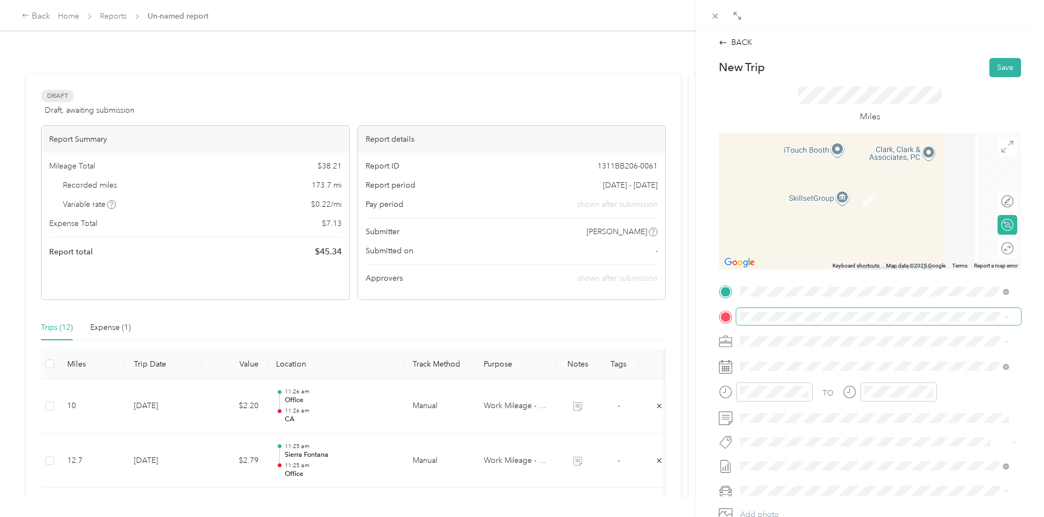
click at [751, 308] on span at bounding box center [878, 316] width 285 height 17
click at [791, 369] on span "Country [PERSON_NAME] Provisions, [STREET_ADDRESS][PERSON_NAME] , 92408, [GEOGR…" at bounding box center [861, 383] width 201 height 32
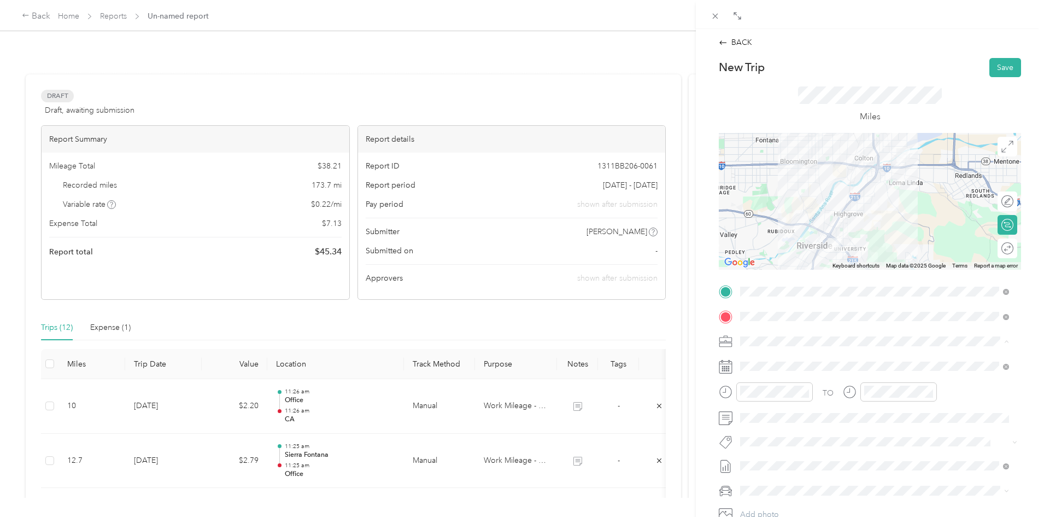
click at [787, 401] on li "Work Mileage - User with auto allowance" at bounding box center [874, 398] width 277 height 19
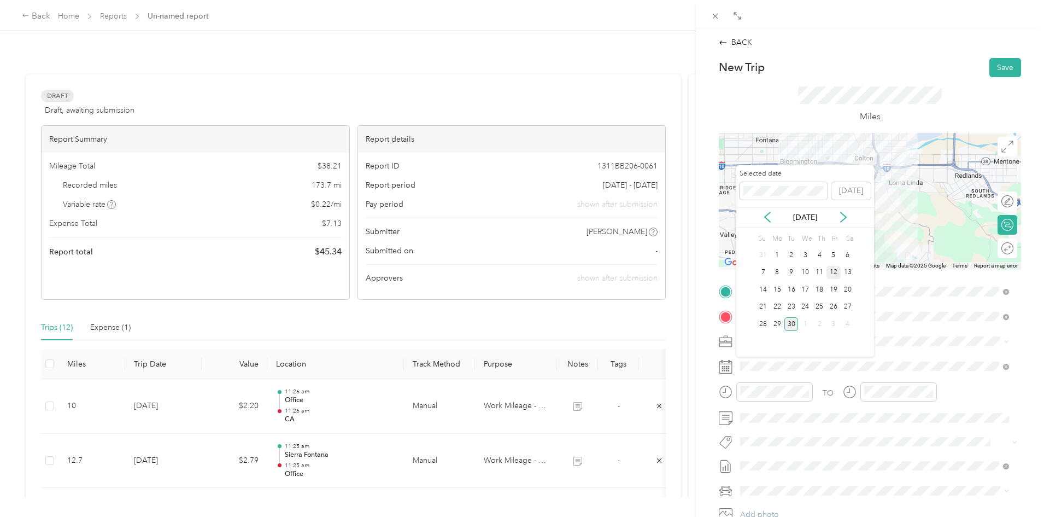
click at [835, 269] on div "12" at bounding box center [833, 273] width 14 height 14
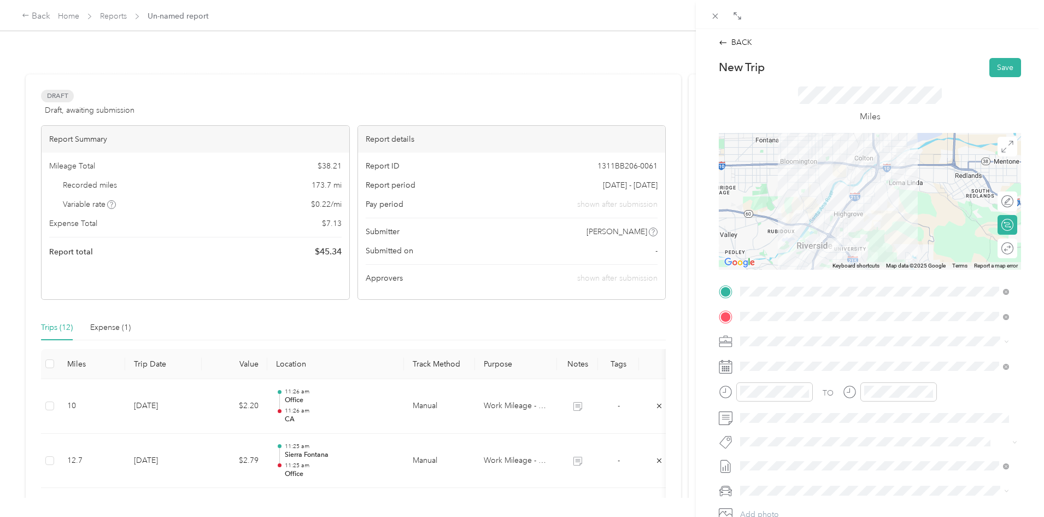
click at [1013, 245] on div "Round trip" at bounding box center [1013, 247] width 0 height 11
click at [993, 252] on div at bounding box center [1001, 247] width 23 height 11
click at [1000, 70] on button "Save" at bounding box center [1005, 67] width 32 height 19
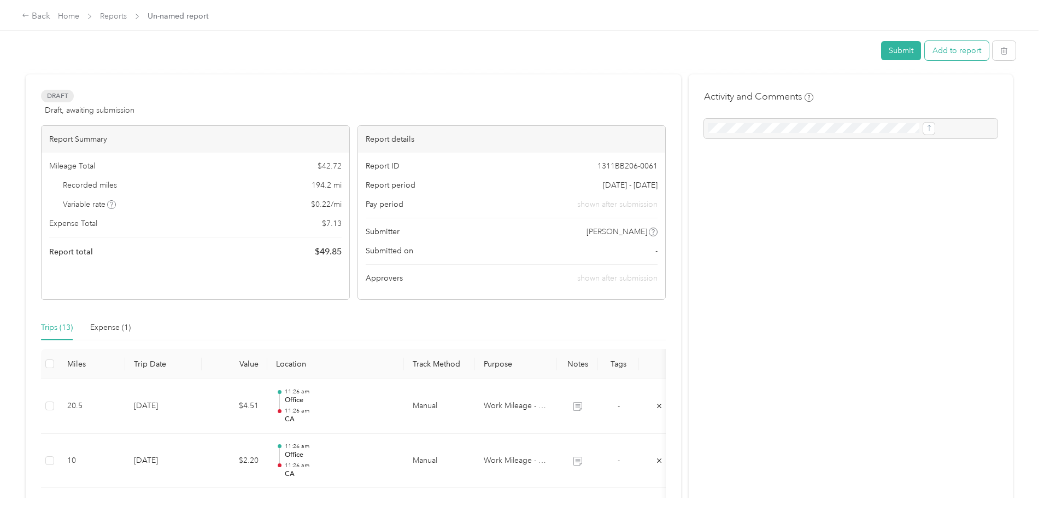
click at [925, 56] on button "Add to report" at bounding box center [957, 50] width 64 height 19
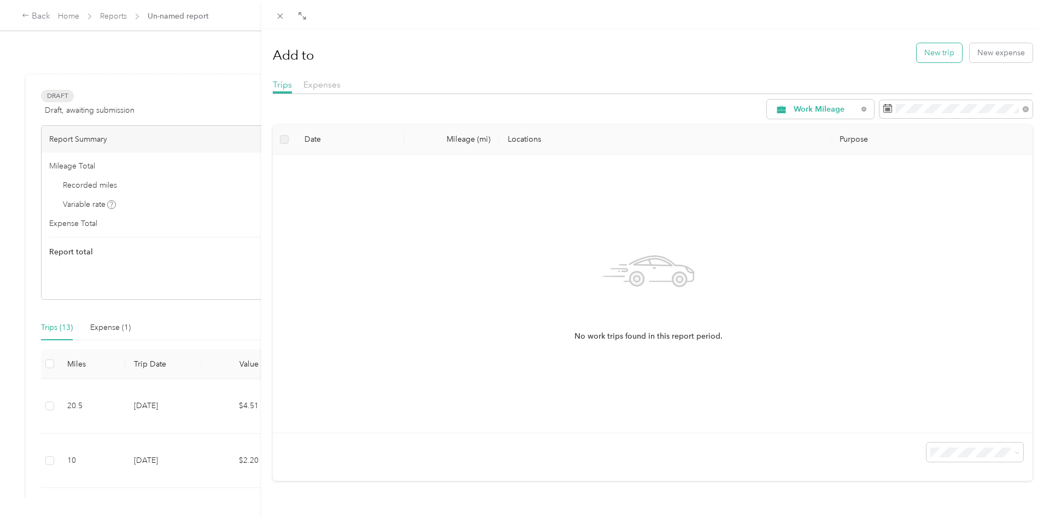
click at [938, 55] on button "New trip" at bounding box center [939, 52] width 45 height 19
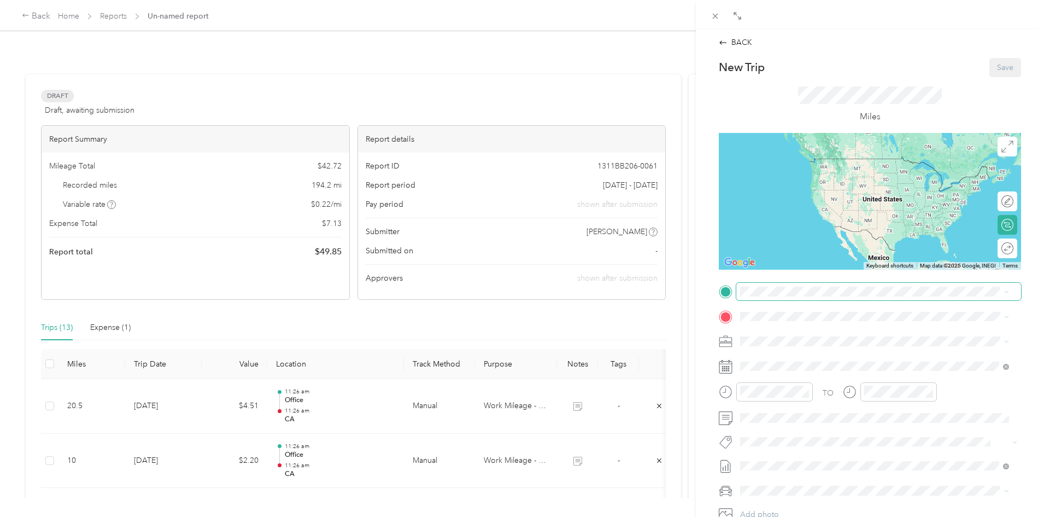
click at [777, 297] on span at bounding box center [878, 291] width 285 height 17
click at [777, 335] on strong "Office" at bounding box center [772, 335] width 22 height 10
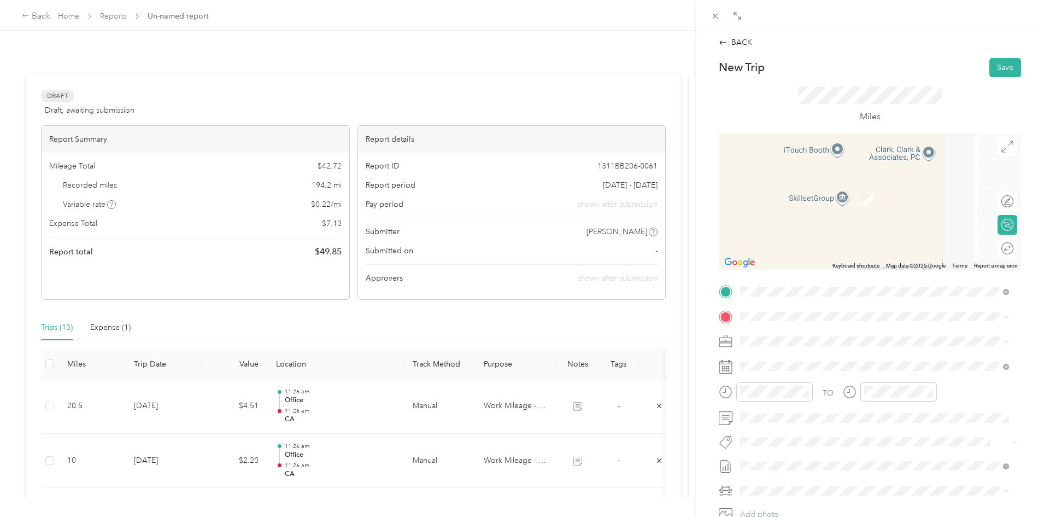
click at [774, 321] on span at bounding box center [878, 316] width 285 height 17
click at [793, 361] on span "[STREET_ADDRESS][US_STATE][US_STATE]" at bounding box center [835, 356] width 149 height 10
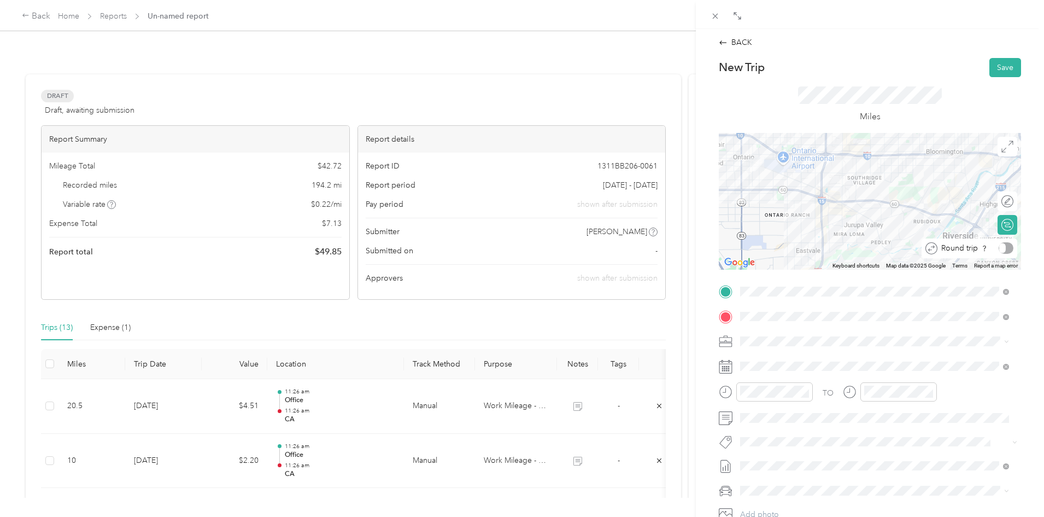
click at [1000, 249] on div at bounding box center [1006, 247] width 15 height 11
click at [786, 401] on span "Work Mileage - User with auto allowance" at bounding box center [814, 398] width 140 height 9
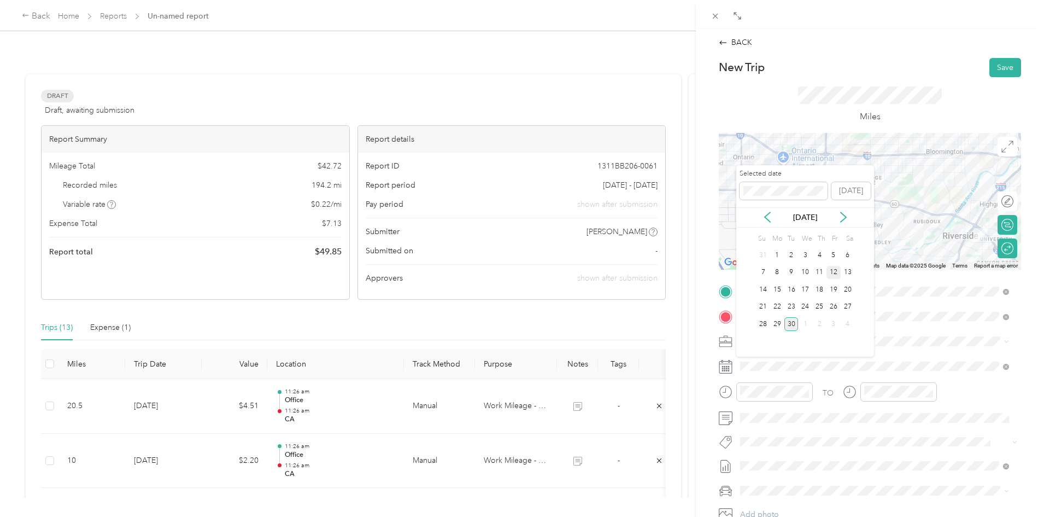
click at [836, 275] on div "12" at bounding box center [833, 273] width 14 height 14
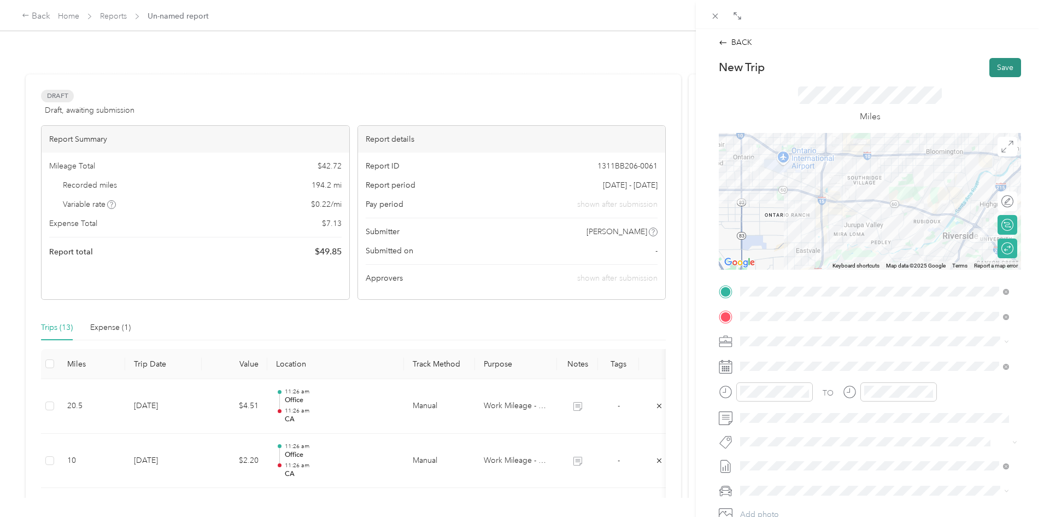
click at [1004, 69] on button "Save" at bounding box center [1005, 67] width 32 height 19
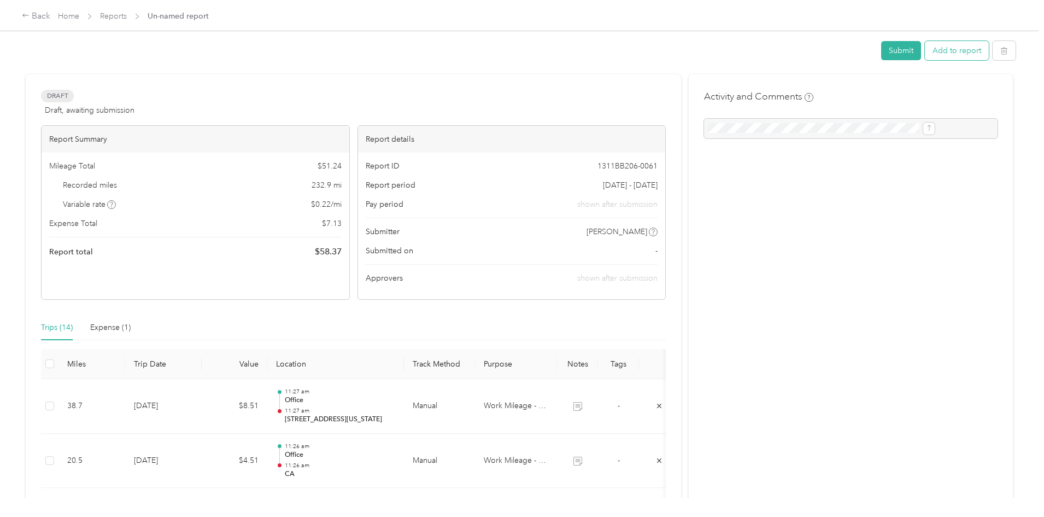
click at [925, 55] on button "Add to report" at bounding box center [957, 50] width 64 height 19
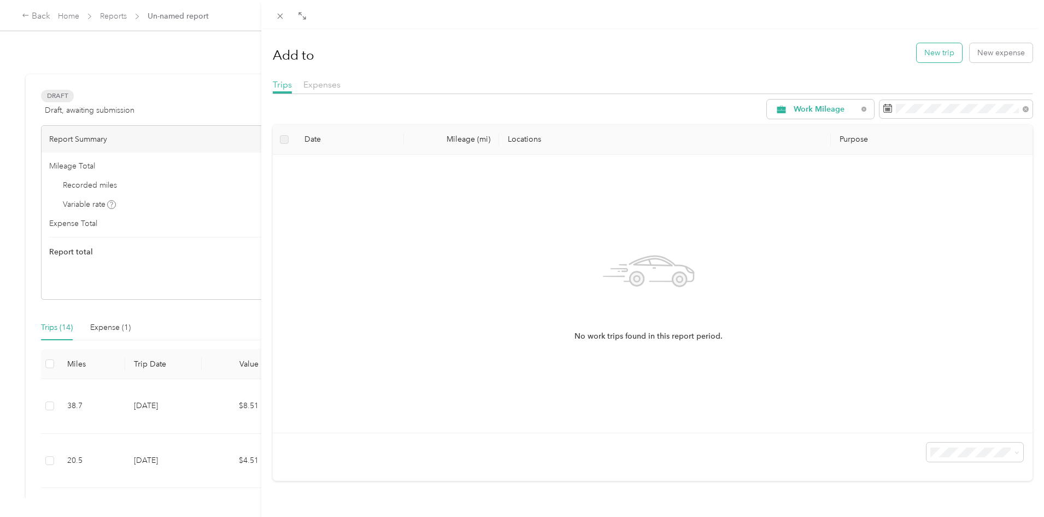
click at [925, 54] on button "New trip" at bounding box center [939, 52] width 45 height 19
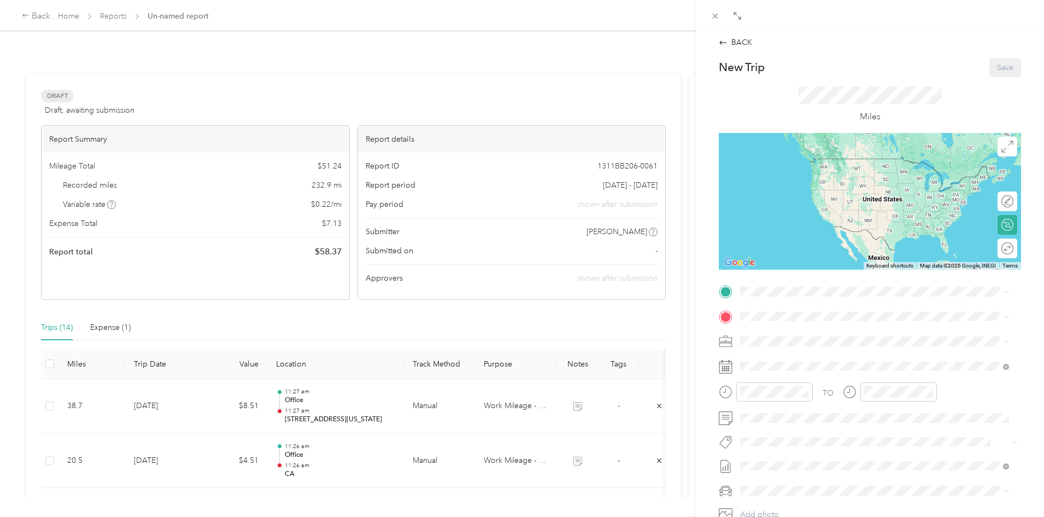
click at [785, 337] on div "Office" at bounding box center [795, 335] width 69 height 10
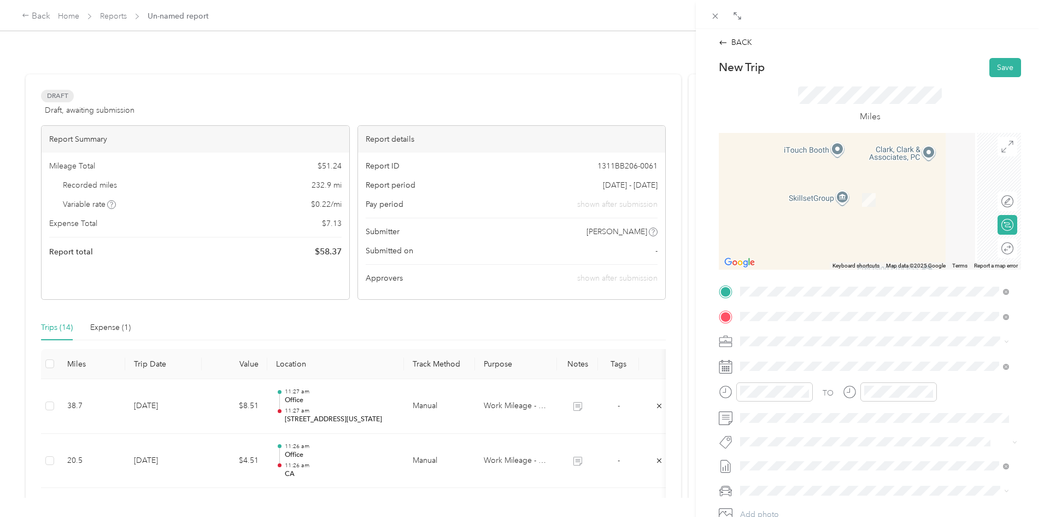
click at [781, 372] on span "Country [PERSON_NAME] Provisions, [STREET_ADDRESS][PERSON_NAME] , 92408, [GEOGR…" at bounding box center [861, 383] width 201 height 32
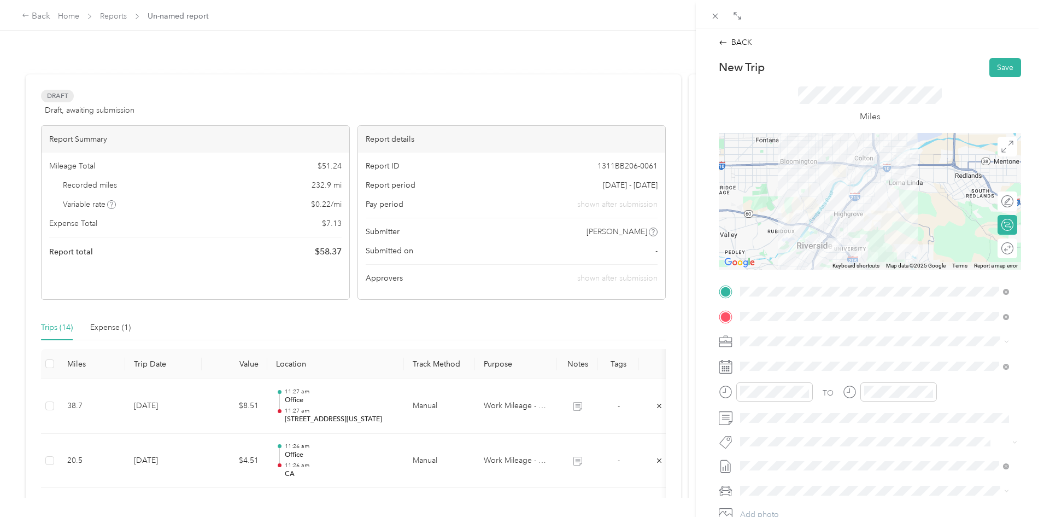
click at [785, 400] on span "Work Mileage - User with auto allowance" at bounding box center [814, 395] width 140 height 9
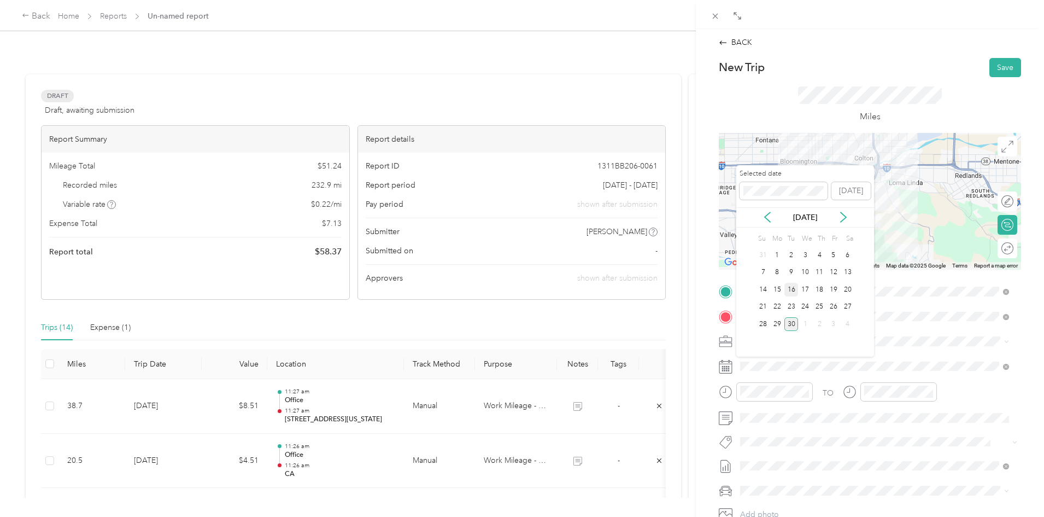
click at [791, 289] on div "16" at bounding box center [791, 290] width 14 height 14
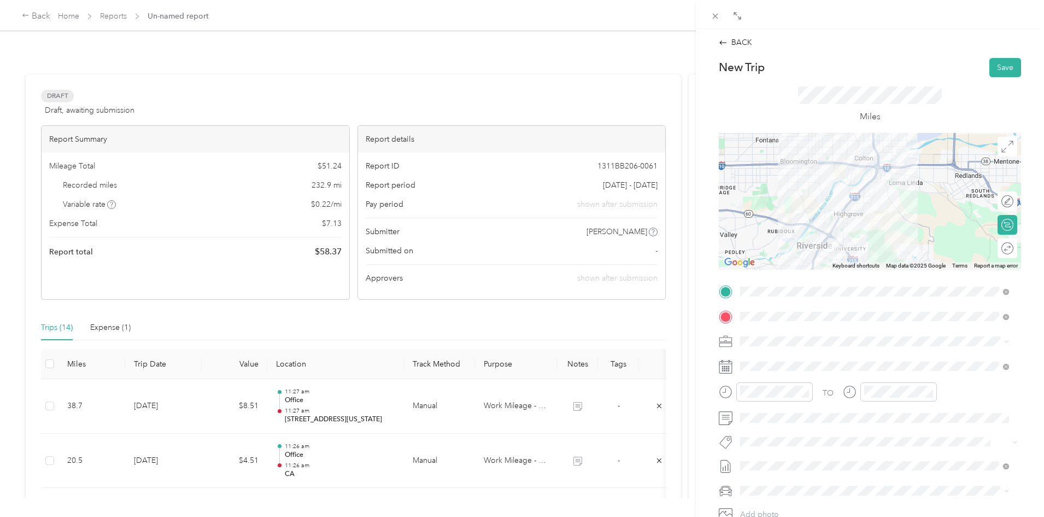
click at [1013, 244] on div "Round trip" at bounding box center [1013, 247] width 0 height 11
click at [993, 246] on div at bounding box center [997, 248] width 9 height 10
click at [999, 67] on button "Save" at bounding box center [1005, 67] width 32 height 19
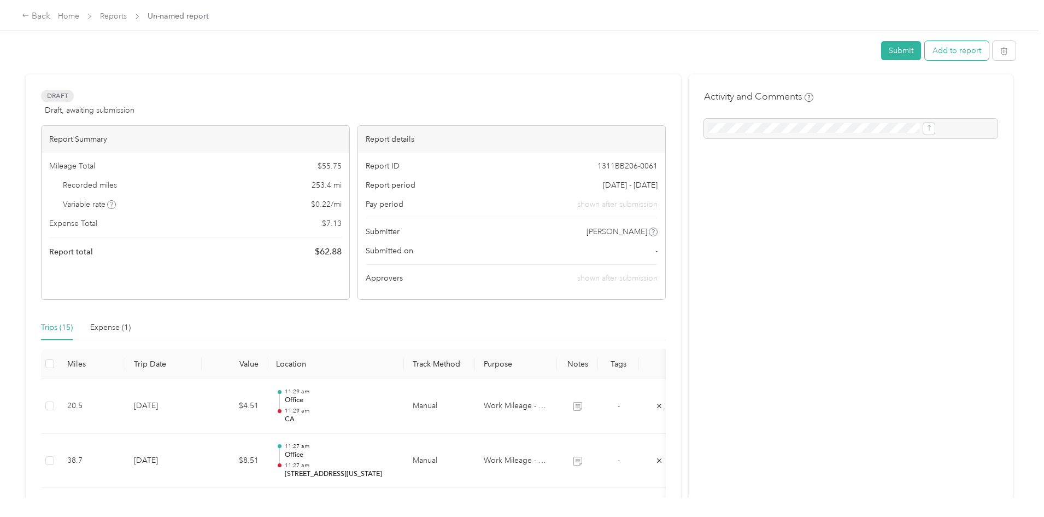
click at [925, 55] on button "Add to report" at bounding box center [957, 50] width 64 height 19
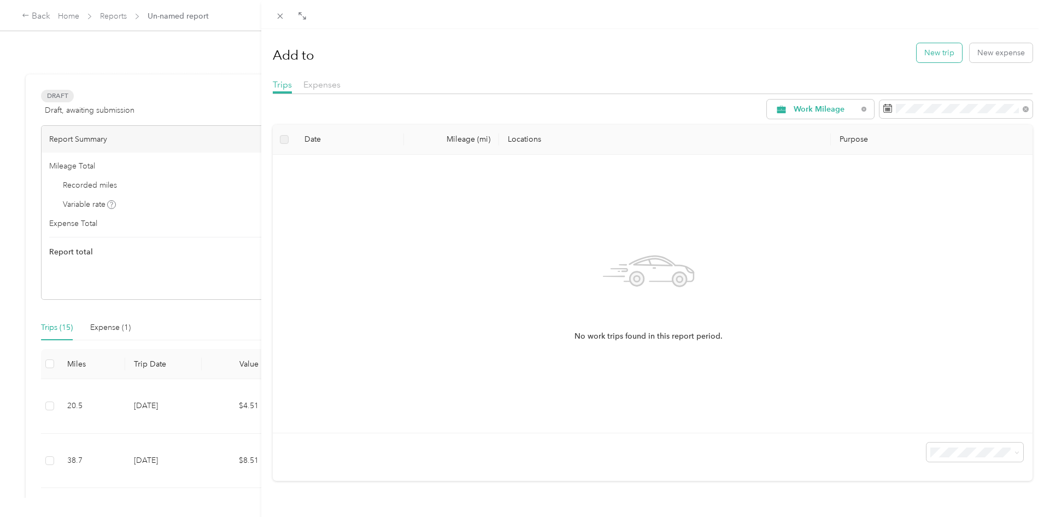
click at [941, 52] on button "New trip" at bounding box center [939, 52] width 45 height 19
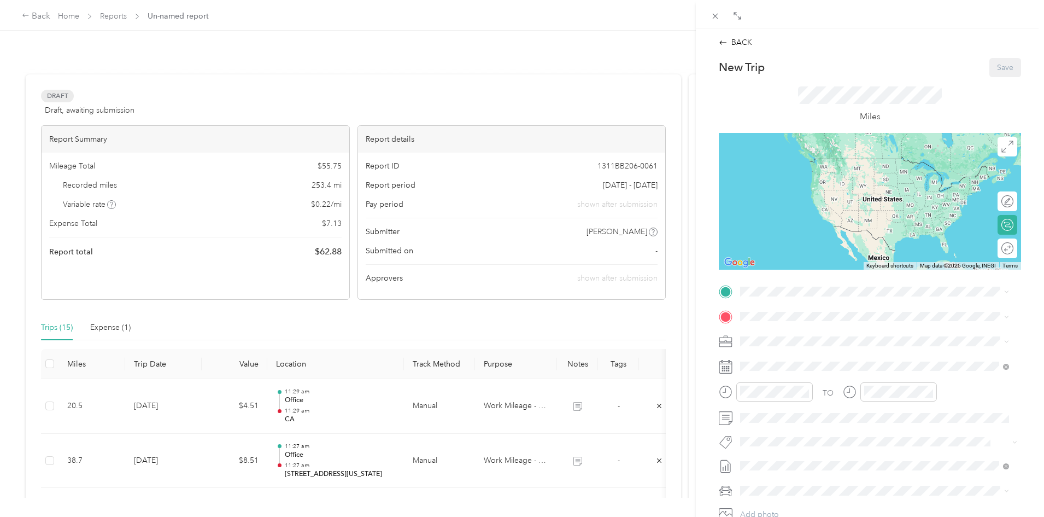
click at [795, 350] on span "[STREET_ADDRESS]" at bounding box center [795, 345] width 69 height 9
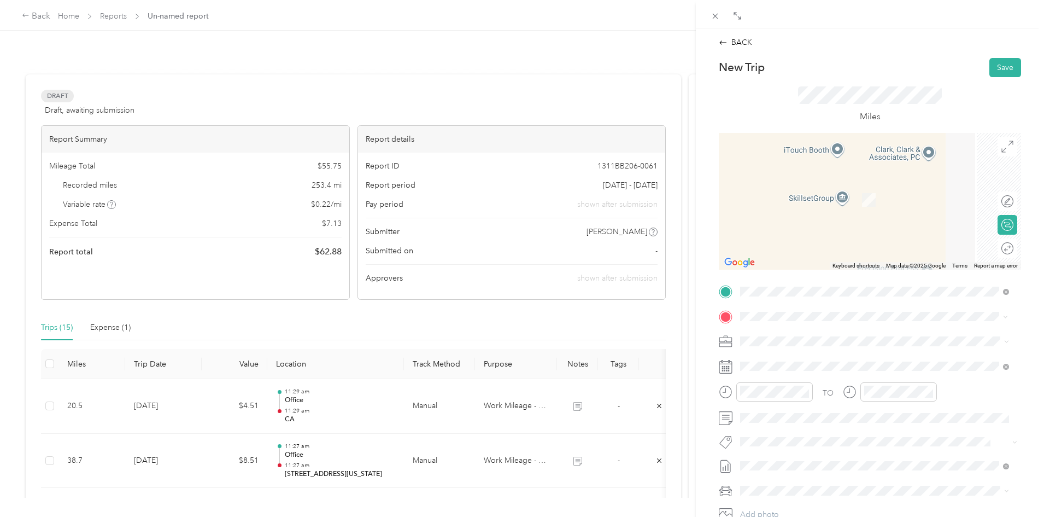
click at [808, 372] on span "[PERSON_NAME] Bakery, [STREET_ADDRESS][GEOGRAPHIC_DATA][PERSON_NAME], [GEOGRAPH…" at bounding box center [880, 377] width 238 height 21
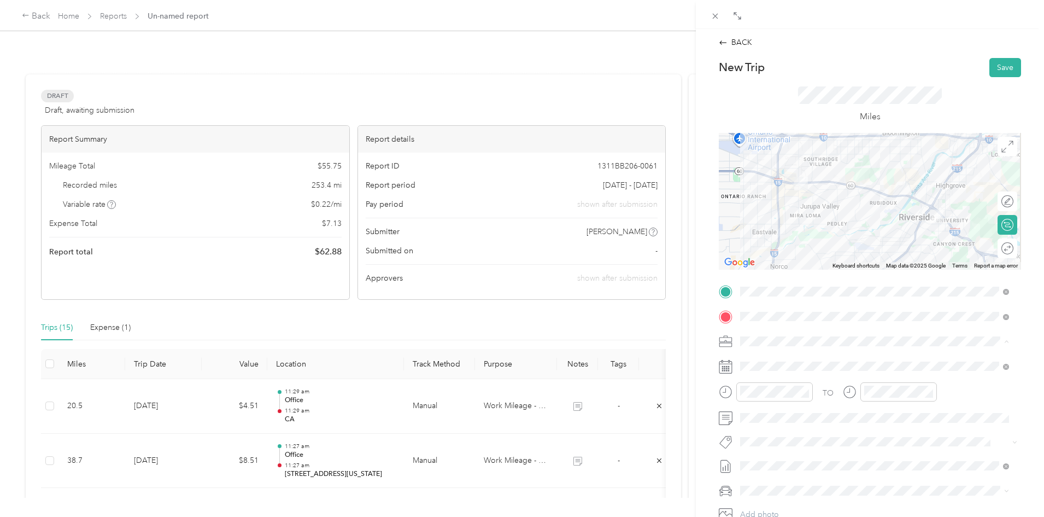
click at [784, 398] on span "Work Mileage - User with auto allowance" at bounding box center [814, 398] width 140 height 9
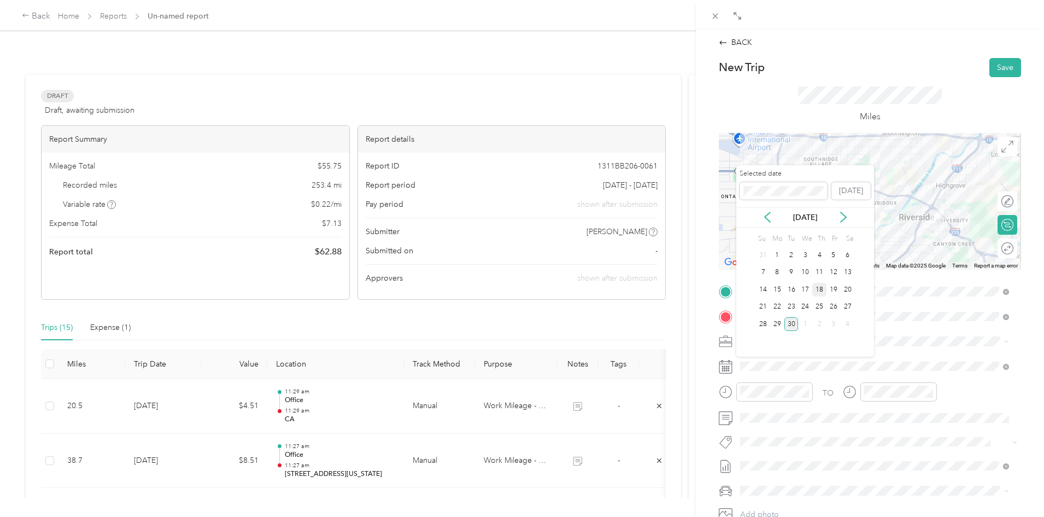
click at [818, 287] on div "18" at bounding box center [819, 290] width 14 height 14
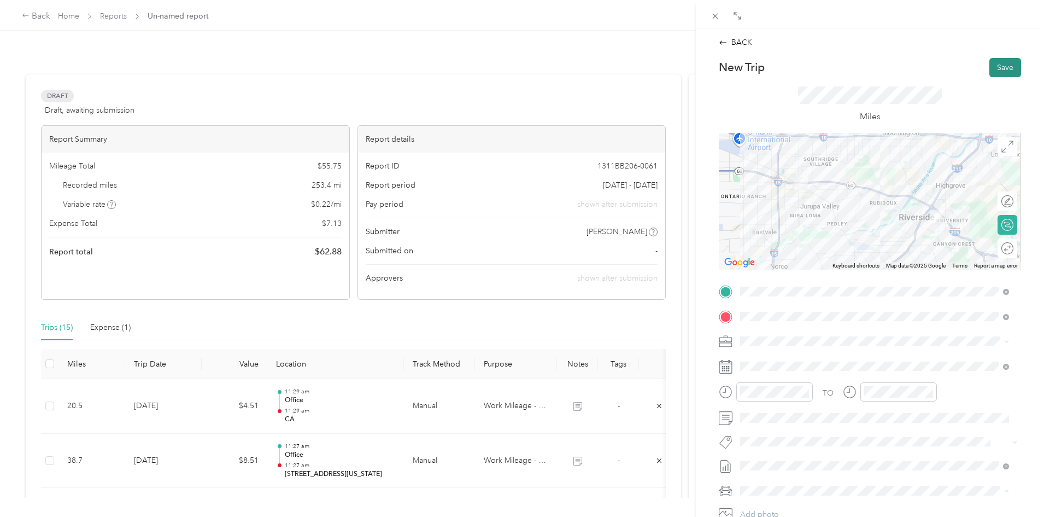
click at [999, 69] on button "Save" at bounding box center [1005, 67] width 32 height 19
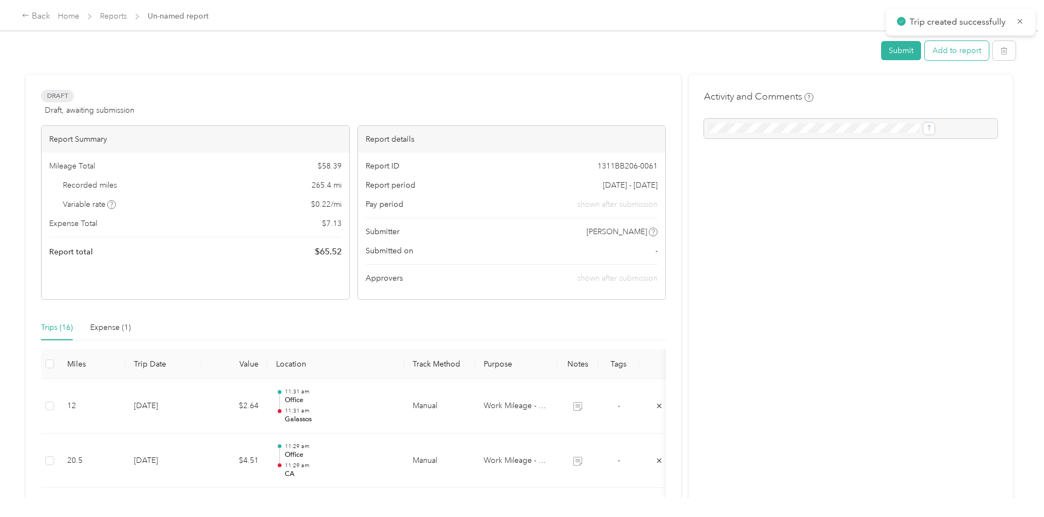
click at [925, 50] on button "Add to report" at bounding box center [957, 50] width 64 height 19
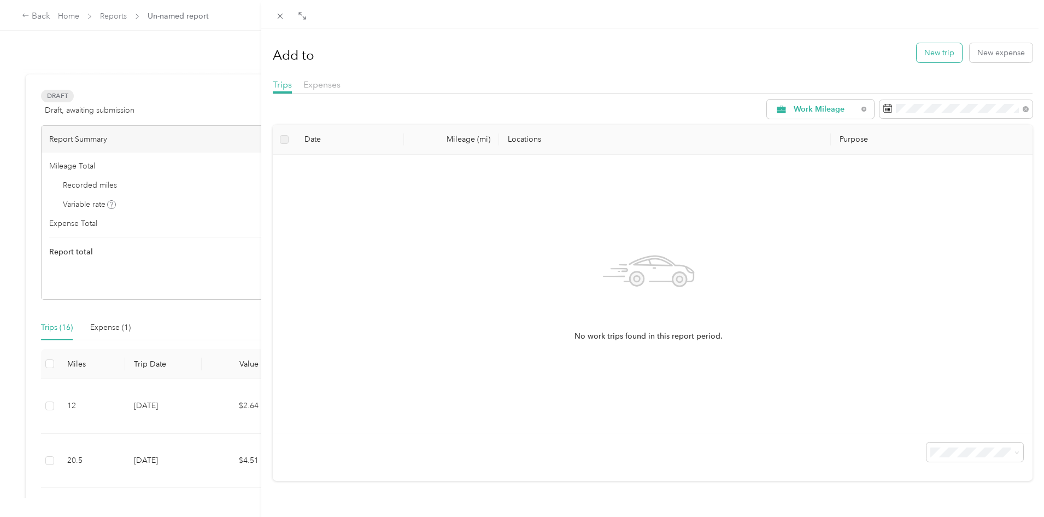
click at [919, 55] on button "New trip" at bounding box center [939, 52] width 45 height 19
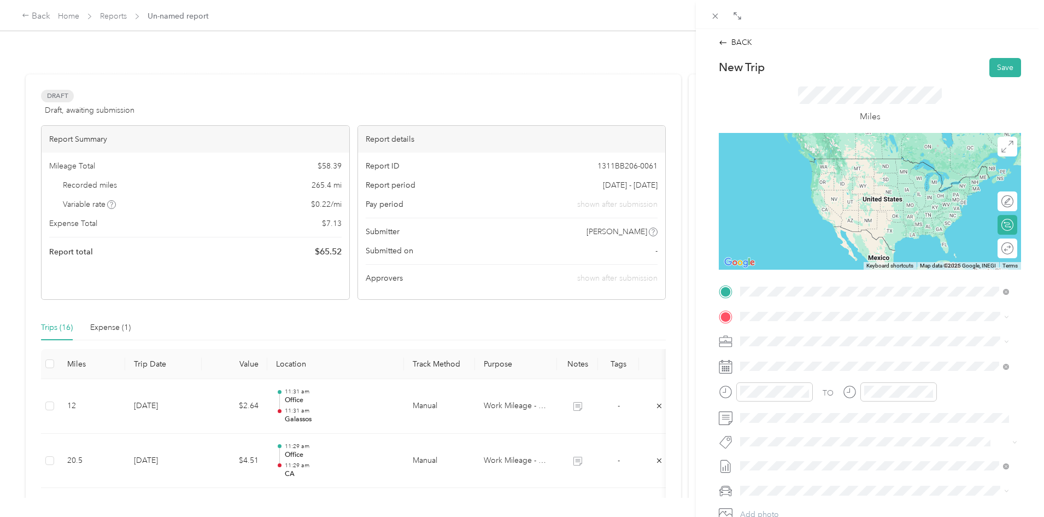
click at [797, 337] on div "Galassos" at bounding box center [883, 335] width 244 height 10
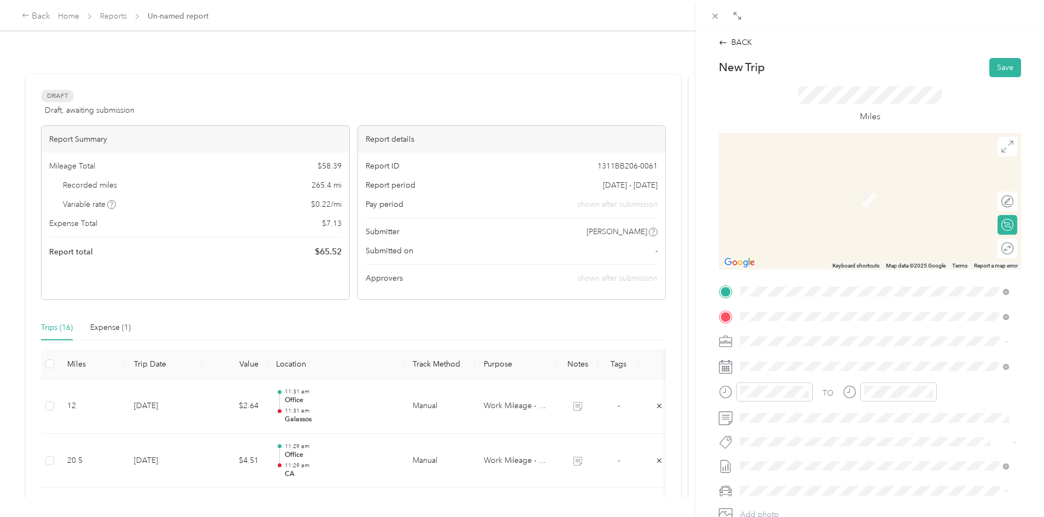
click at [786, 361] on strong "Superior Tank" at bounding box center [786, 360] width 50 height 10
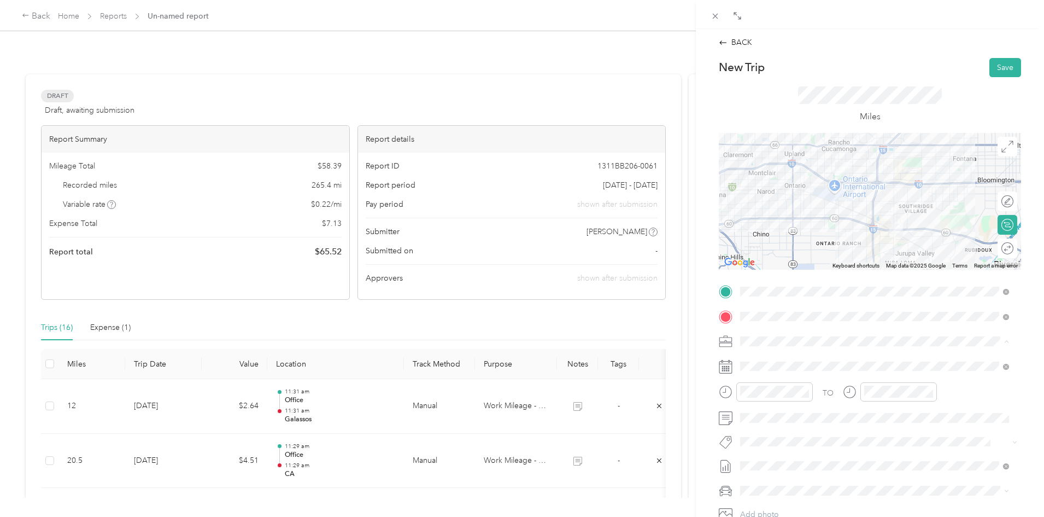
click at [783, 396] on span "Work Mileage - User with auto allowance" at bounding box center [814, 398] width 140 height 9
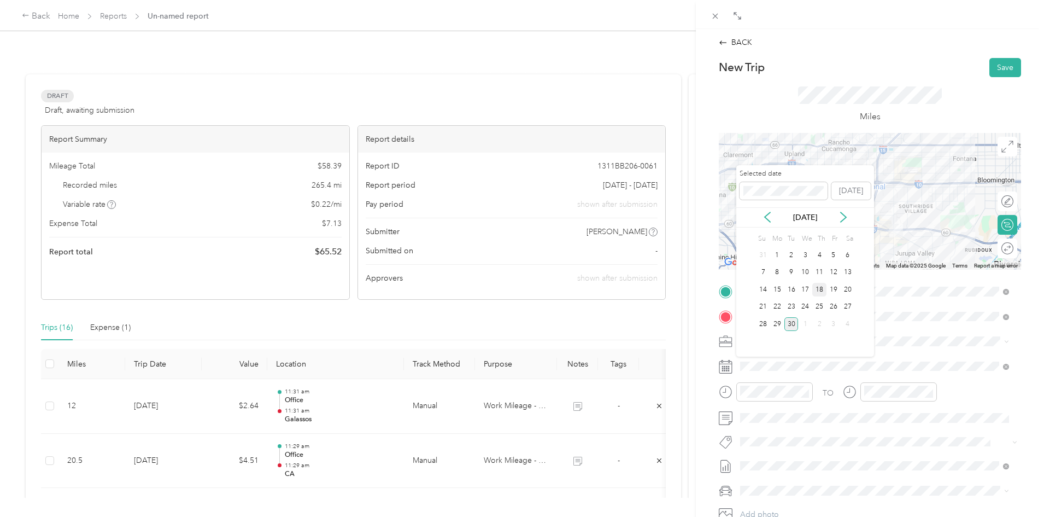
click at [821, 283] on div "18" at bounding box center [819, 290] width 14 height 14
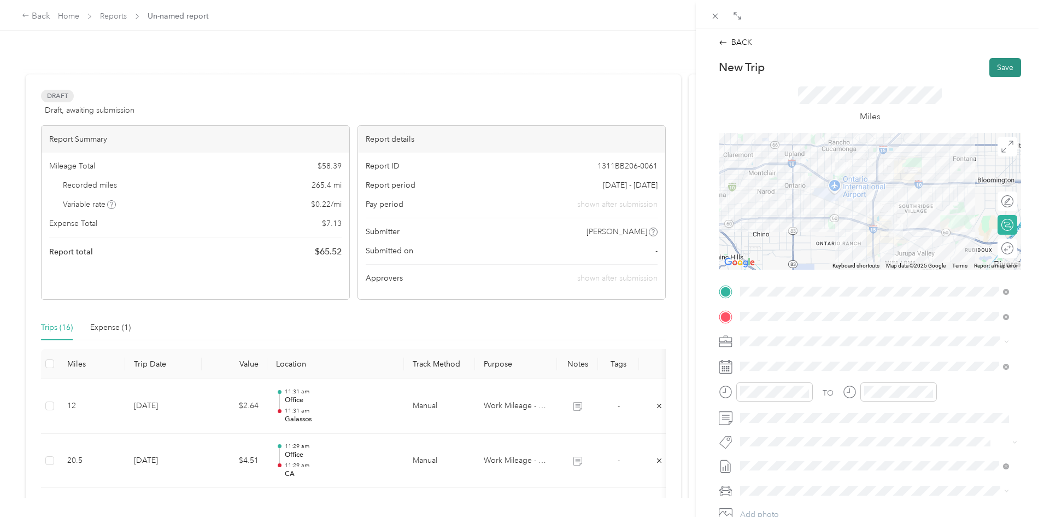
click at [996, 66] on button "Save" at bounding box center [1005, 67] width 32 height 19
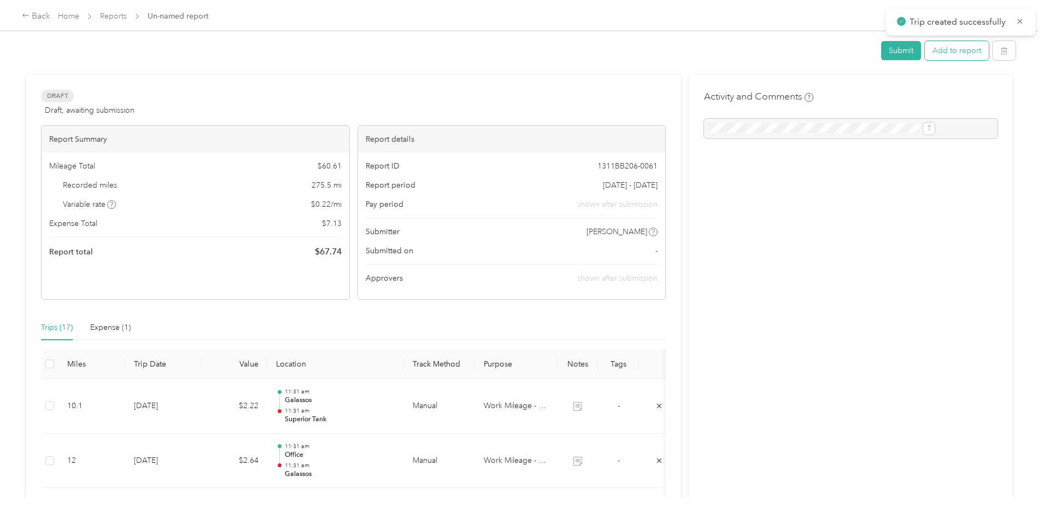
click at [925, 43] on button "Add to report" at bounding box center [957, 50] width 64 height 19
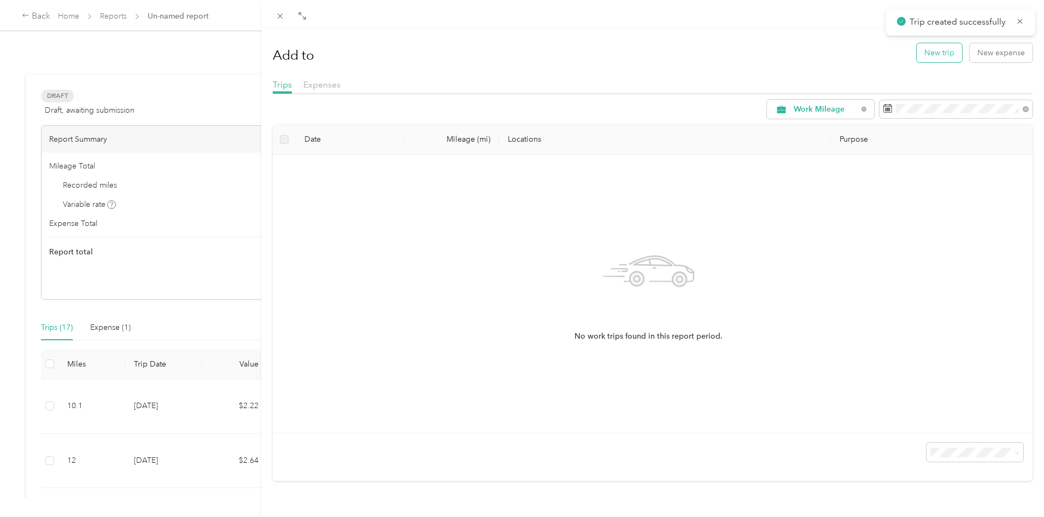
click at [917, 54] on button "New trip" at bounding box center [939, 52] width 45 height 19
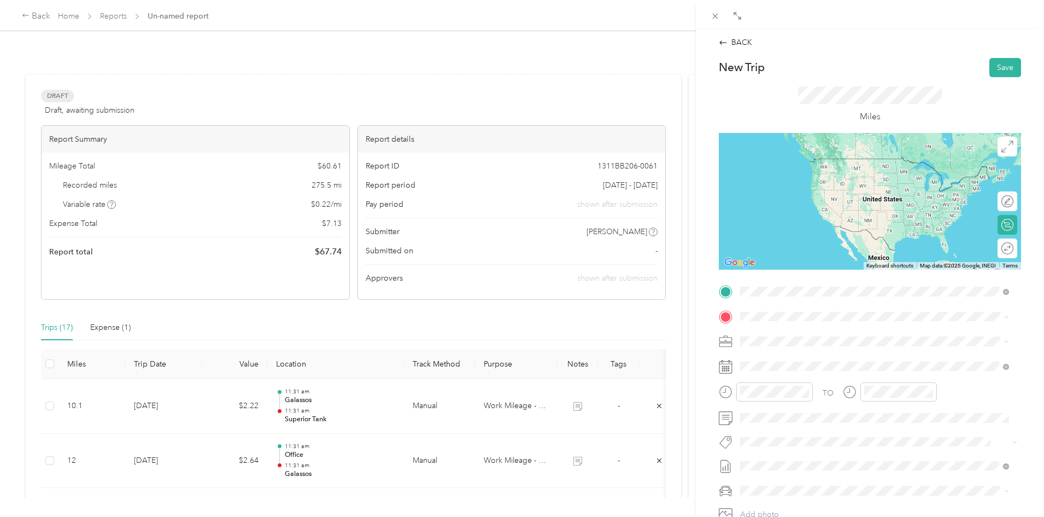
click at [785, 346] on span "[STREET_ADDRESS][PERSON_NAME], [GEOGRAPHIC_DATA], [GEOGRAPHIC_DATA], [GEOGRAPHI…" at bounding box center [868, 352] width 215 height 21
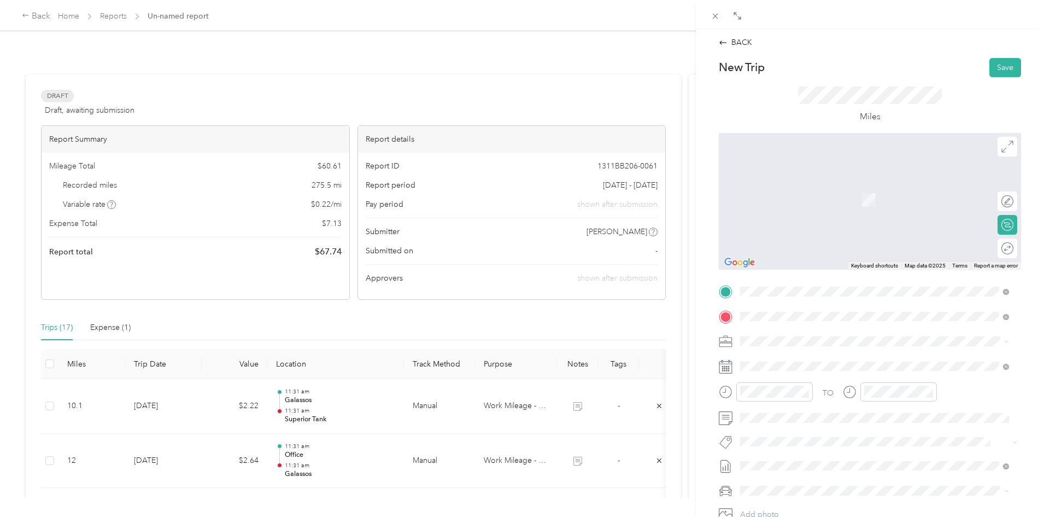
click at [807, 377] on span "New Classic Furniture, [STREET_ADDRESS][PERSON_NAME]" at bounding box center [865, 371] width 208 height 9
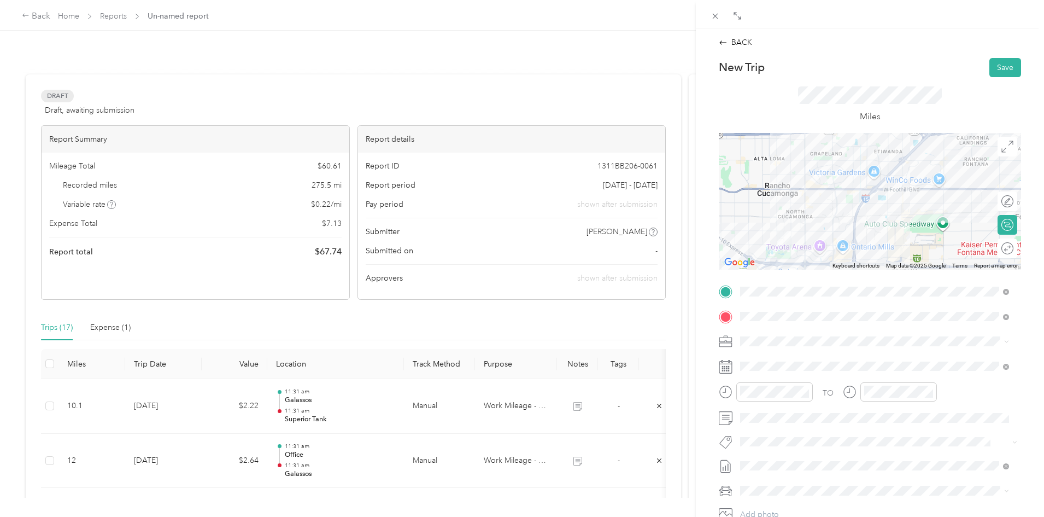
click at [779, 396] on span "Work Mileage - User with auto allowance" at bounding box center [814, 398] width 140 height 9
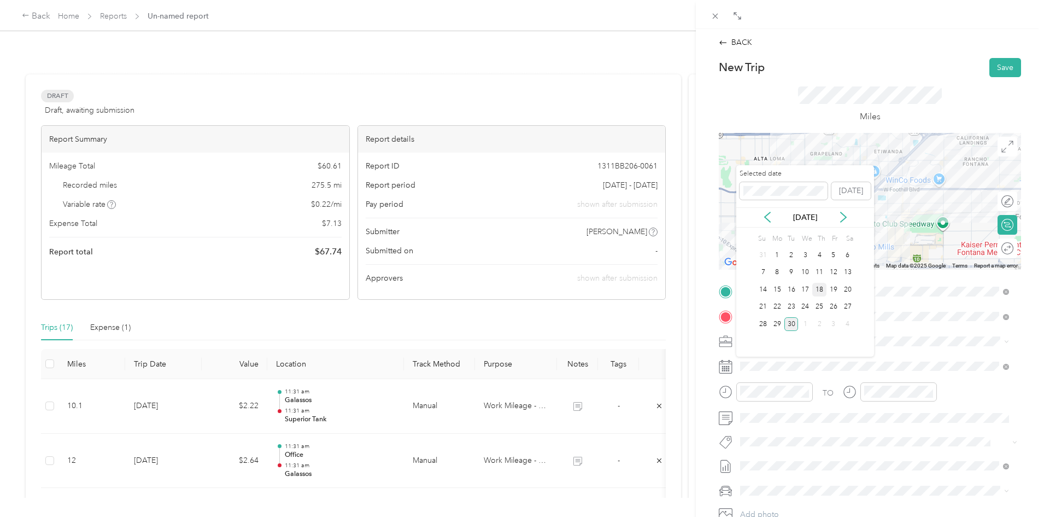
click at [820, 294] on div "18" at bounding box center [819, 290] width 14 height 14
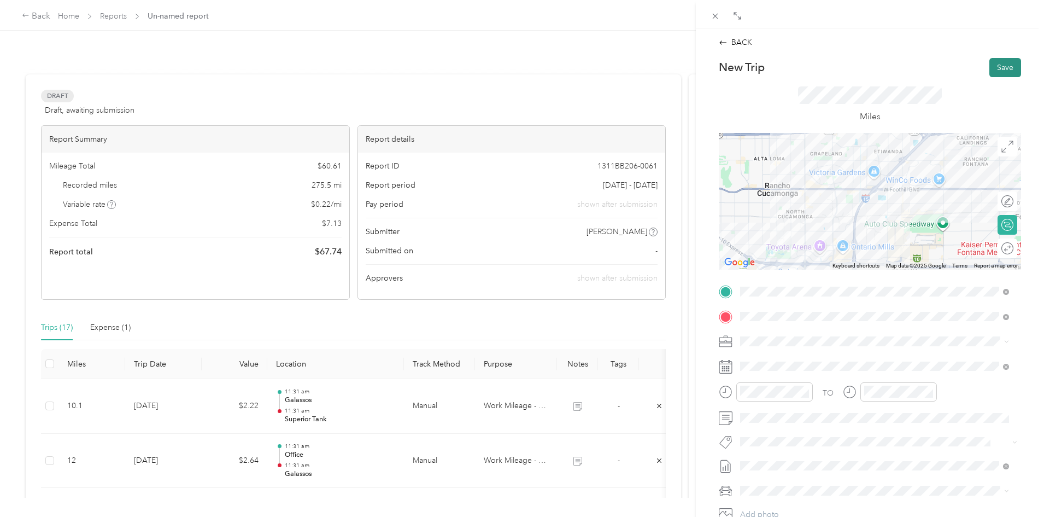
click at [991, 62] on button "Save" at bounding box center [1005, 67] width 32 height 19
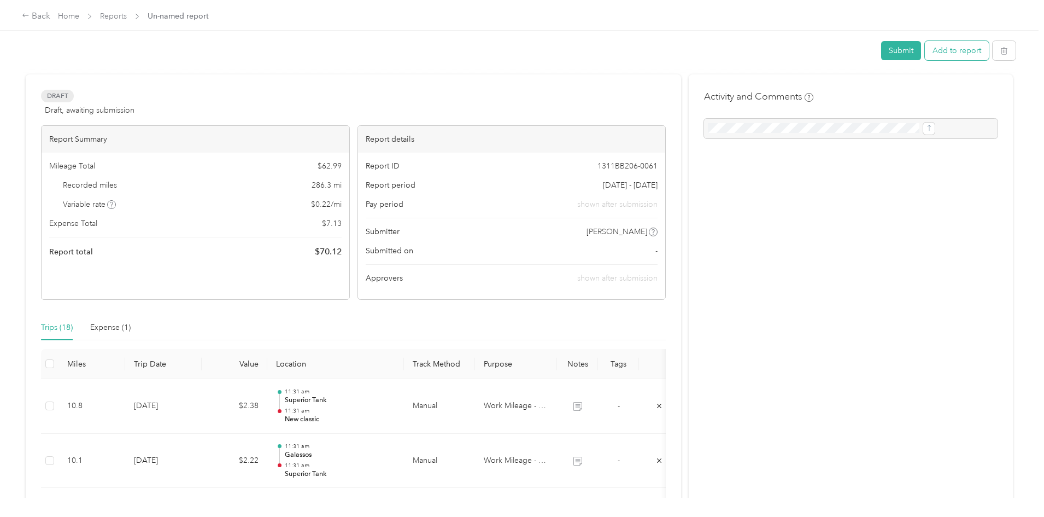
click at [925, 45] on button "Add to report" at bounding box center [957, 50] width 64 height 19
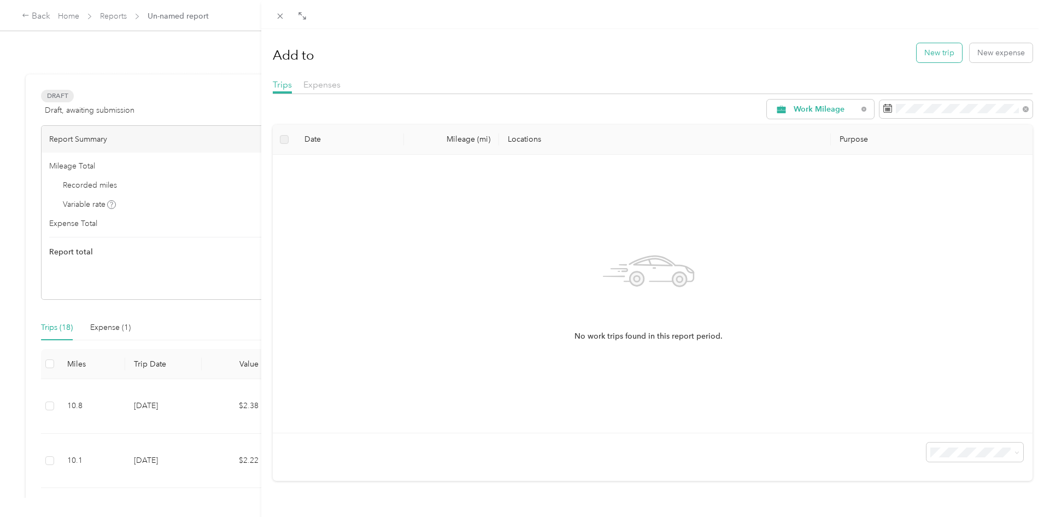
click at [939, 51] on button "New trip" at bounding box center [939, 52] width 45 height 19
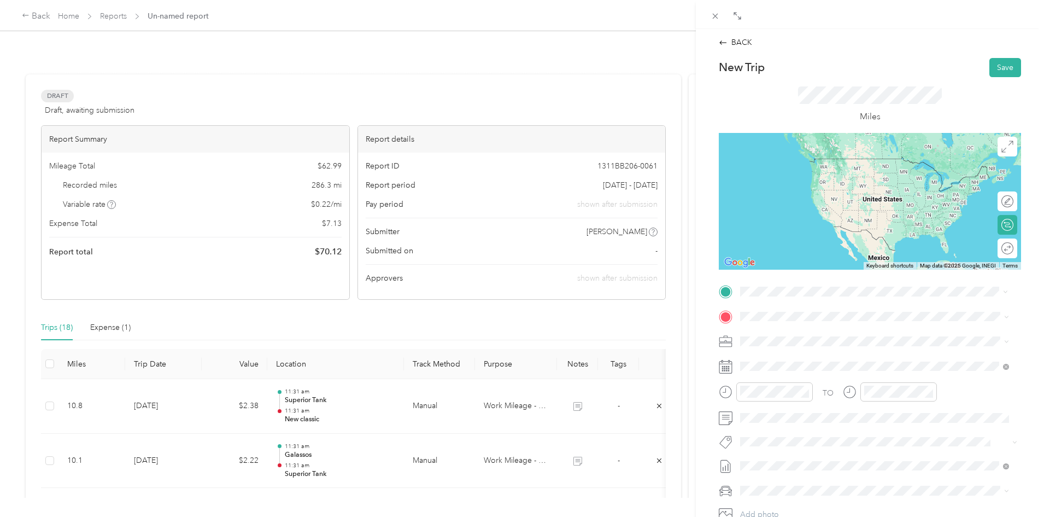
click at [789, 331] on strong "New classic" at bounding box center [782, 334] width 42 height 10
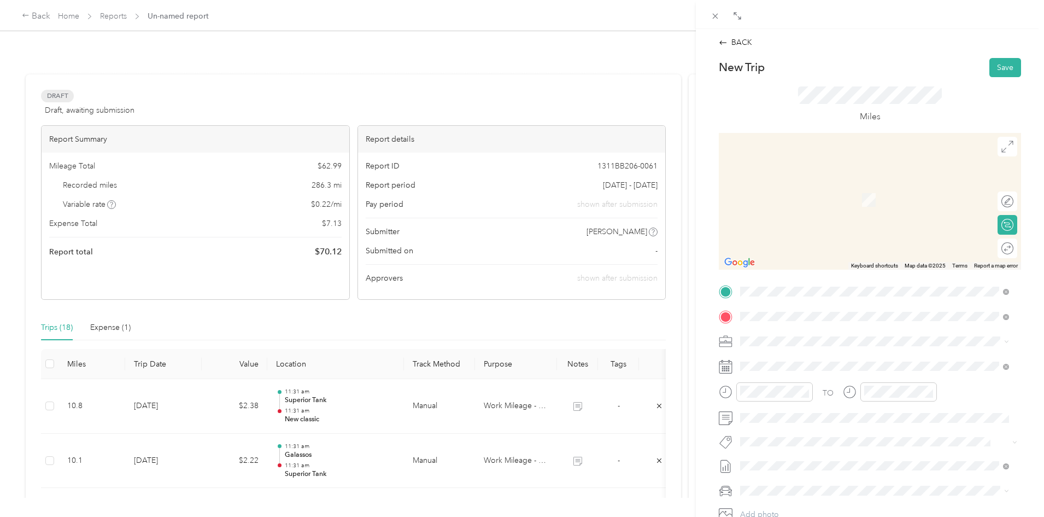
click at [809, 381] on span "Country [PERSON_NAME] Provisions, [STREET_ADDRESS][PERSON_NAME] , 92408, [GEOGR…" at bounding box center [861, 383] width 201 height 32
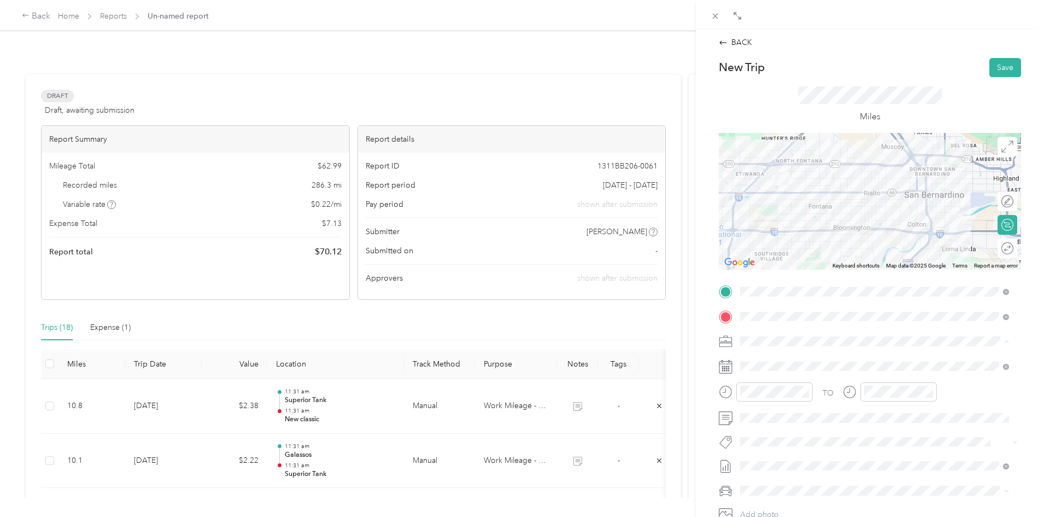
click at [789, 398] on span "Work Mileage - User with auto allowance" at bounding box center [814, 398] width 140 height 9
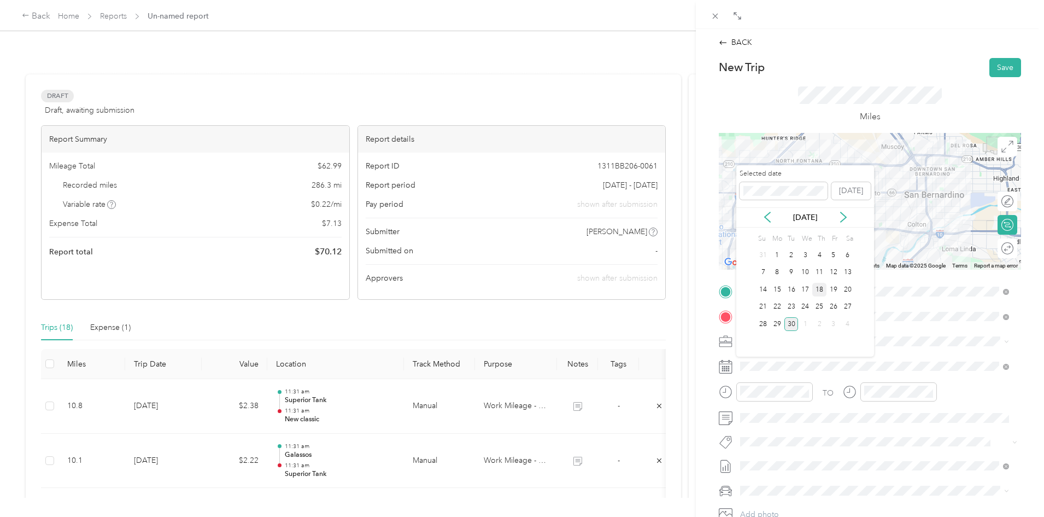
click at [824, 285] on div "18" at bounding box center [819, 290] width 14 height 14
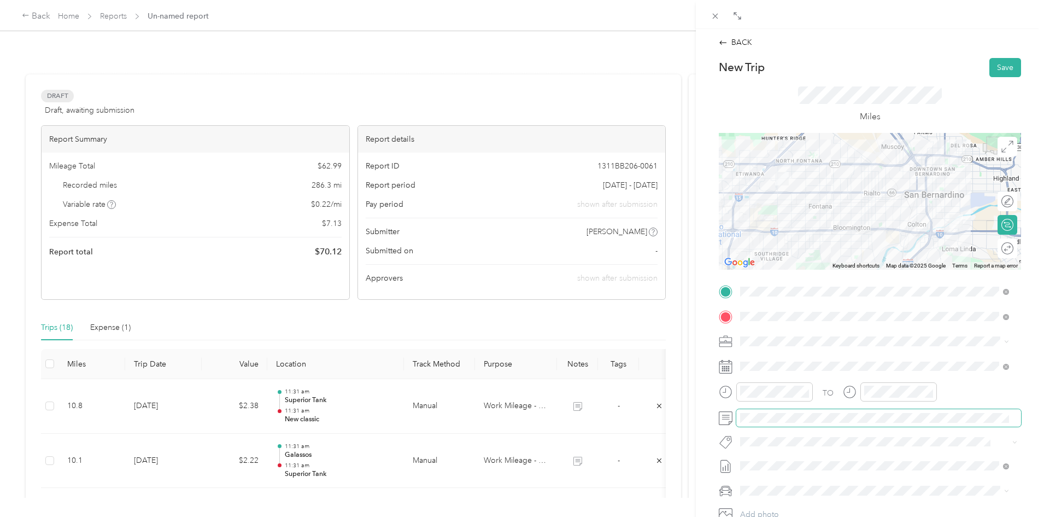
click at [779, 425] on span at bounding box center [878, 417] width 285 height 17
click at [1004, 64] on button "Save" at bounding box center [1005, 67] width 32 height 19
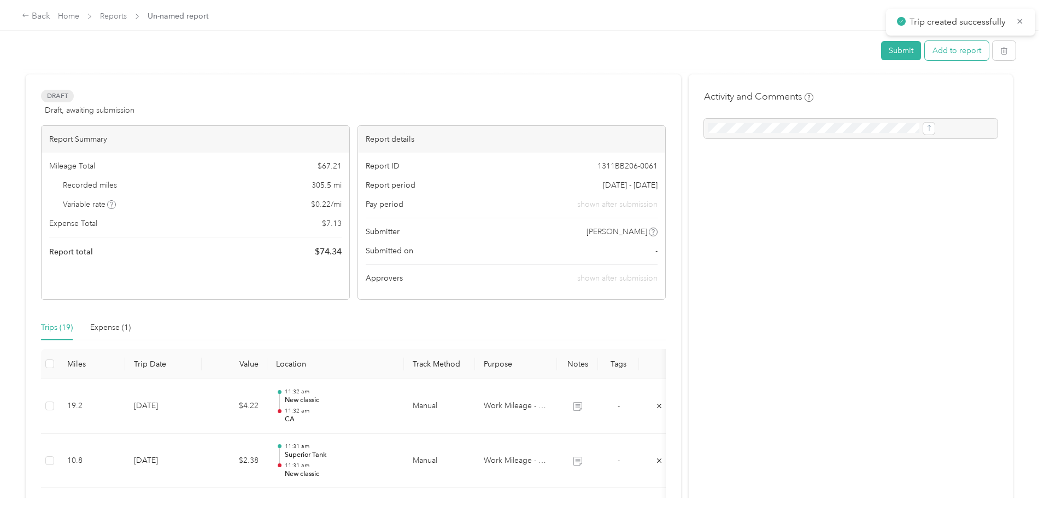
click at [925, 50] on button "Add to report" at bounding box center [957, 50] width 64 height 19
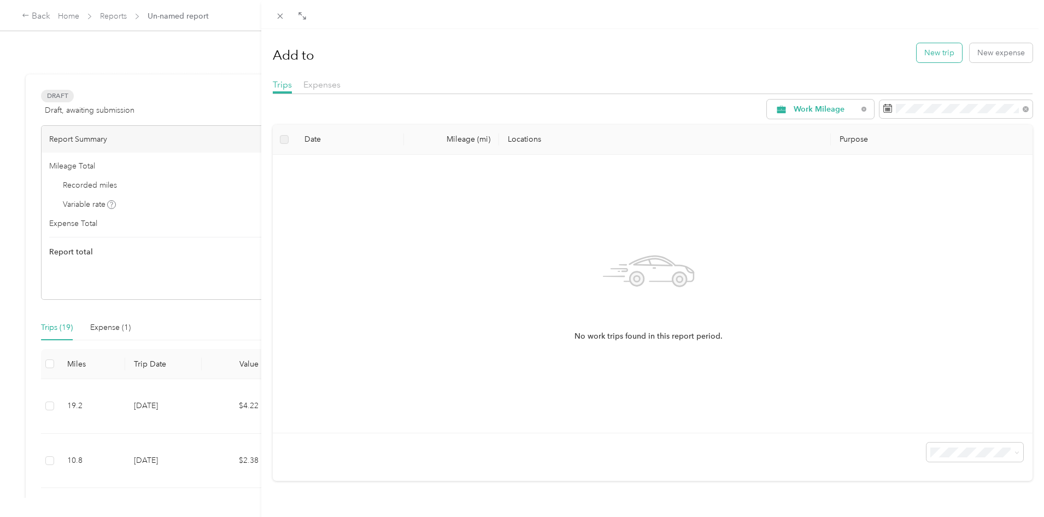
click at [923, 56] on button "New trip" at bounding box center [939, 52] width 45 height 19
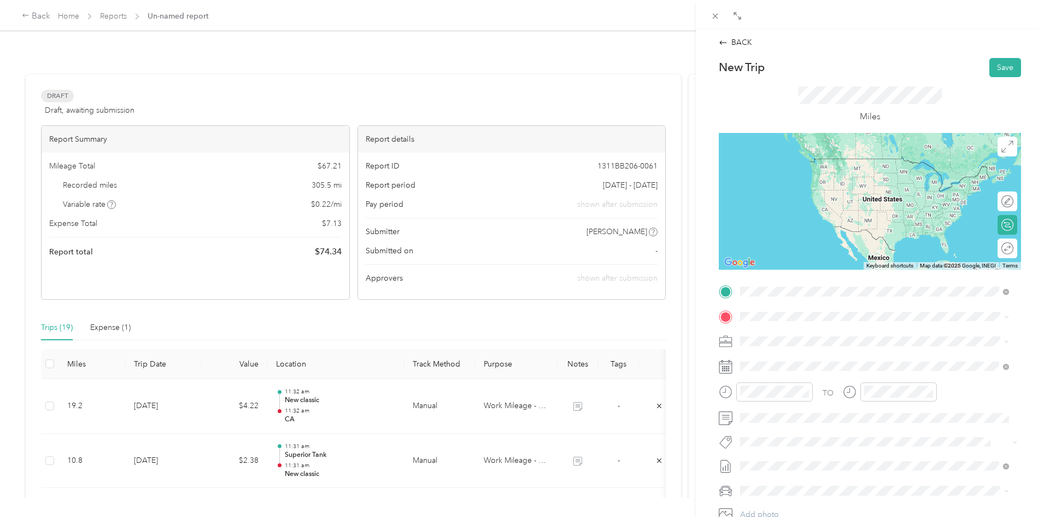
click at [778, 345] on span "Country [PERSON_NAME] Provisions, [STREET_ADDRESS][PERSON_NAME] , 92408, [GEOGR…" at bounding box center [861, 358] width 201 height 32
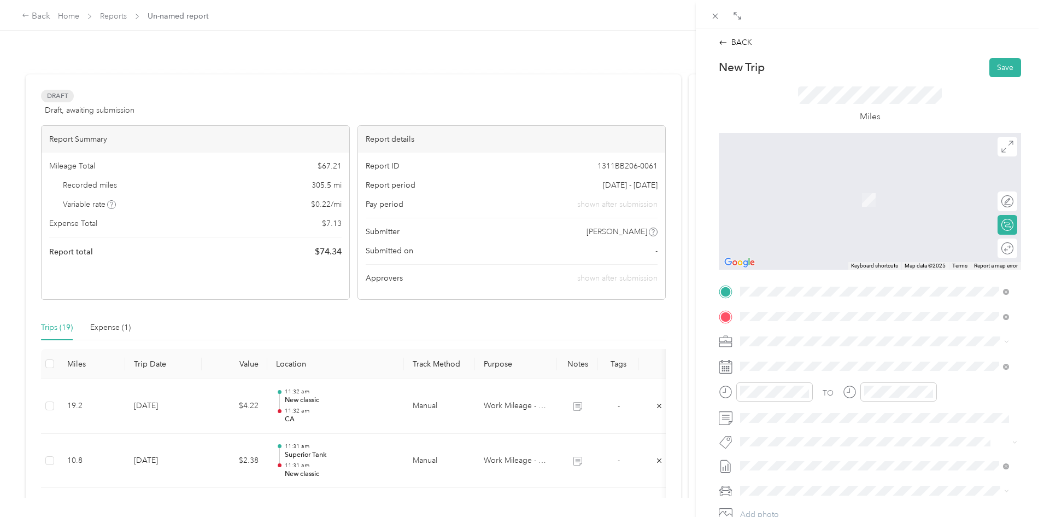
click at [788, 371] on span "[STREET_ADDRESS]" at bounding box center [795, 371] width 69 height 9
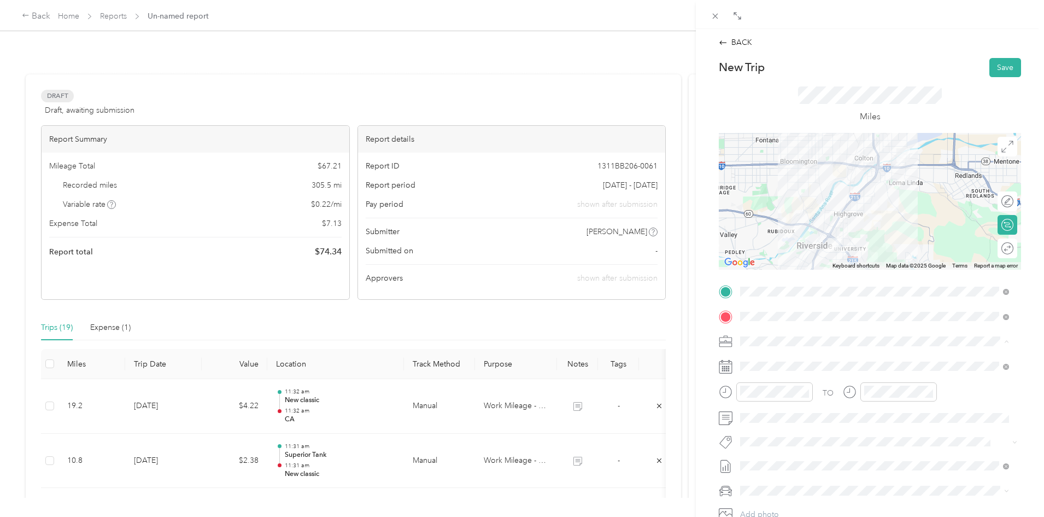
click at [782, 395] on span "Work Mileage - User with auto allowance" at bounding box center [814, 398] width 140 height 9
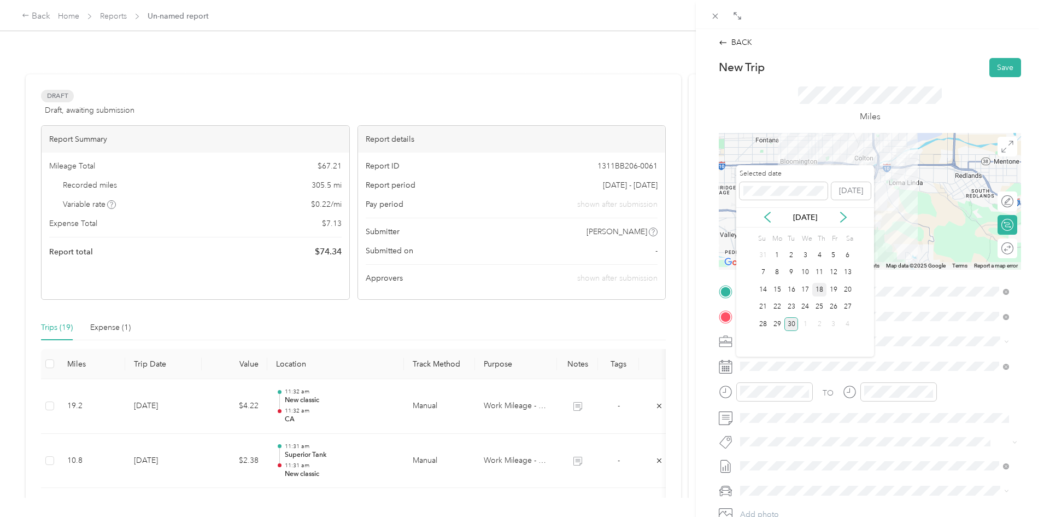
click at [822, 289] on div "18" at bounding box center [819, 290] width 14 height 14
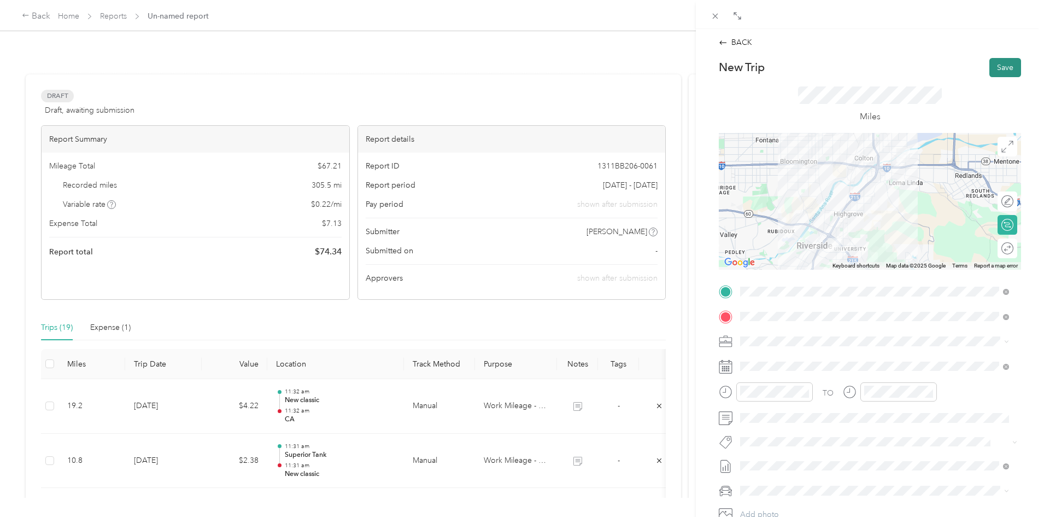
click at [991, 66] on button "Save" at bounding box center [1005, 67] width 32 height 19
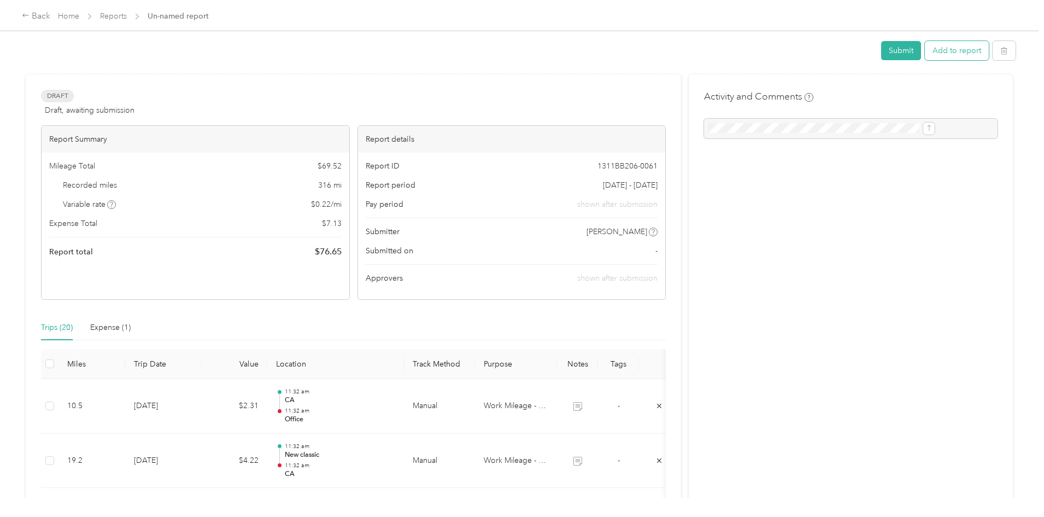
click at [925, 48] on button "Add to report" at bounding box center [957, 50] width 64 height 19
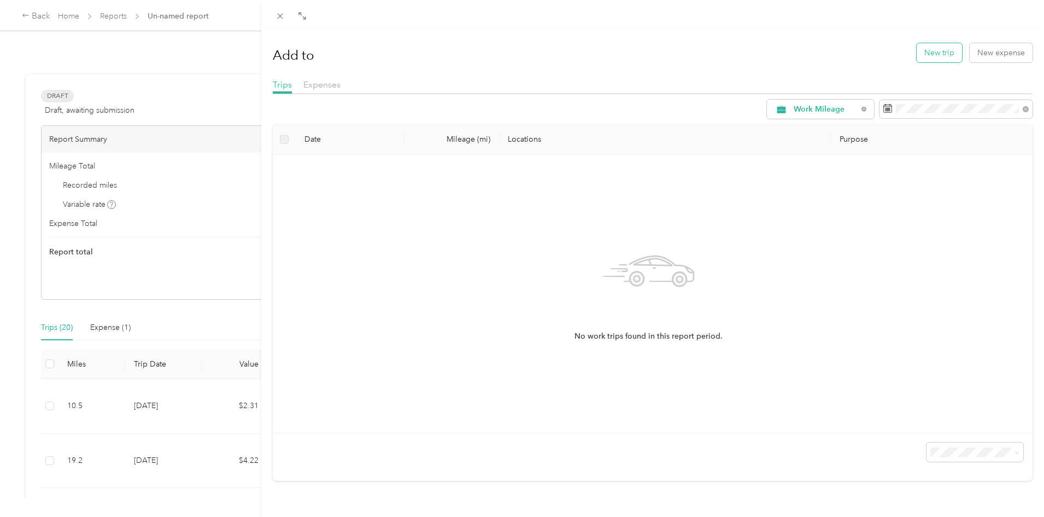
click at [919, 54] on button "New trip" at bounding box center [939, 52] width 45 height 19
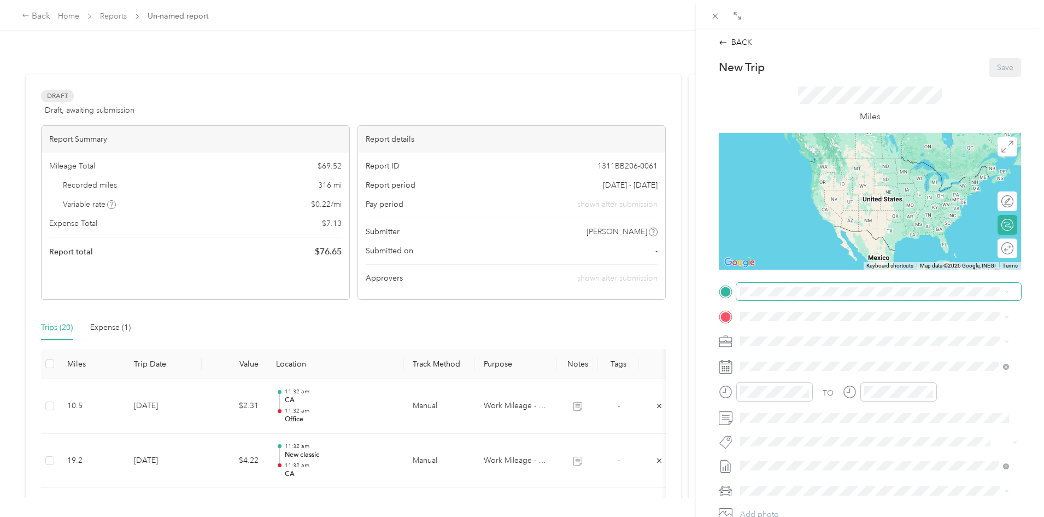
click at [782, 298] on span at bounding box center [878, 291] width 285 height 17
click at [787, 351] on span "[STREET_ADDRESS]" at bounding box center [795, 346] width 69 height 9
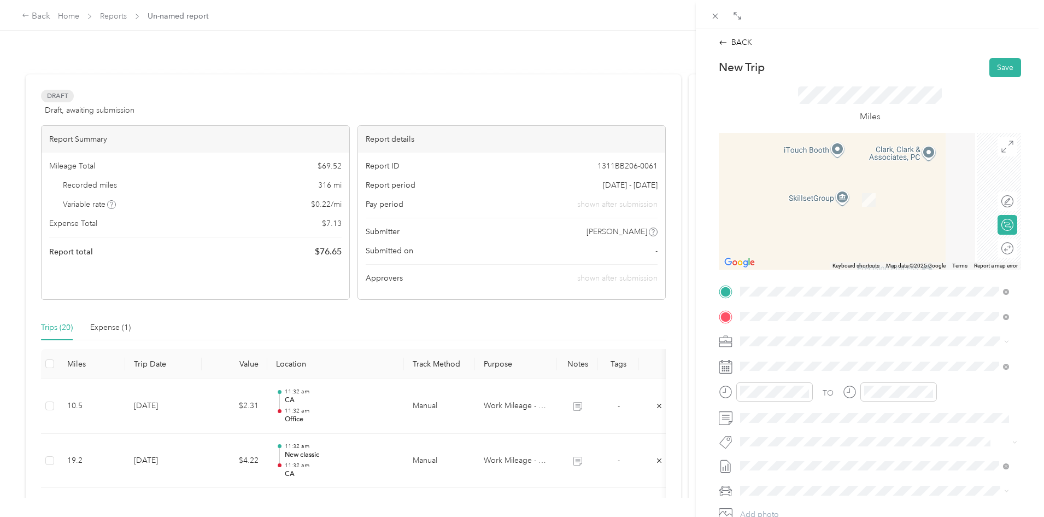
click at [869, 374] on span "Country [PERSON_NAME] Provisions, [STREET_ADDRESS][PERSON_NAME] , 92408, [GEOGR…" at bounding box center [861, 383] width 201 height 32
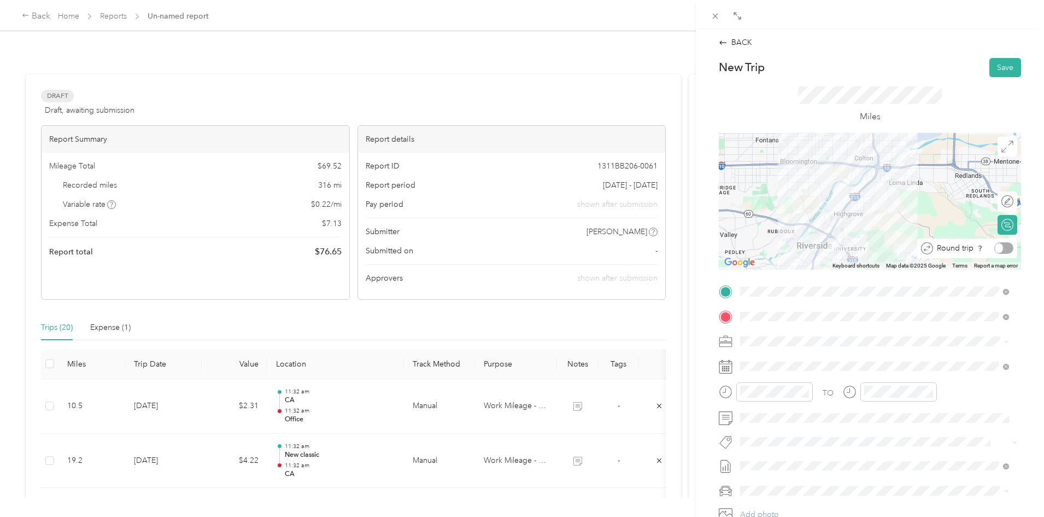
click at [995, 247] on div "Round trip" at bounding box center [973, 247] width 80 height 11
click at [991, 249] on div at bounding box center [996, 248] width 10 height 10
click at [781, 396] on span "Work Mileage - User with auto allowance" at bounding box center [814, 398] width 140 height 9
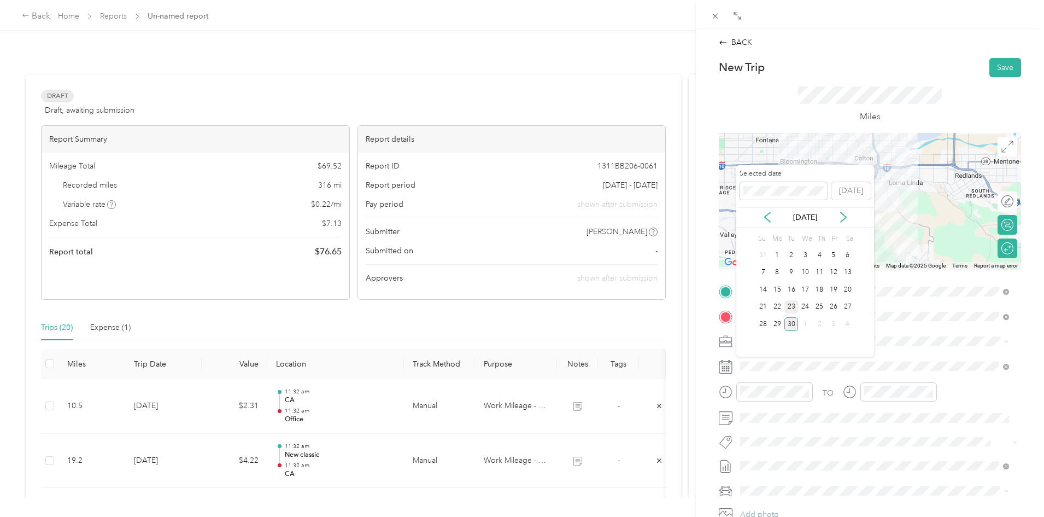
click at [792, 304] on div "23" at bounding box center [791, 307] width 14 height 14
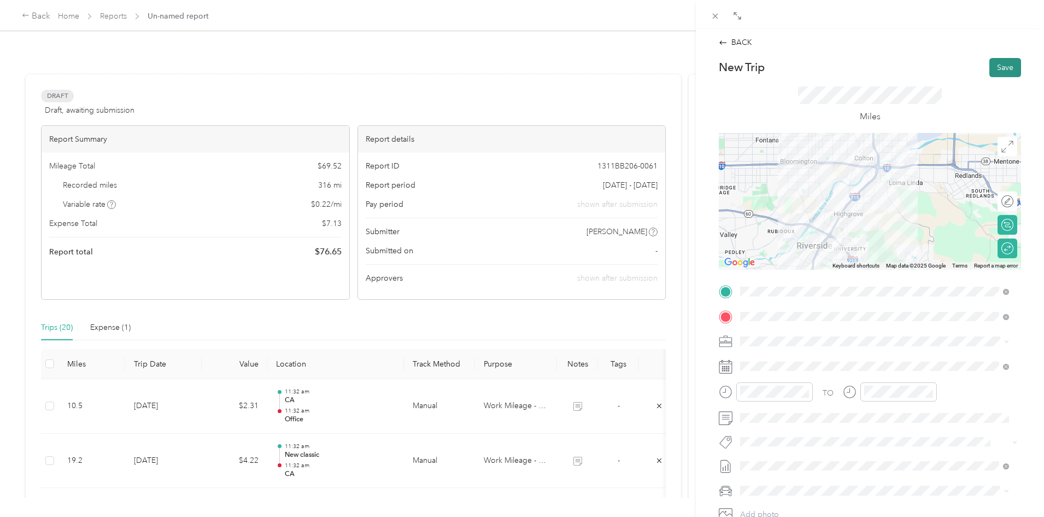
click at [1002, 63] on button "Save" at bounding box center [1005, 67] width 32 height 19
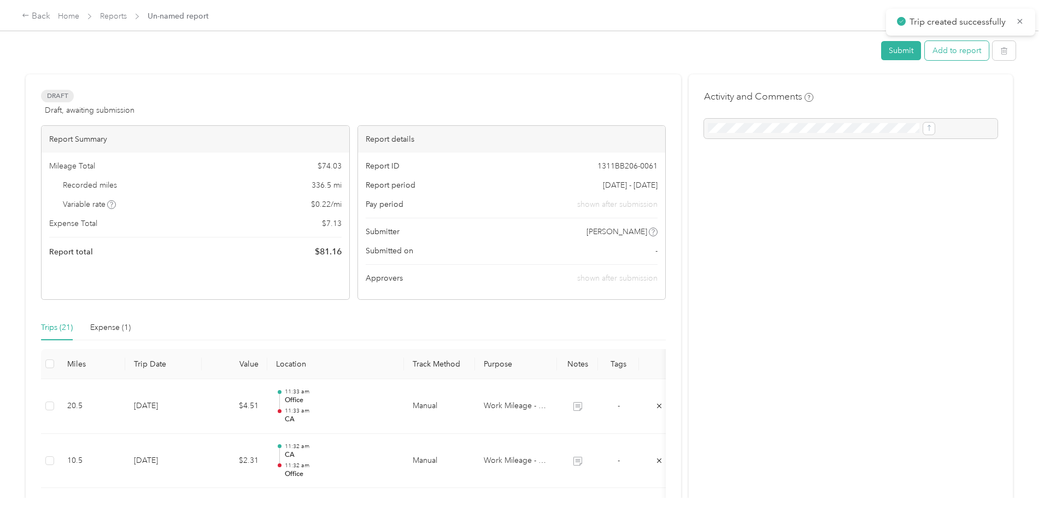
click at [925, 54] on button "Add to report" at bounding box center [957, 50] width 64 height 19
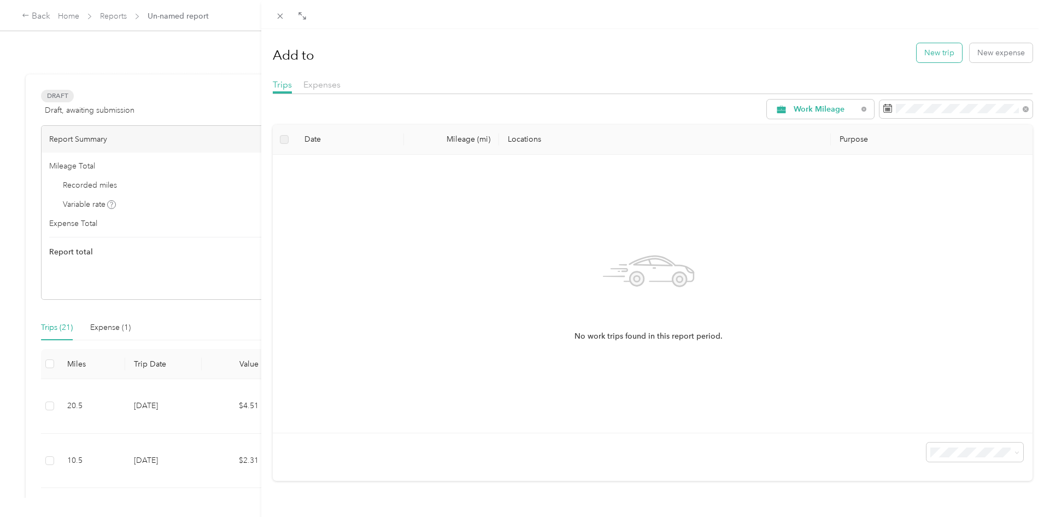
click at [917, 52] on button "New trip" at bounding box center [939, 52] width 45 height 19
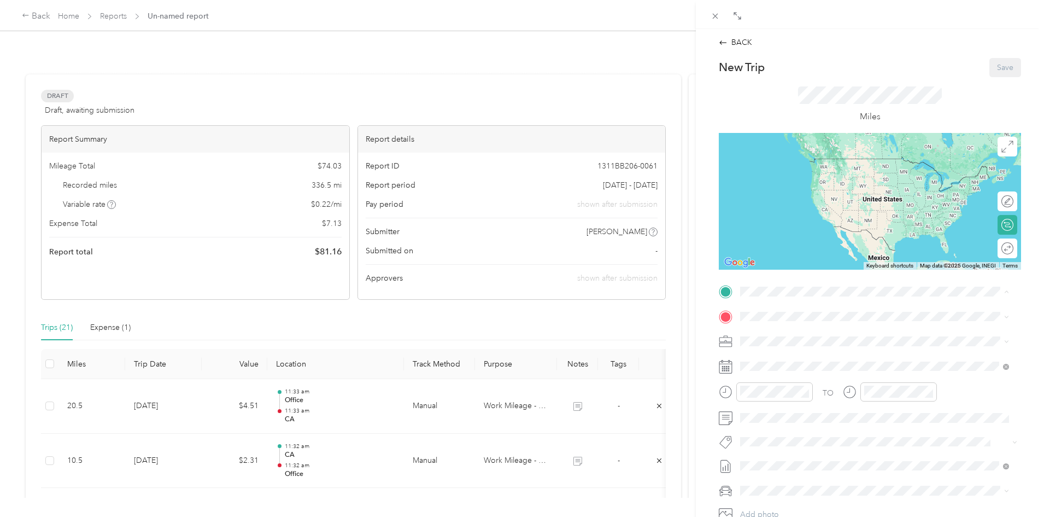
click at [761, 351] on span "[STREET_ADDRESS]" at bounding box center [795, 346] width 69 height 9
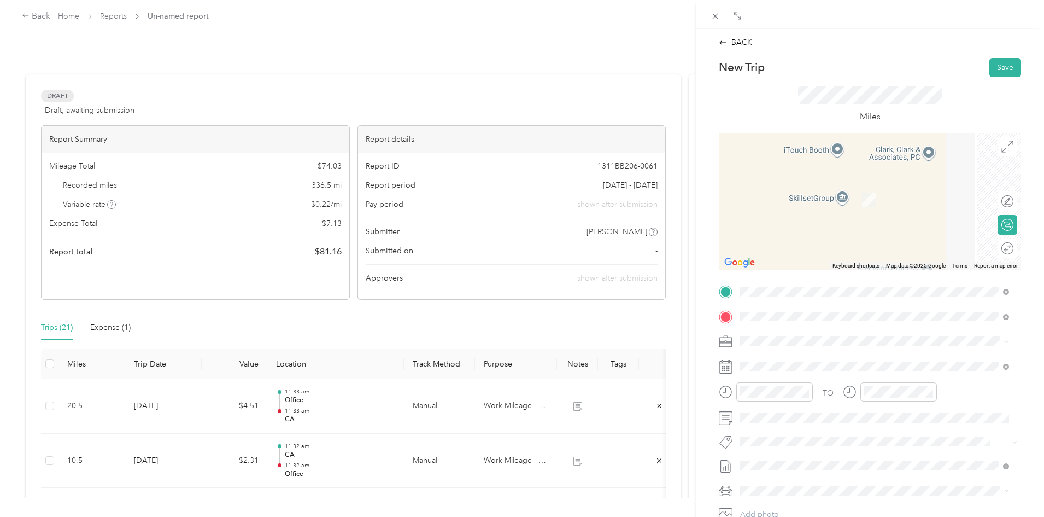
click at [797, 363] on div "[STREET_ADDRESS][US_STATE]" at bounding box center [874, 356] width 261 height 15
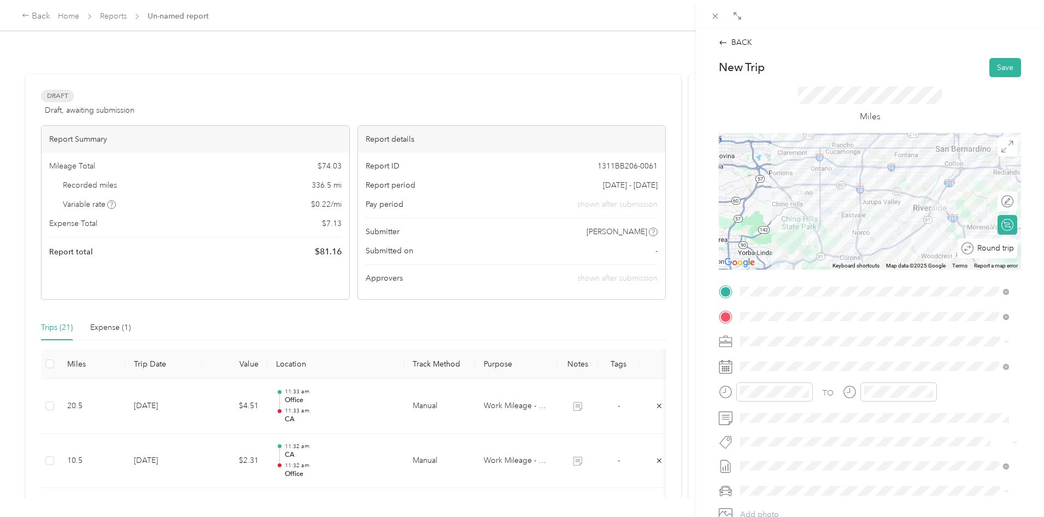
click at [997, 244] on div "Round trip" at bounding box center [993, 247] width 40 height 11
click at [999, 251] on div at bounding box center [1001, 247] width 23 height 11
click at [780, 392] on li "Work Mileage - User with auto allowance" at bounding box center [874, 398] width 277 height 19
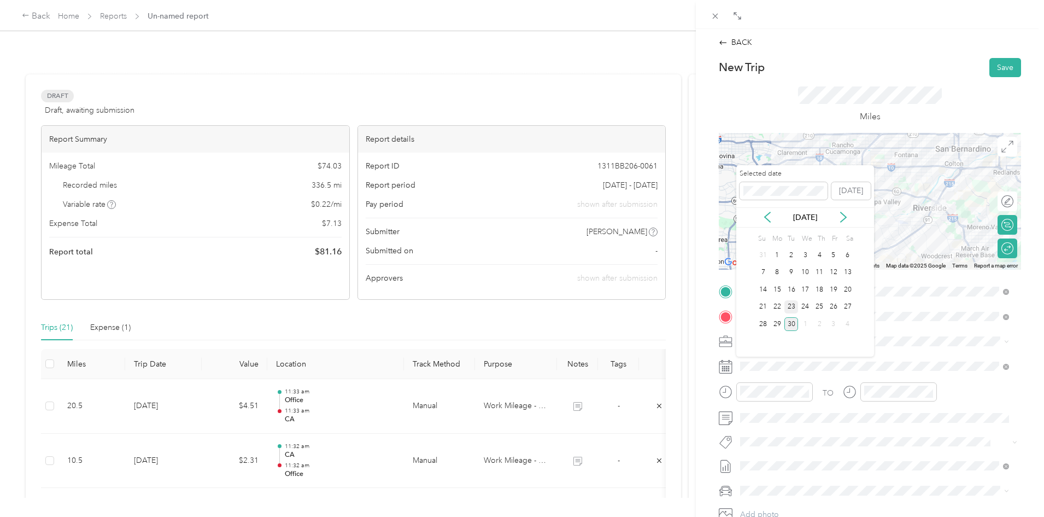
click at [790, 304] on div "23" at bounding box center [791, 307] width 14 height 14
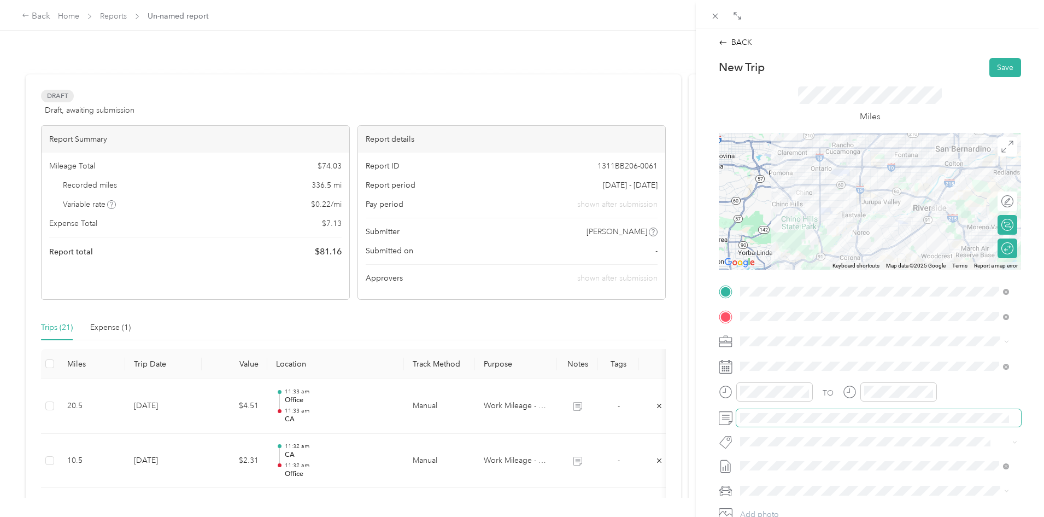
click at [780, 412] on span at bounding box center [878, 417] width 285 height 17
click at [784, 410] on span at bounding box center [878, 417] width 285 height 17
click at [990, 68] on button "Save" at bounding box center [1005, 67] width 32 height 19
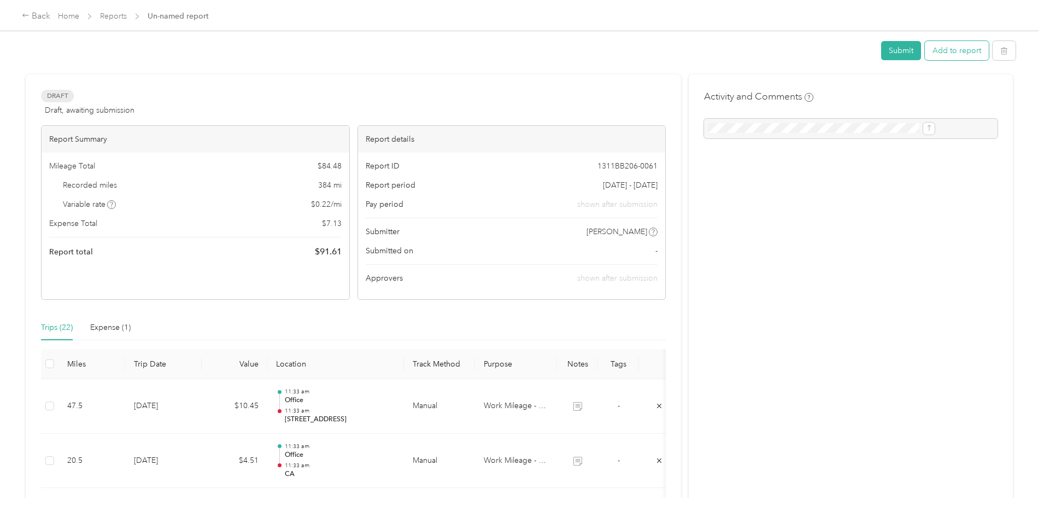
click at [925, 46] on button "Add to report" at bounding box center [957, 50] width 64 height 19
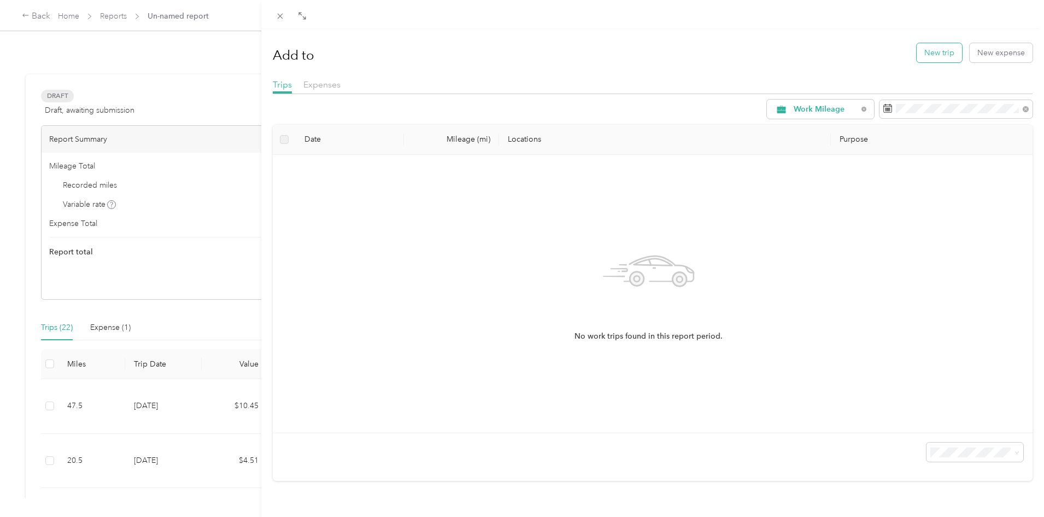
click at [925, 51] on button "New trip" at bounding box center [939, 52] width 45 height 19
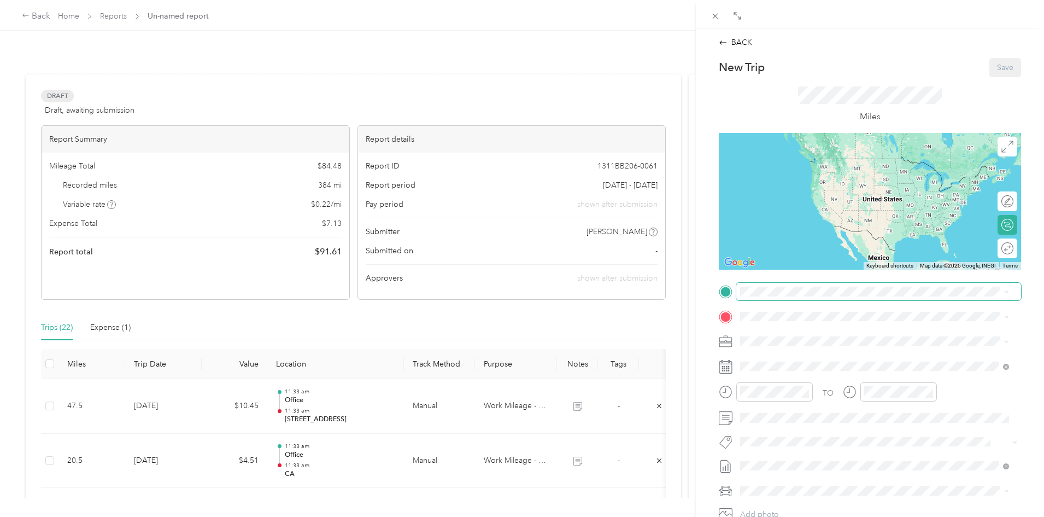
click at [787, 296] on span at bounding box center [878, 291] width 285 height 17
click at [789, 286] on span at bounding box center [878, 291] width 285 height 17
click at [796, 339] on div "Office [STREET_ADDRESS]" at bounding box center [795, 341] width 69 height 23
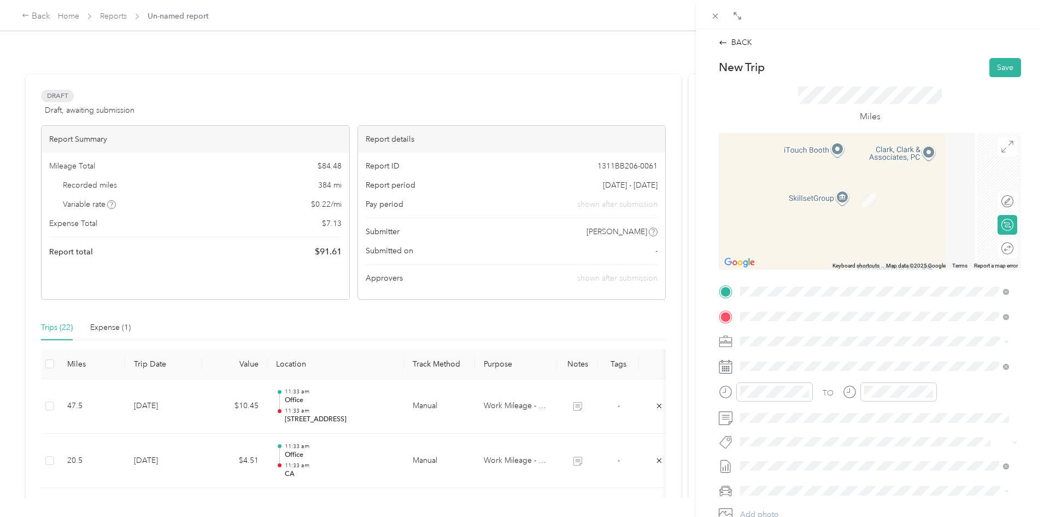
click at [795, 368] on span "[PERSON_NAME] Bakery, [STREET_ADDRESS][GEOGRAPHIC_DATA][PERSON_NAME], [GEOGRAPH…" at bounding box center [880, 377] width 238 height 21
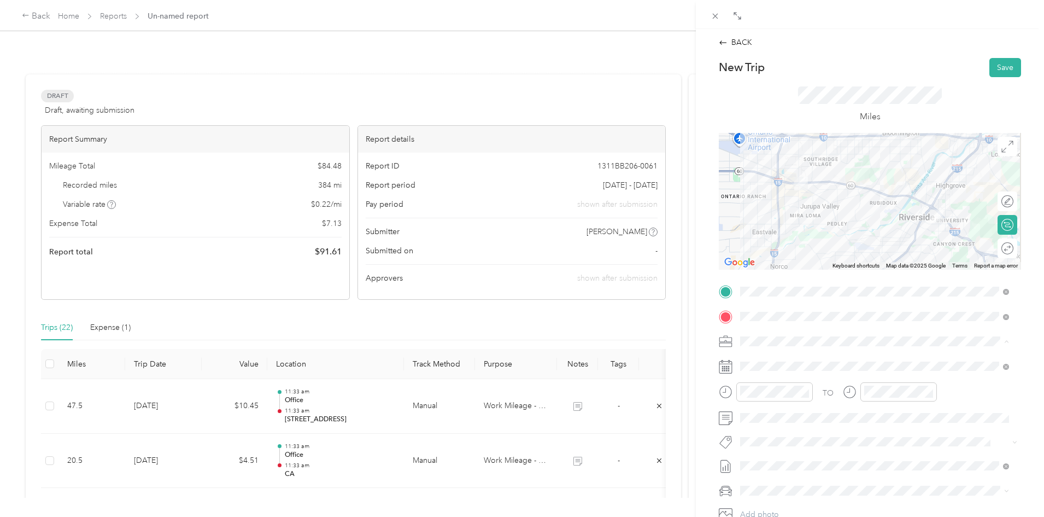
click at [782, 403] on div "Work Mileage - User with auto allowance" at bounding box center [874, 398] width 261 height 11
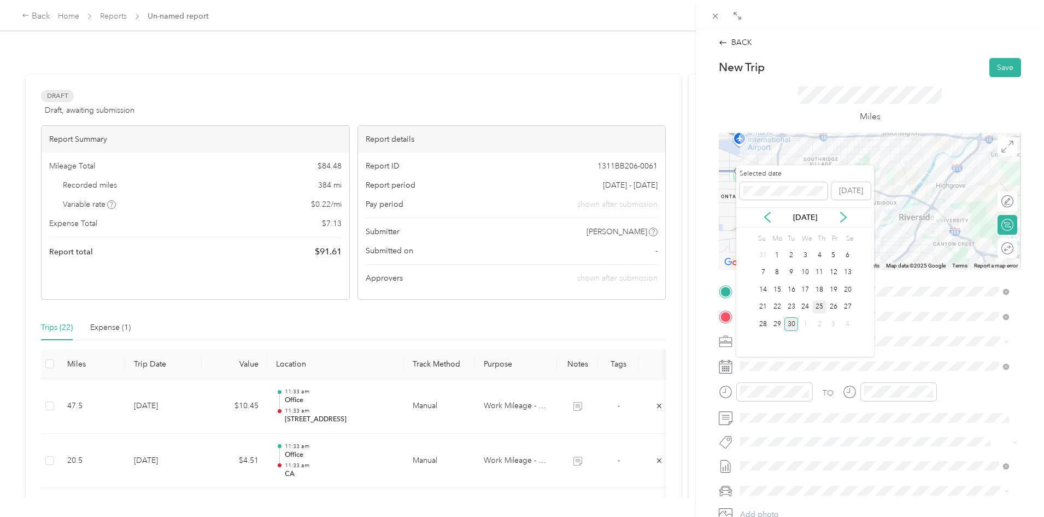
click at [815, 308] on div "25" at bounding box center [819, 307] width 14 height 14
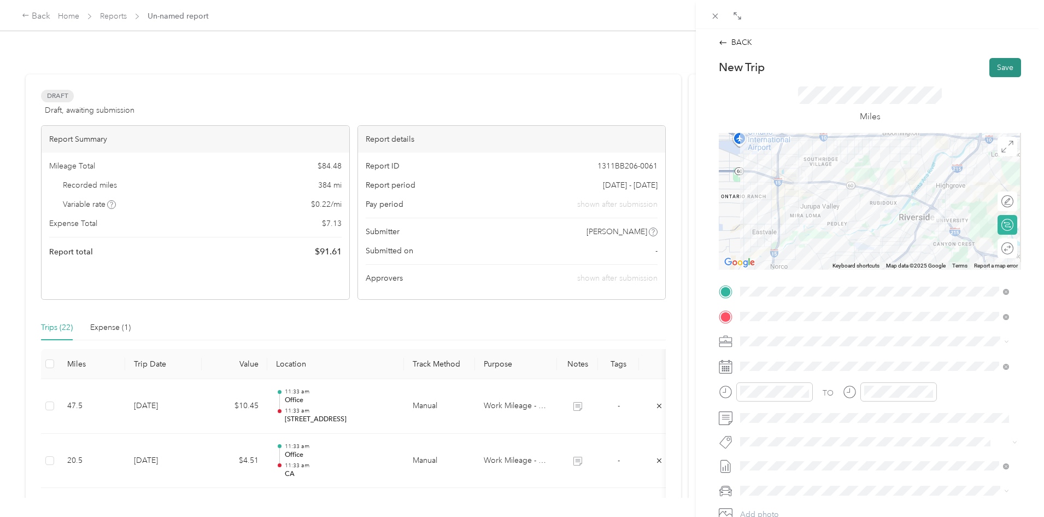
click at [990, 72] on button "Save" at bounding box center [1005, 67] width 32 height 19
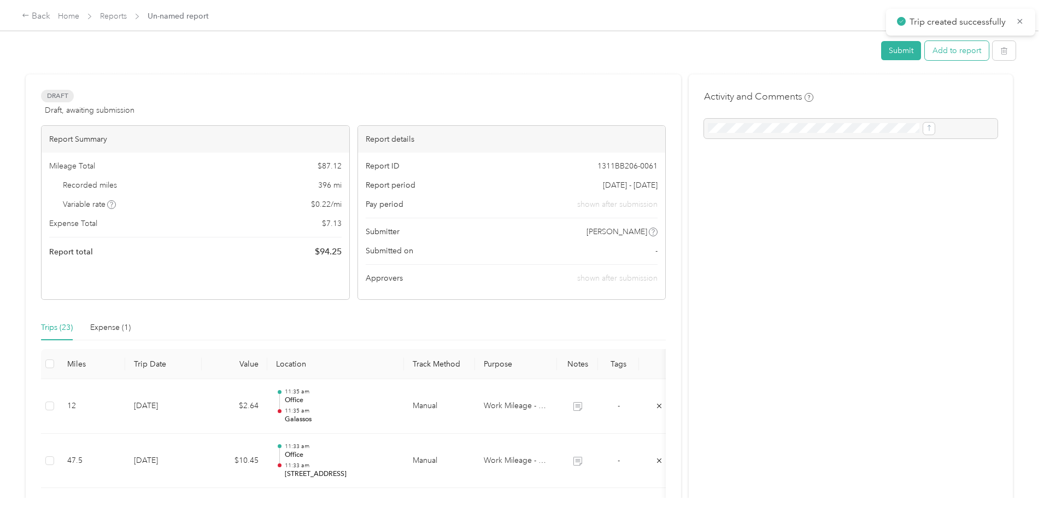
click at [925, 45] on button "Add to report" at bounding box center [957, 50] width 64 height 19
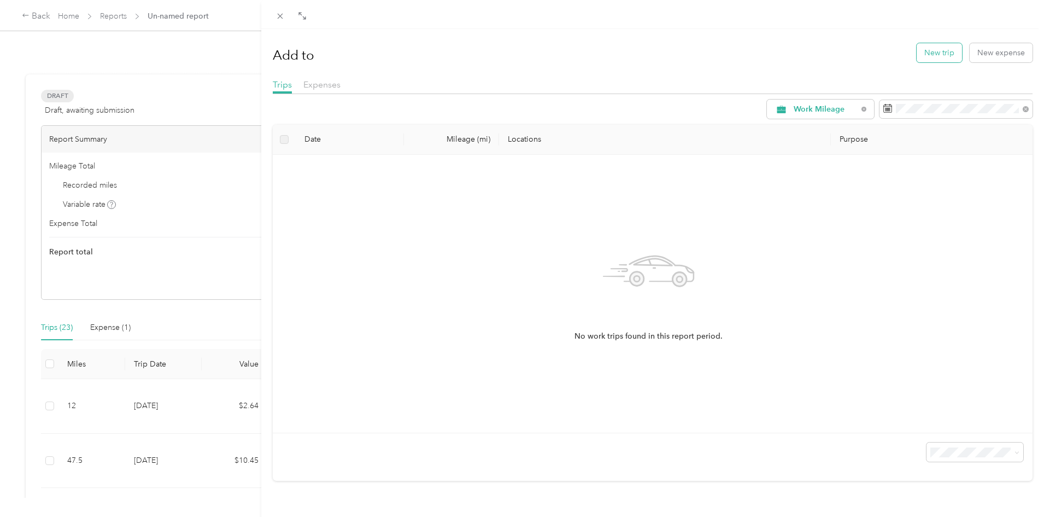
click at [941, 50] on button "New trip" at bounding box center [939, 52] width 45 height 19
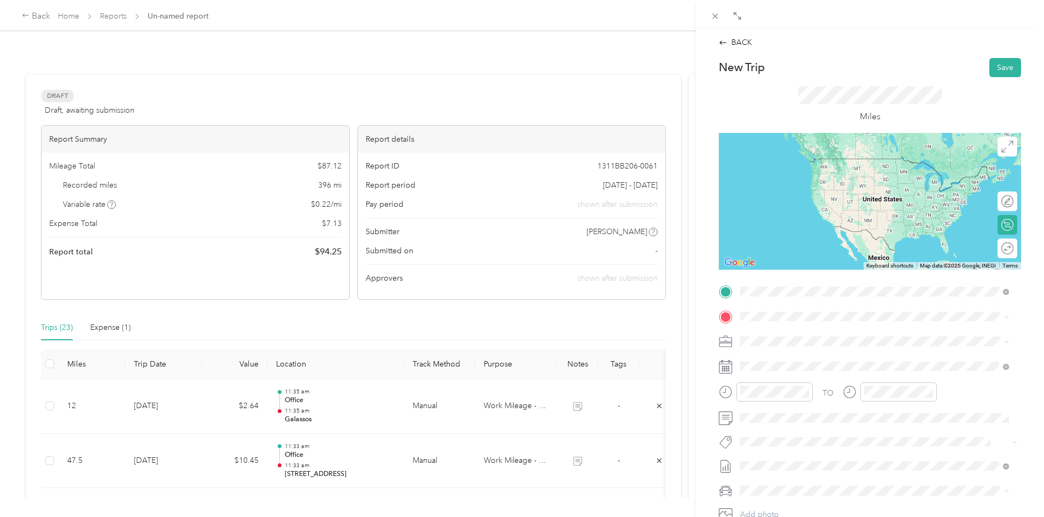
click at [800, 341] on div "Galassos [PERSON_NAME] Bakery, [STREET_ADDRESS][GEOGRAPHIC_DATA][PERSON_NAME], …" at bounding box center [883, 347] width 244 height 34
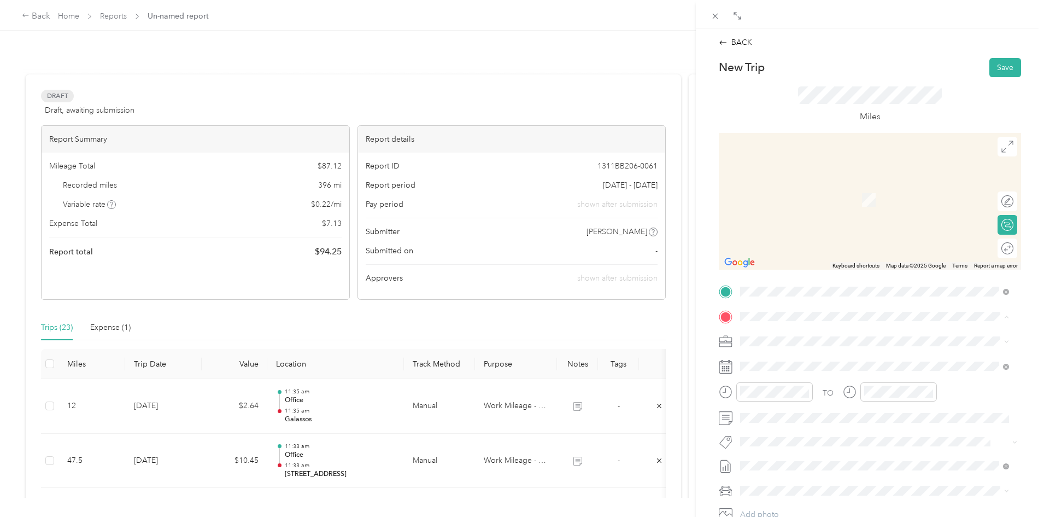
click at [764, 408] on div "New classic New Classic Furniture, [STREET_ADDRESS][PERSON_NAME]" at bounding box center [865, 400] width 208 height 23
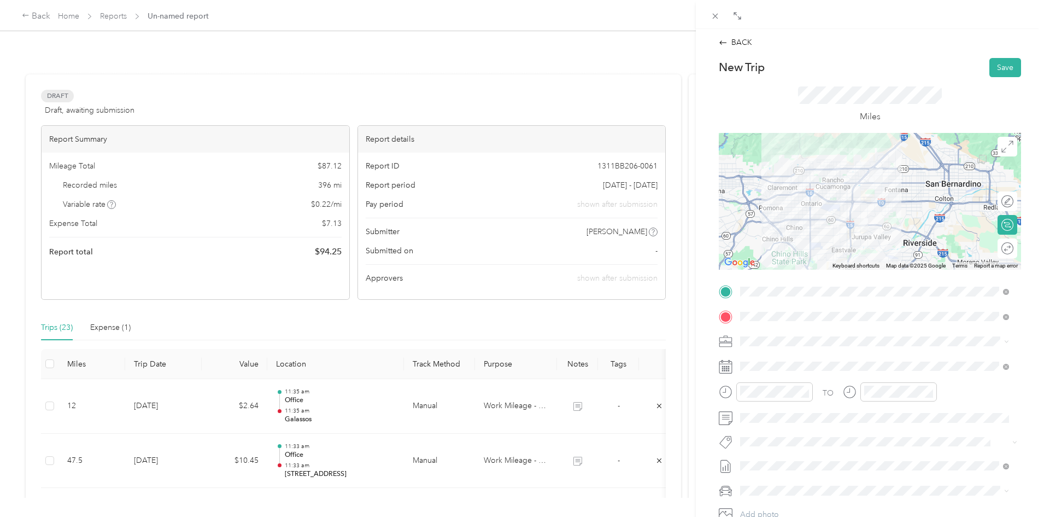
click at [790, 335] on span at bounding box center [878, 340] width 285 height 17
click at [776, 398] on span "Work Mileage - User with auto allowance" at bounding box center [814, 398] width 140 height 9
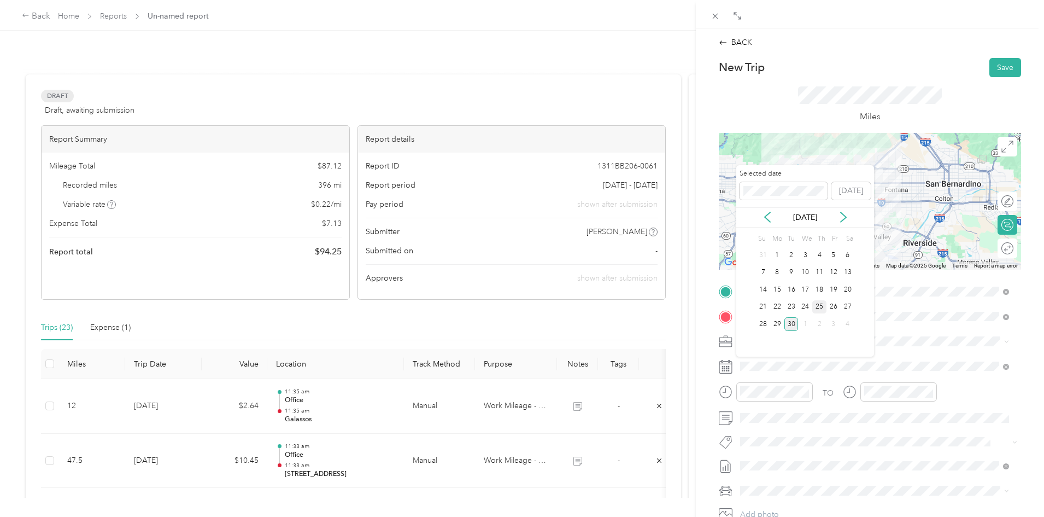
click at [816, 303] on div "25" at bounding box center [819, 307] width 14 height 14
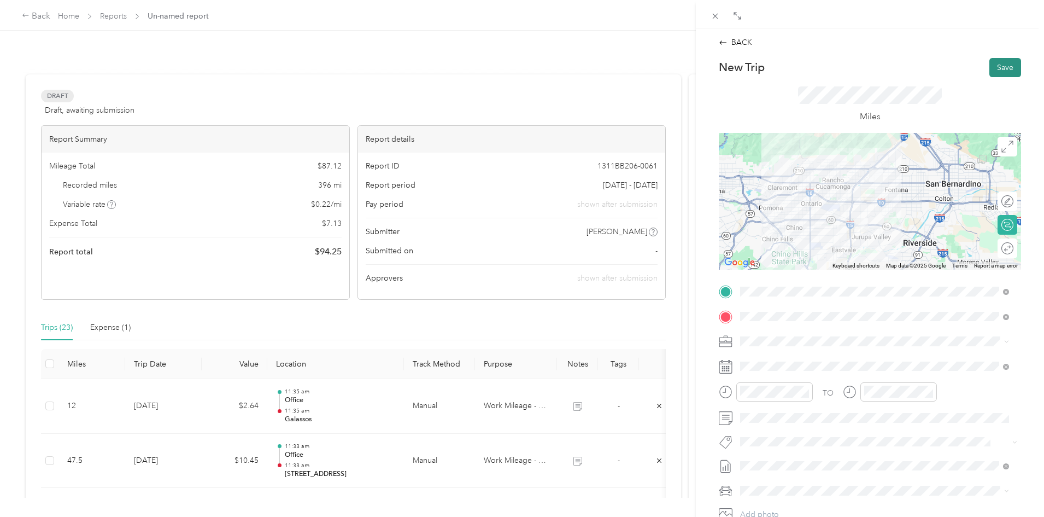
click at [1006, 66] on button "Save" at bounding box center [1005, 67] width 32 height 19
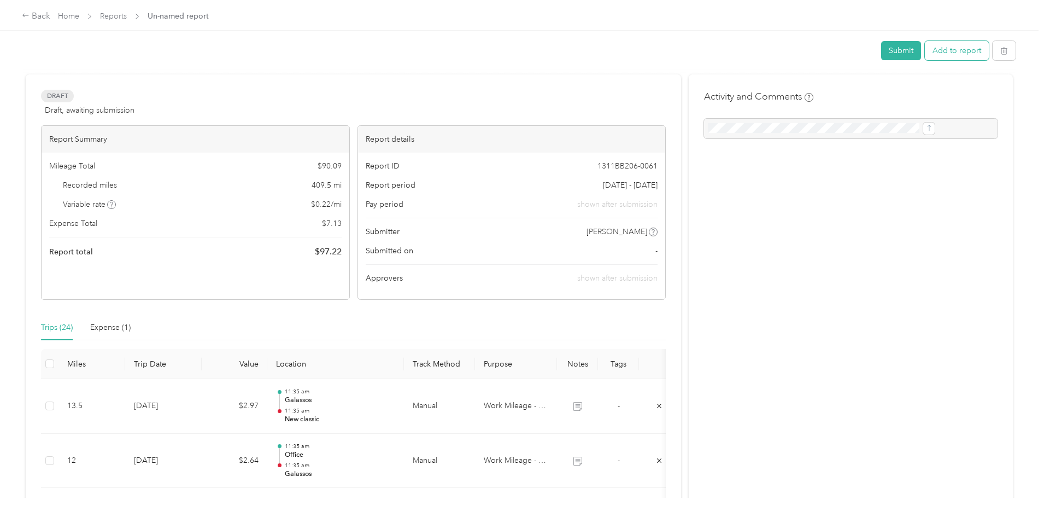
click at [925, 49] on button "Add to report" at bounding box center [957, 50] width 64 height 19
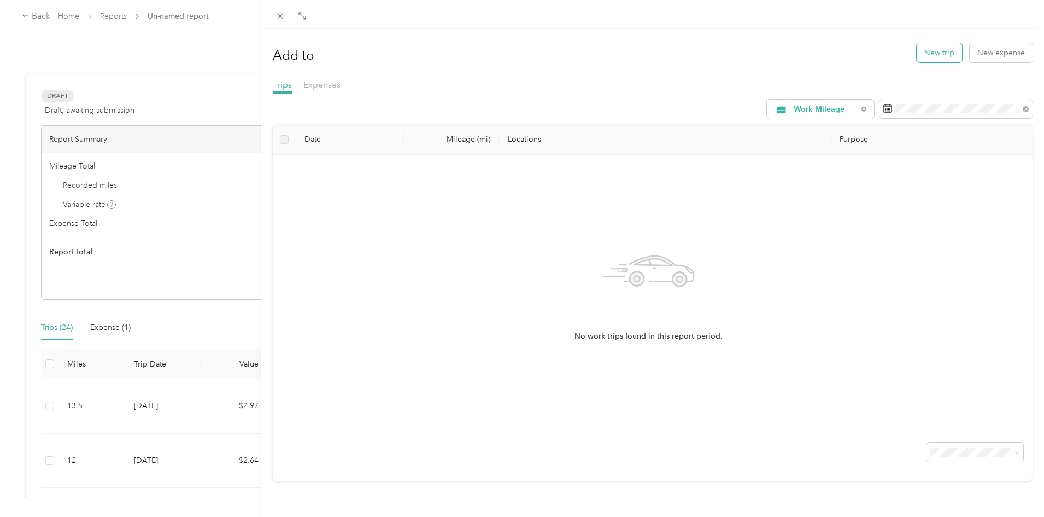
click at [950, 54] on button "New trip" at bounding box center [939, 52] width 45 height 19
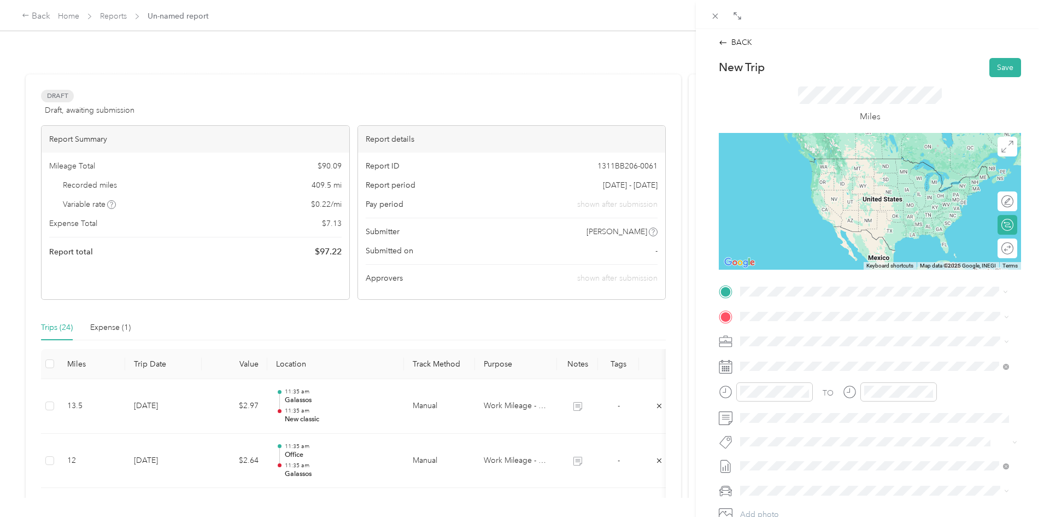
click at [782, 345] on span "New Classic Furniture, [STREET_ADDRESS][PERSON_NAME]" at bounding box center [865, 346] width 208 height 9
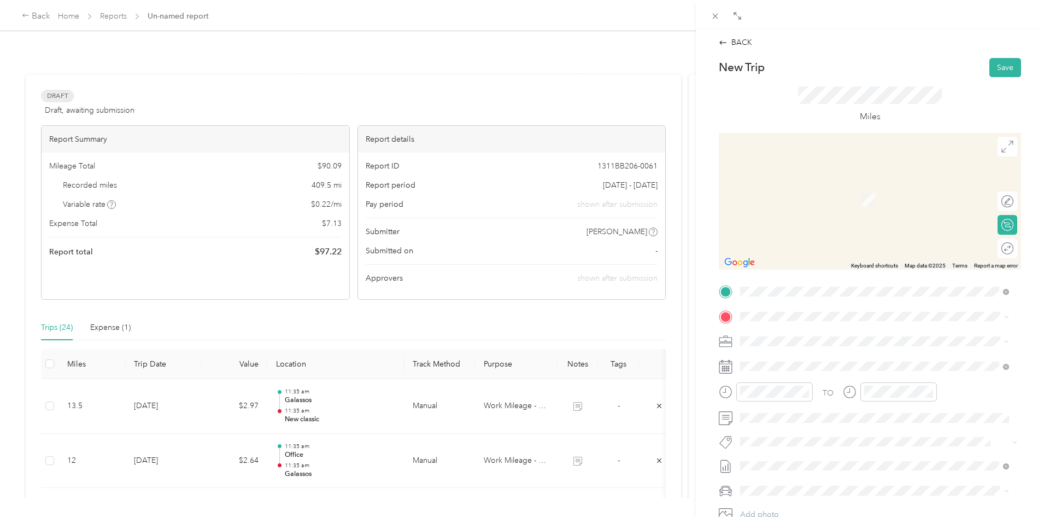
click at [783, 307] on div "TO Add photo" at bounding box center [870, 415] width 302 height 264
click at [801, 406] on li "From search results" at bounding box center [874, 415] width 277 height 19
click at [791, 377] on div "CA Country [PERSON_NAME] Provisions, [STREET_ADDRESS][PERSON_NAME] , 92408, [GE…" at bounding box center [883, 378] width 244 height 46
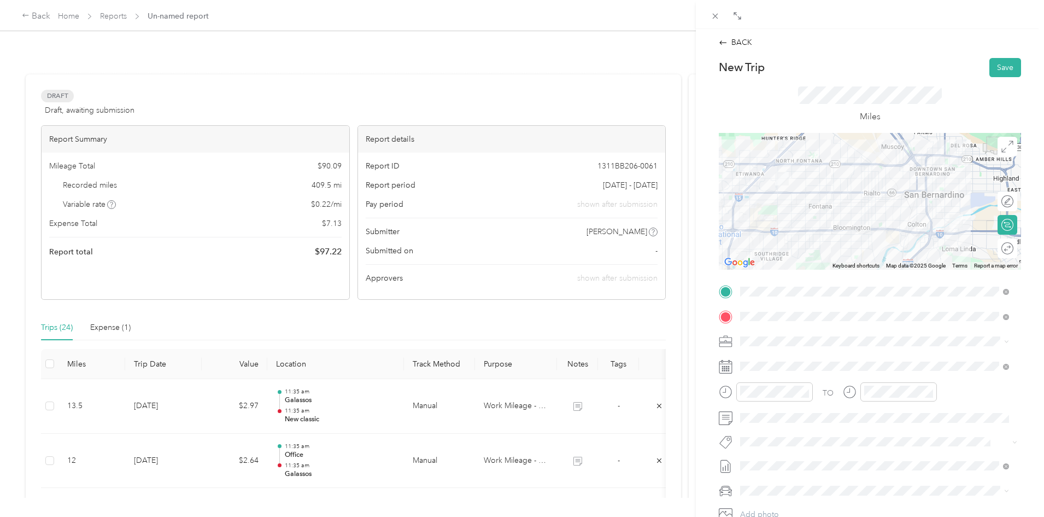
click at [779, 391] on li "Work Mileage - User with auto allowance" at bounding box center [874, 396] width 277 height 19
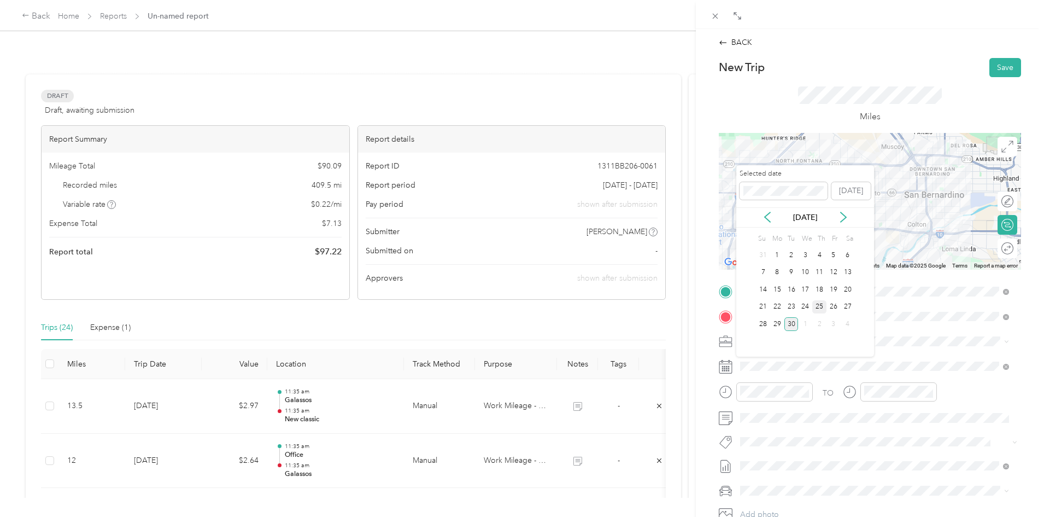
click at [823, 309] on div "25" at bounding box center [819, 307] width 14 height 14
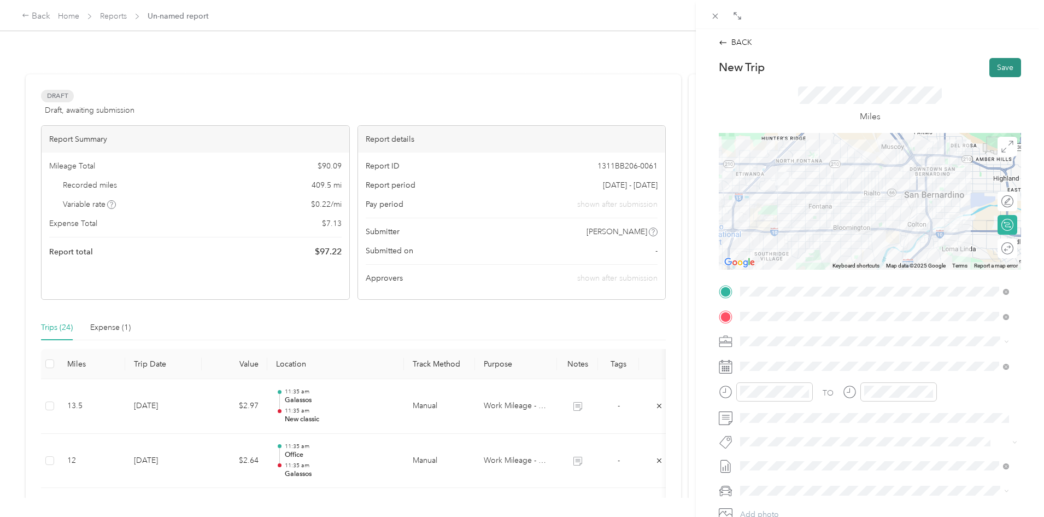
click at [991, 71] on button "Save" at bounding box center [1005, 67] width 32 height 19
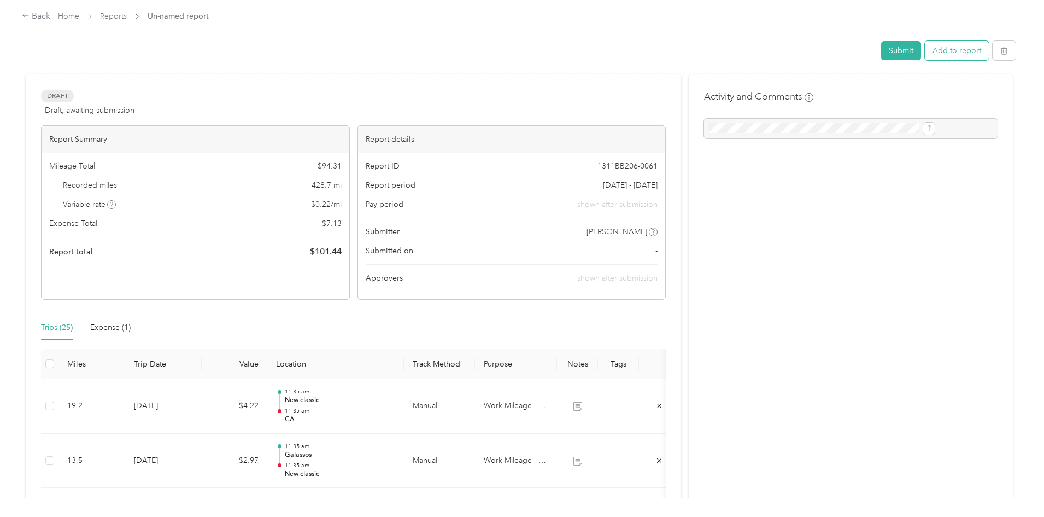
drag, startPoint x: 855, startPoint y: 61, endPoint x: 862, endPoint y: 50, distance: 13.0
click at [855, 61] on div "Submit Add to report" at bounding box center [519, 52] width 993 height 23
click at [925, 48] on button "Add to report" at bounding box center [957, 50] width 64 height 19
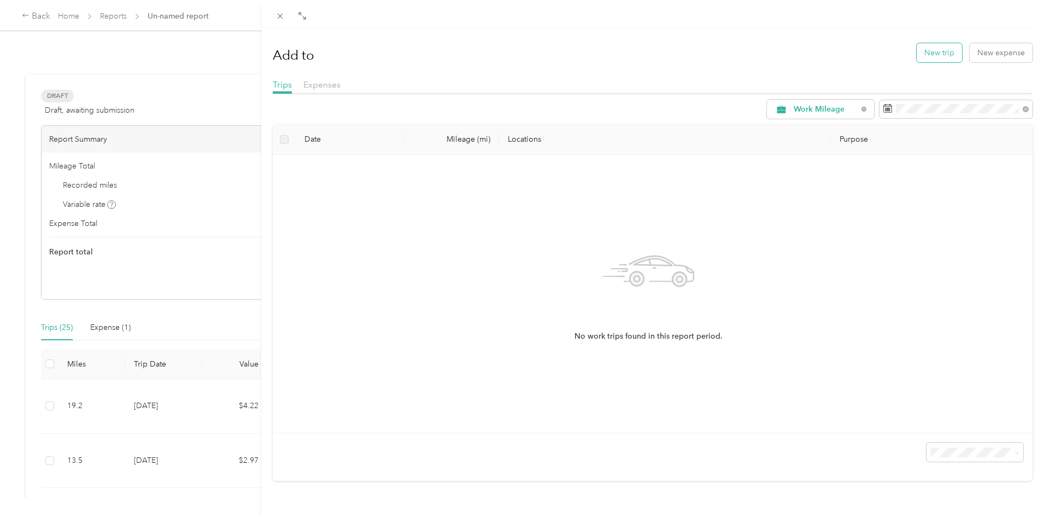
click at [942, 57] on button "New trip" at bounding box center [939, 52] width 45 height 19
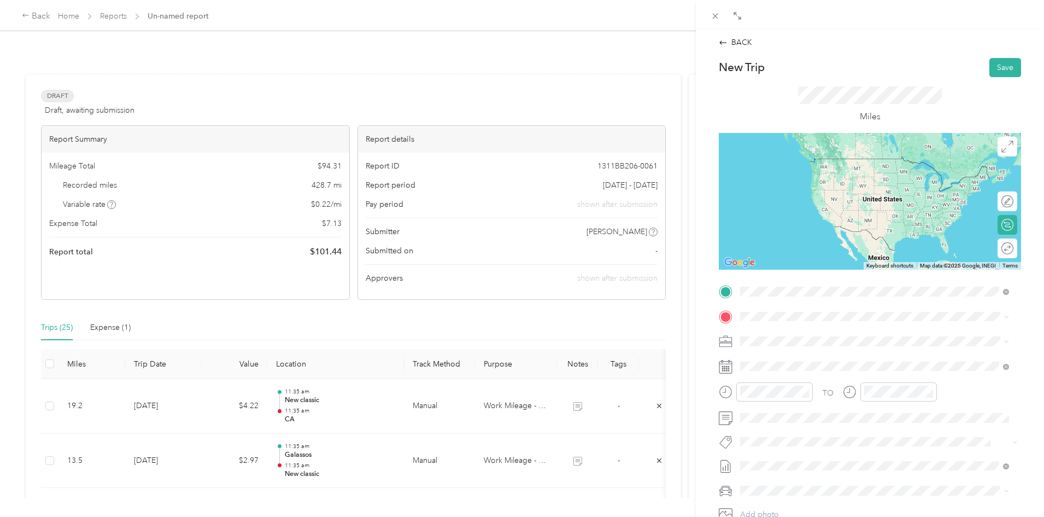
click at [788, 350] on span "Country [PERSON_NAME] Provisions, [STREET_ADDRESS][PERSON_NAME] , 92408, [GEOGR…" at bounding box center [861, 358] width 201 height 32
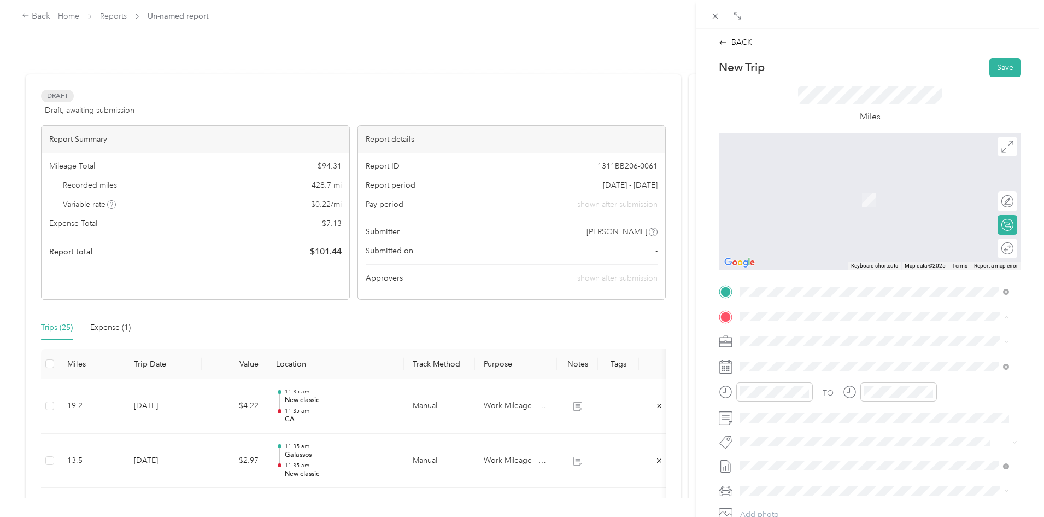
click at [793, 364] on div "Office [STREET_ADDRESS]" at bounding box center [795, 366] width 69 height 23
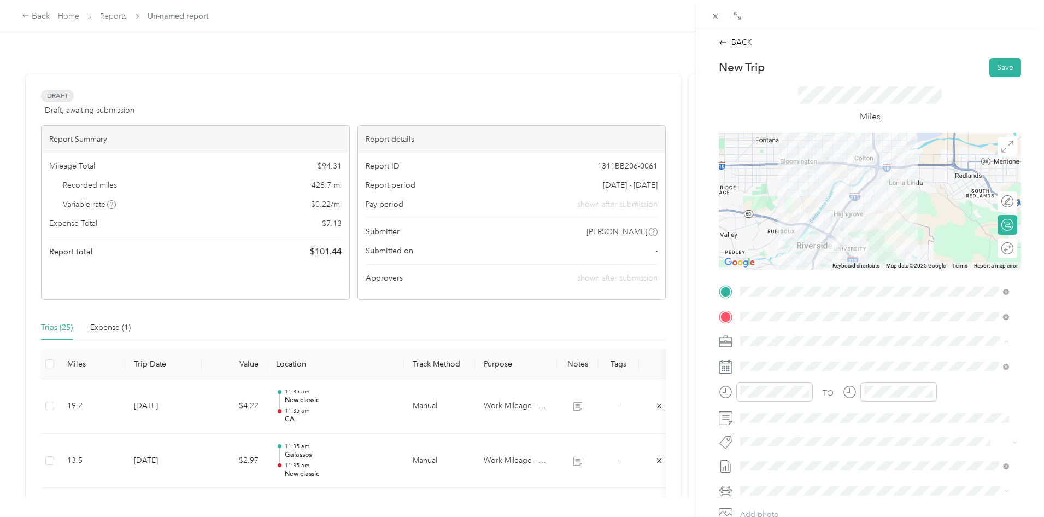
click at [790, 393] on div "Work Mileage - User with auto allowance" at bounding box center [874, 398] width 261 height 11
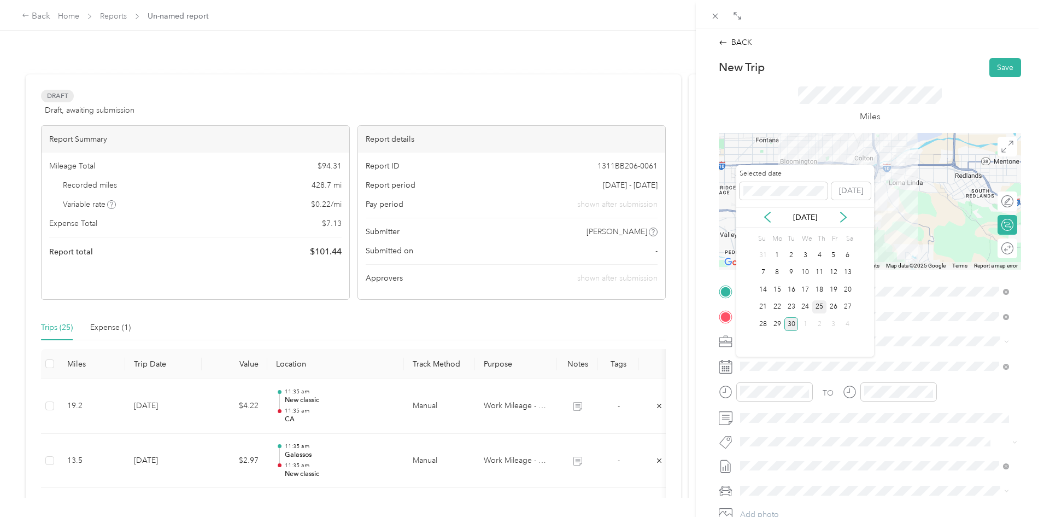
click at [817, 306] on div "25" at bounding box center [819, 307] width 14 height 14
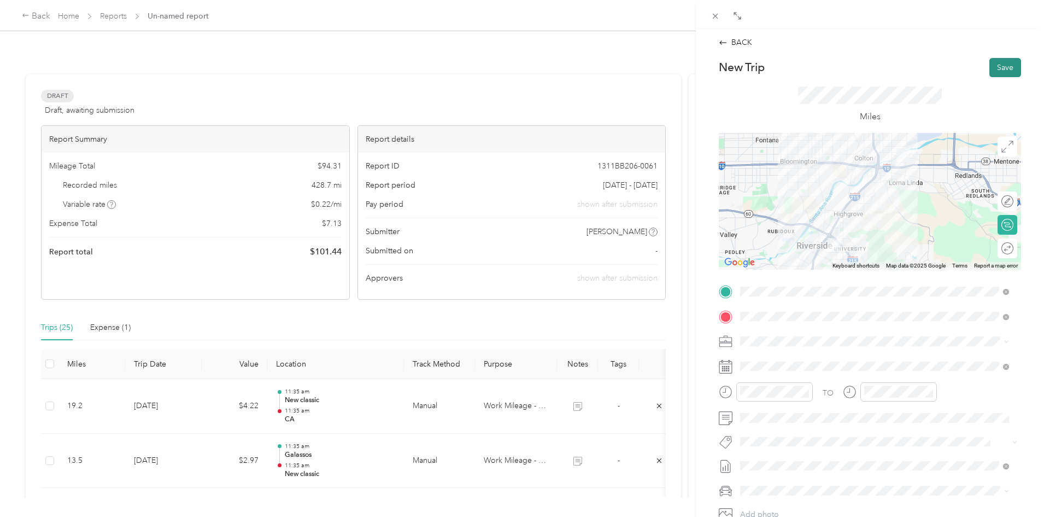
click at [993, 72] on button "Save" at bounding box center [1005, 67] width 32 height 19
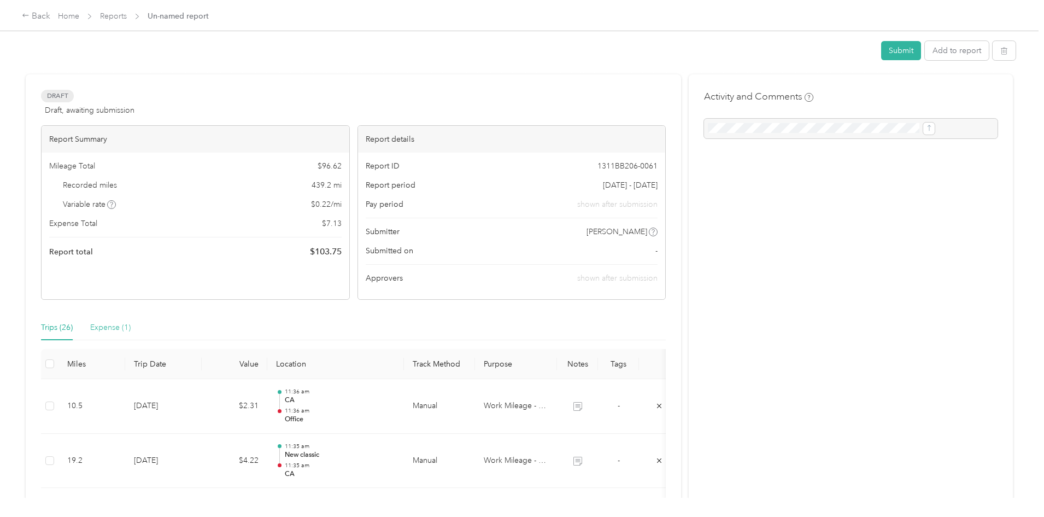
click at [131, 335] on div "Expense (1)" at bounding box center [110, 327] width 40 height 25
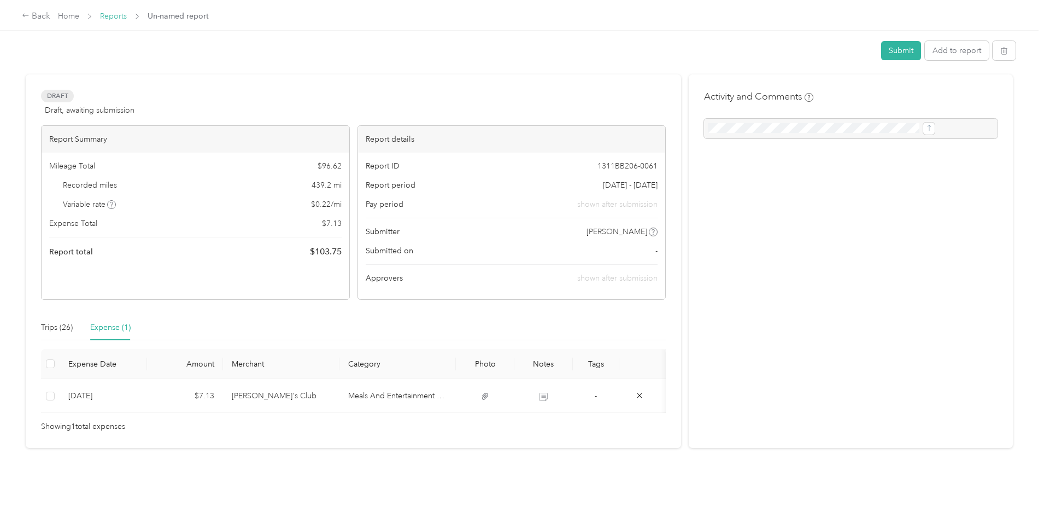
click at [127, 14] on link "Reports" at bounding box center [113, 15] width 27 height 9
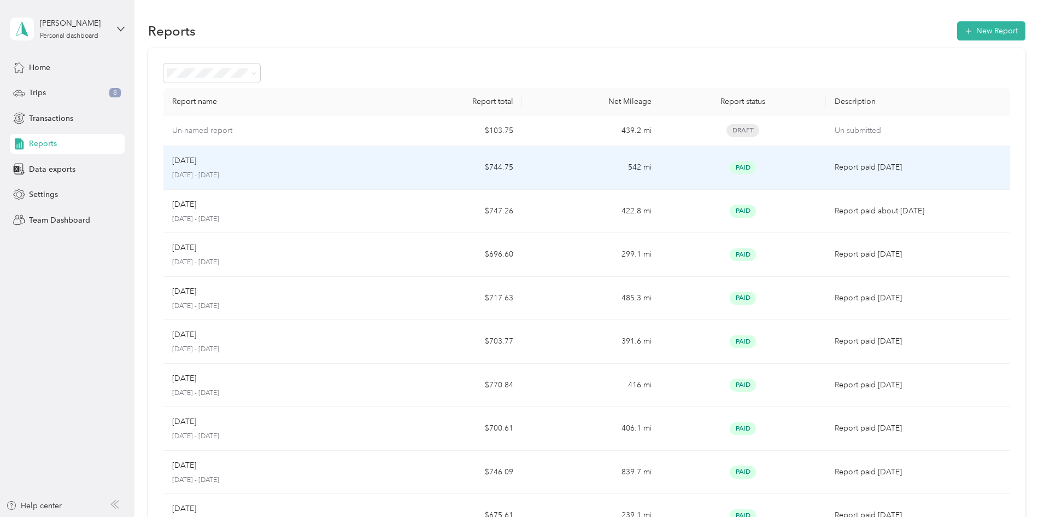
click at [327, 169] on div "Aug [DATE] - [DATE]" at bounding box center [273, 168] width 203 height 26
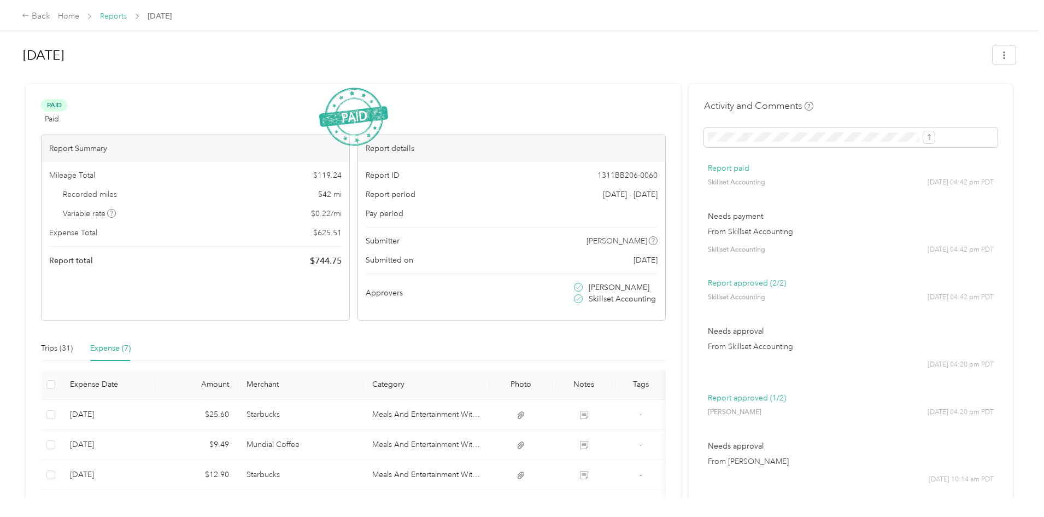
click at [127, 18] on link "Reports" at bounding box center [113, 15] width 27 height 9
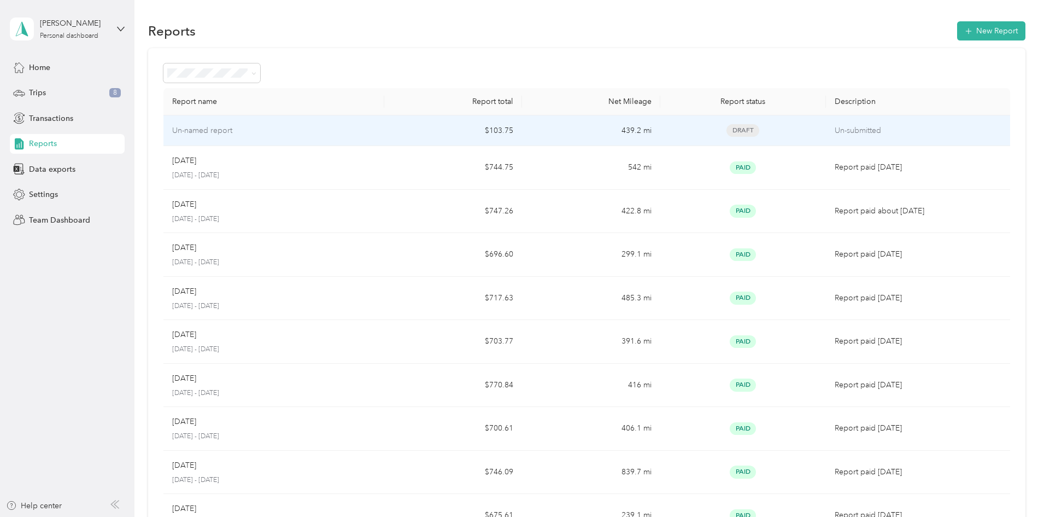
click at [321, 130] on div "Un-named report" at bounding box center [273, 131] width 203 height 12
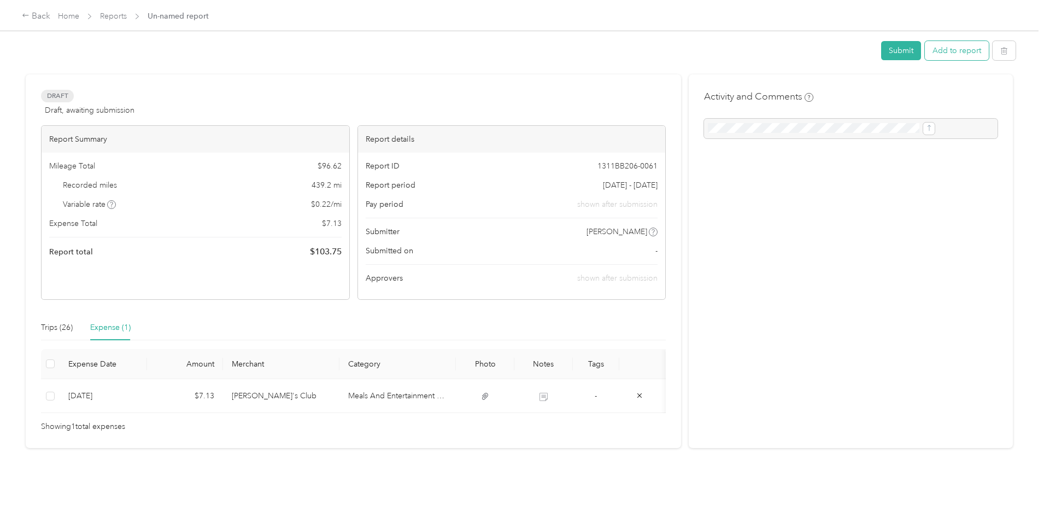
click at [925, 52] on button "Add to report" at bounding box center [957, 50] width 64 height 19
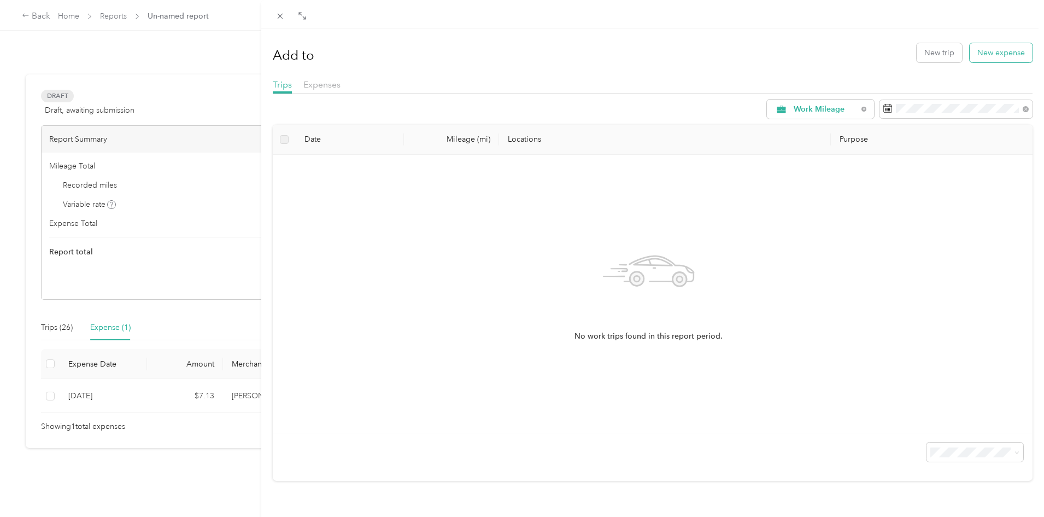
click at [970, 54] on button "New expense" at bounding box center [1001, 52] width 63 height 19
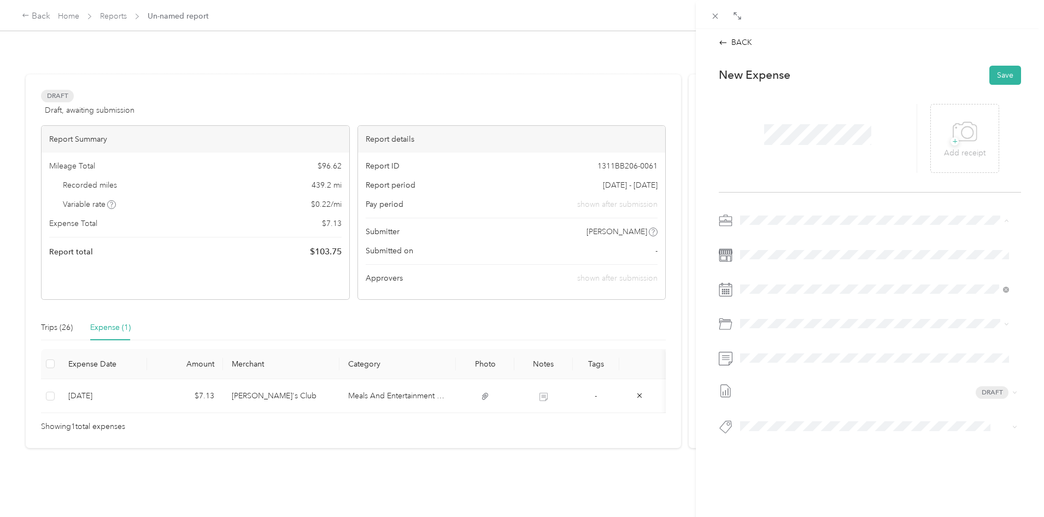
click at [779, 259] on div "Expenses" at bounding box center [874, 258] width 261 height 11
click at [776, 388] on div "1" at bounding box center [777, 389] width 14 height 14
click at [789, 360] on div "Auto Allowance" at bounding box center [888, 365] width 236 height 11
click at [1003, 73] on button "Save" at bounding box center [1005, 75] width 32 height 19
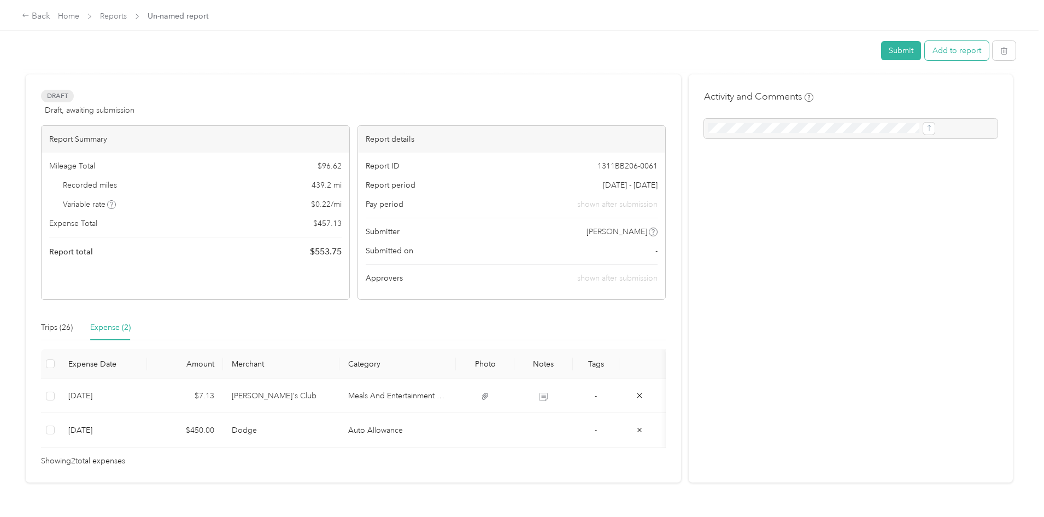
click at [925, 46] on button "Add to report" at bounding box center [957, 50] width 64 height 19
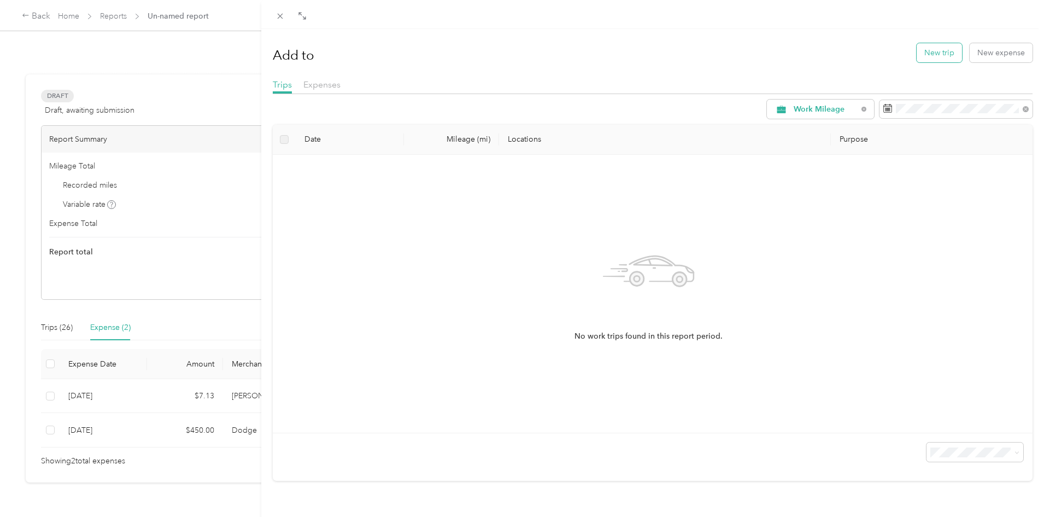
click at [936, 54] on button "New trip" at bounding box center [939, 52] width 45 height 19
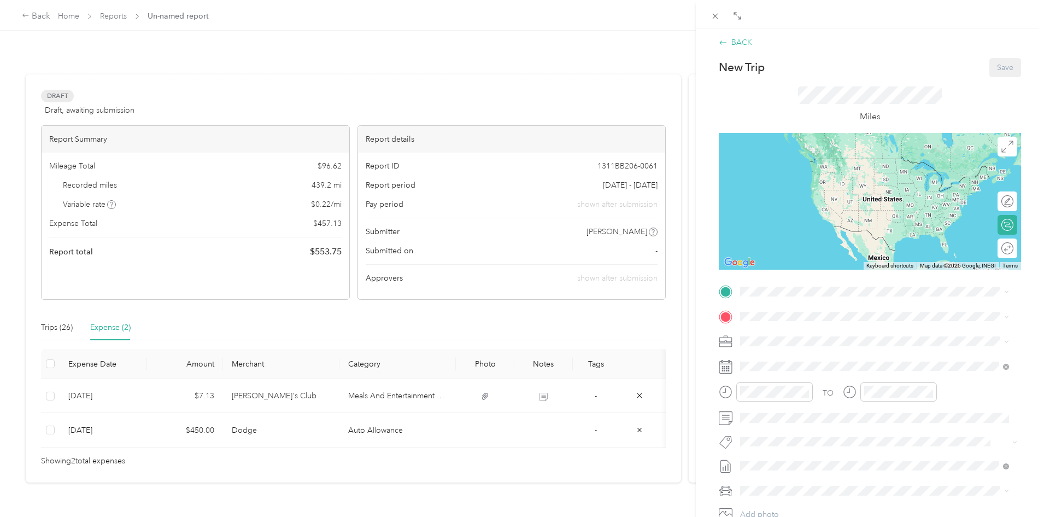
click at [725, 39] on icon at bounding box center [723, 42] width 9 height 9
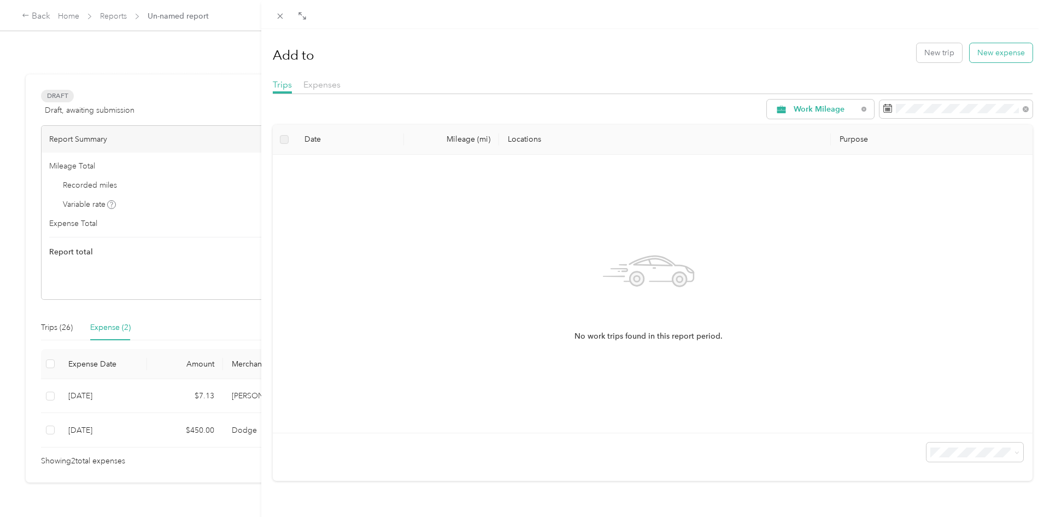
click at [983, 48] on button "New expense" at bounding box center [1001, 52] width 63 height 19
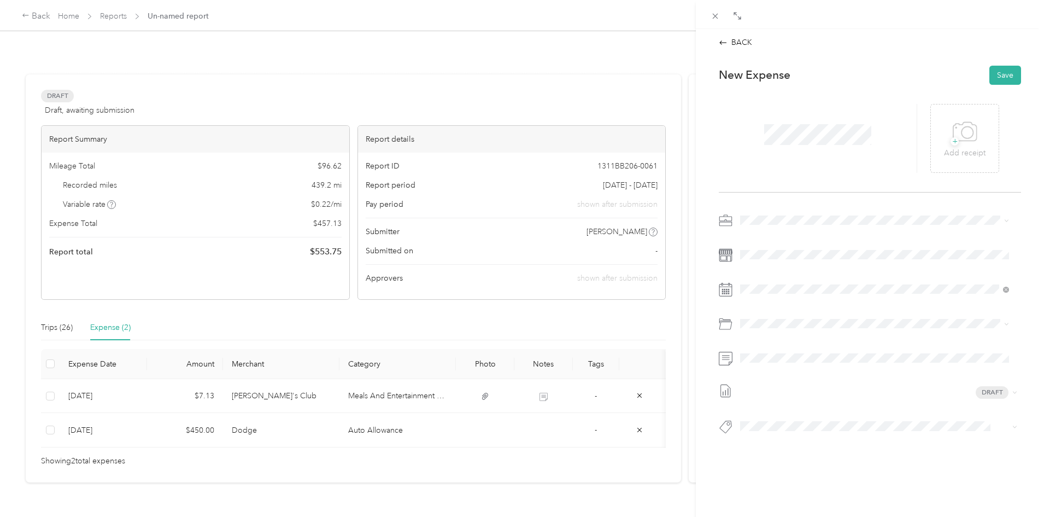
click at [791, 214] on span at bounding box center [878, 220] width 285 height 17
click at [790, 225] on span at bounding box center [878, 220] width 285 height 17
click at [767, 260] on span "Expenses" at bounding box center [760, 258] width 33 height 9
click at [779, 394] on div "1" at bounding box center [777, 389] width 14 height 14
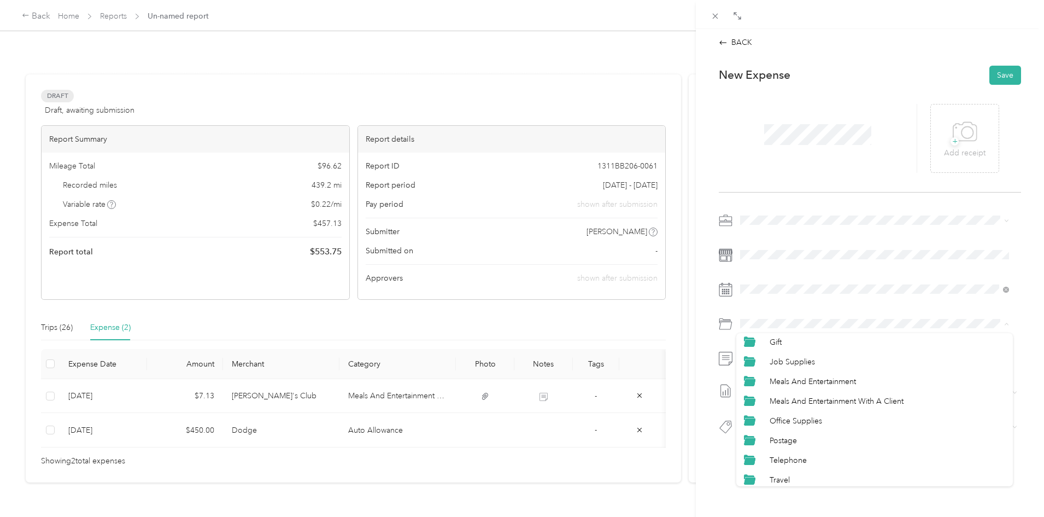
scroll to position [126, 0]
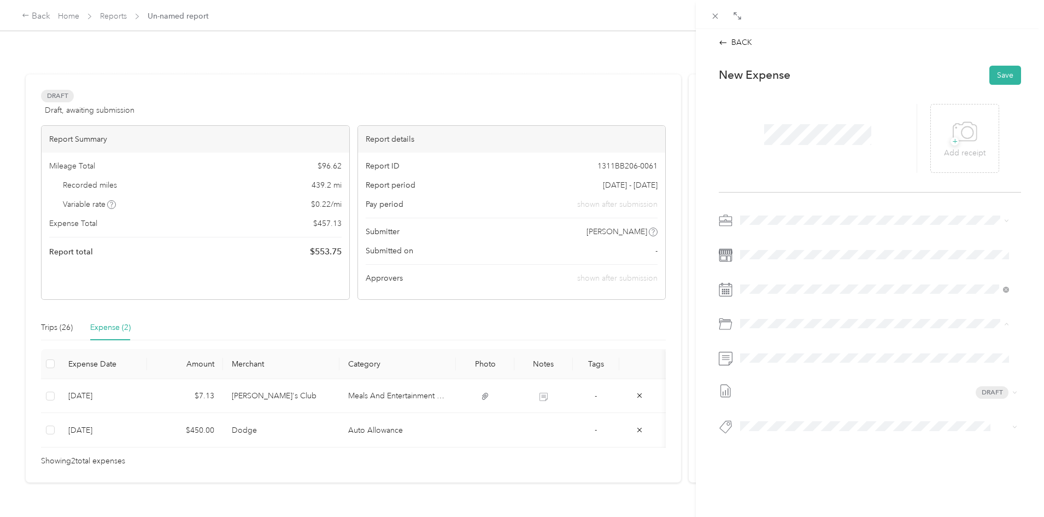
click at [790, 453] on span "Telephone" at bounding box center [788, 456] width 37 height 9
click at [997, 78] on button "Save" at bounding box center [1005, 75] width 32 height 19
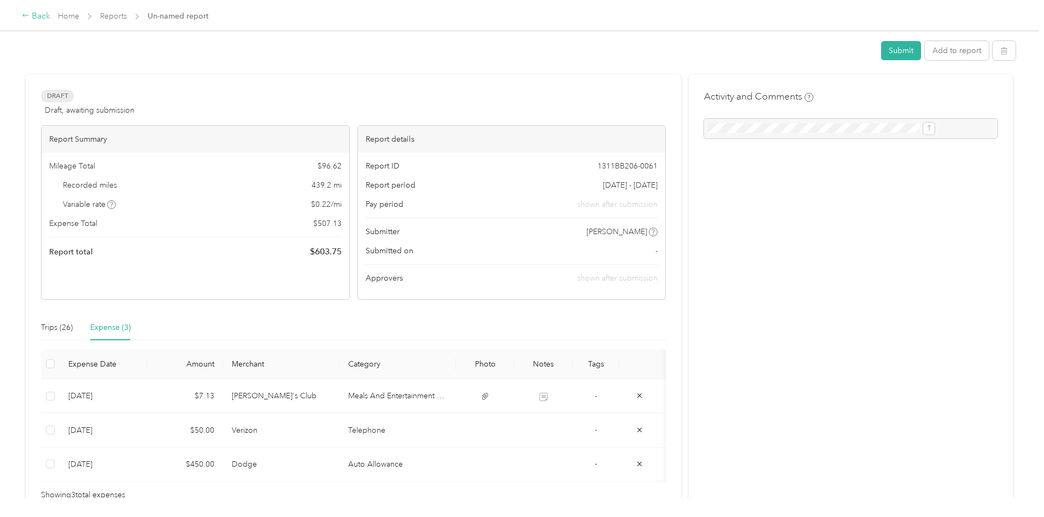
click at [50, 16] on div "Back" at bounding box center [36, 16] width 28 height 13
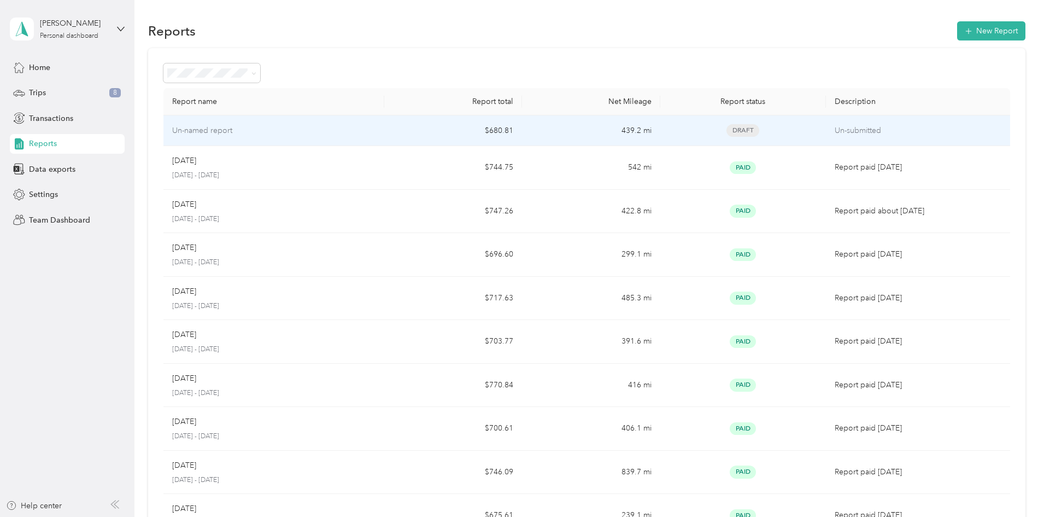
click at [325, 127] on div "Un-named report" at bounding box center [273, 131] width 203 height 12
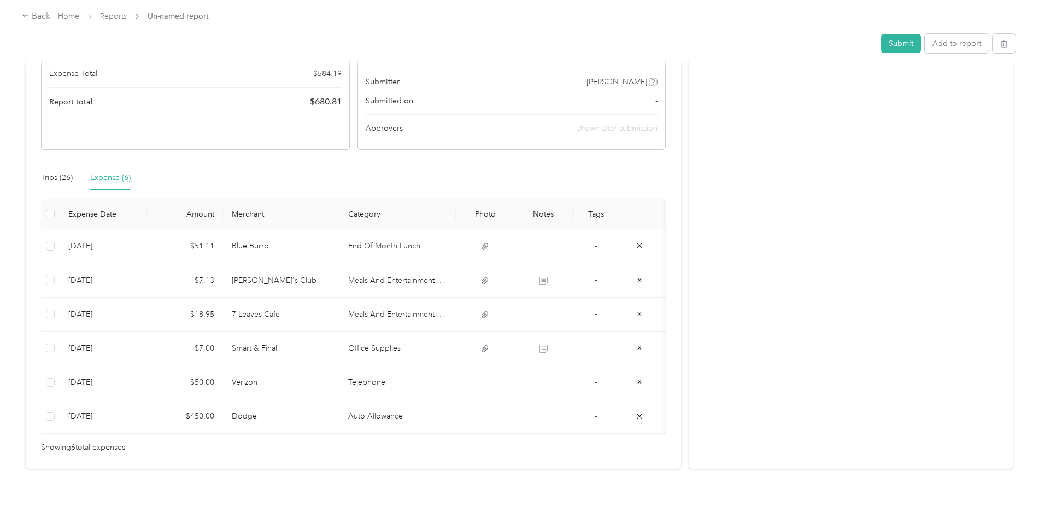
scroll to position [175, 0]
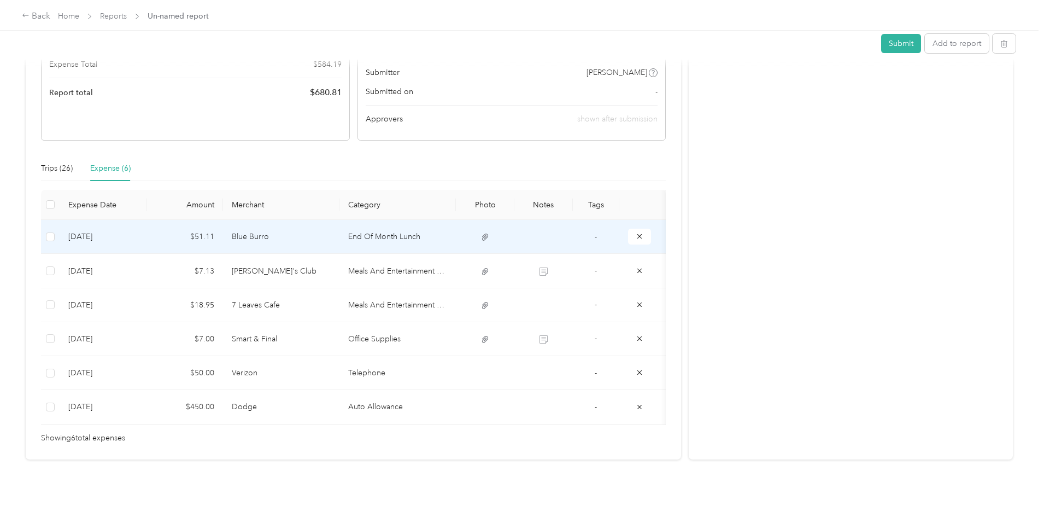
click at [573, 220] on td at bounding box center [543, 237] width 58 height 34
